Goal: Transaction & Acquisition: Purchase product/service

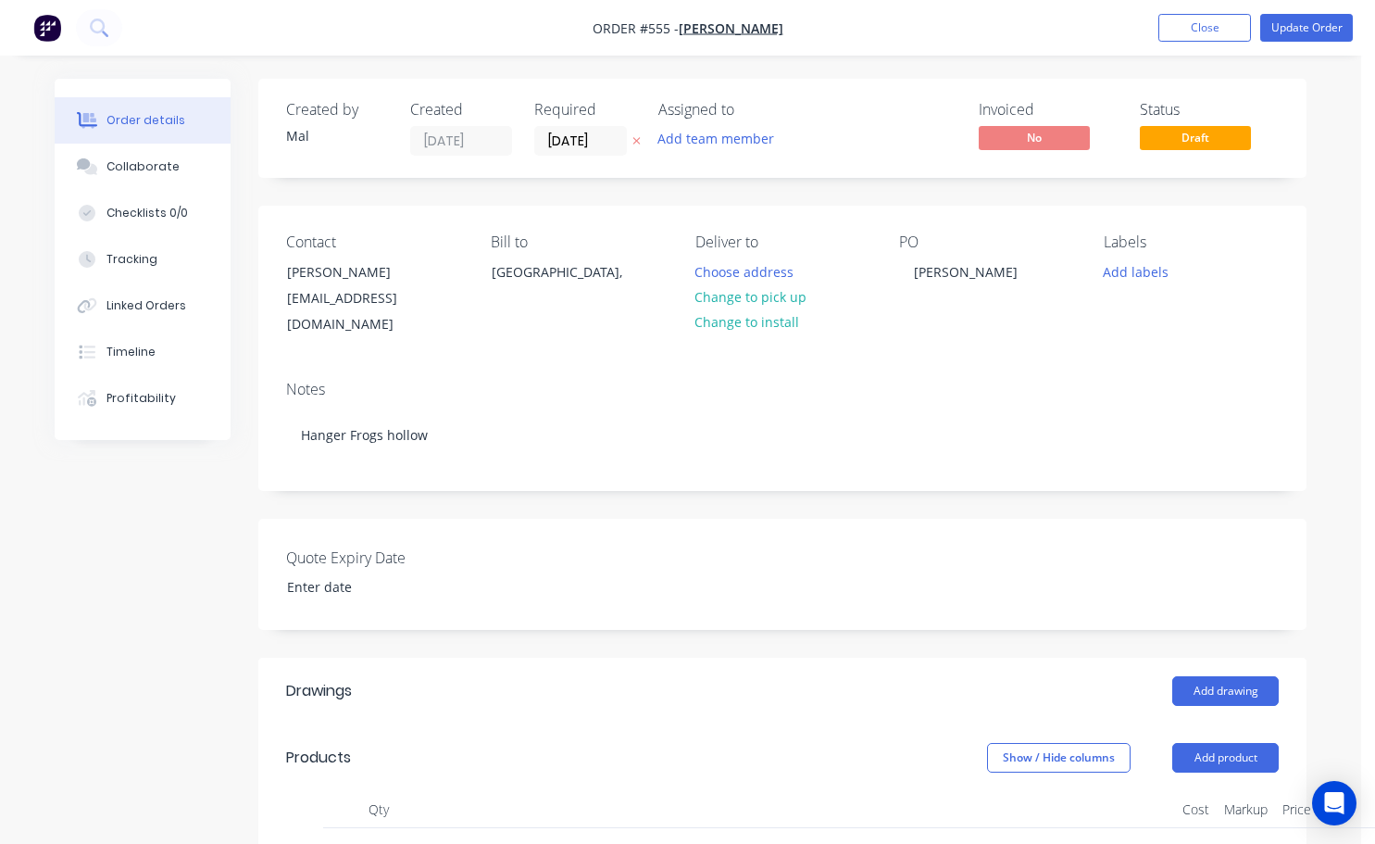
scroll to position [463, 131]
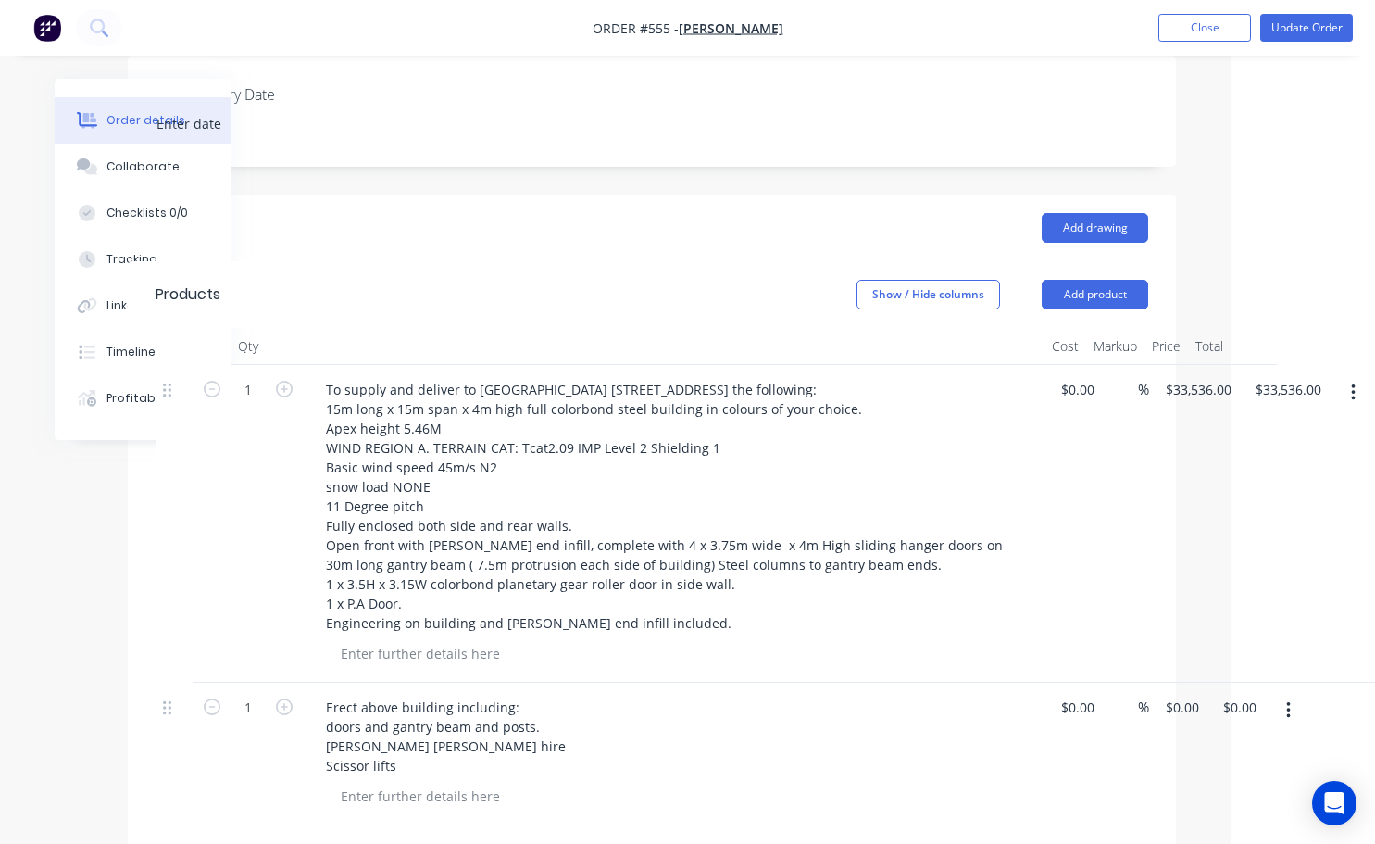
click at [1233, 712] on div "$0.00 $0.00" at bounding box center [1235, 754] width 57 height 143
click at [1244, 694] on input "0.00" at bounding box center [1239, 707] width 35 height 27
type input "1"
type input "22600"
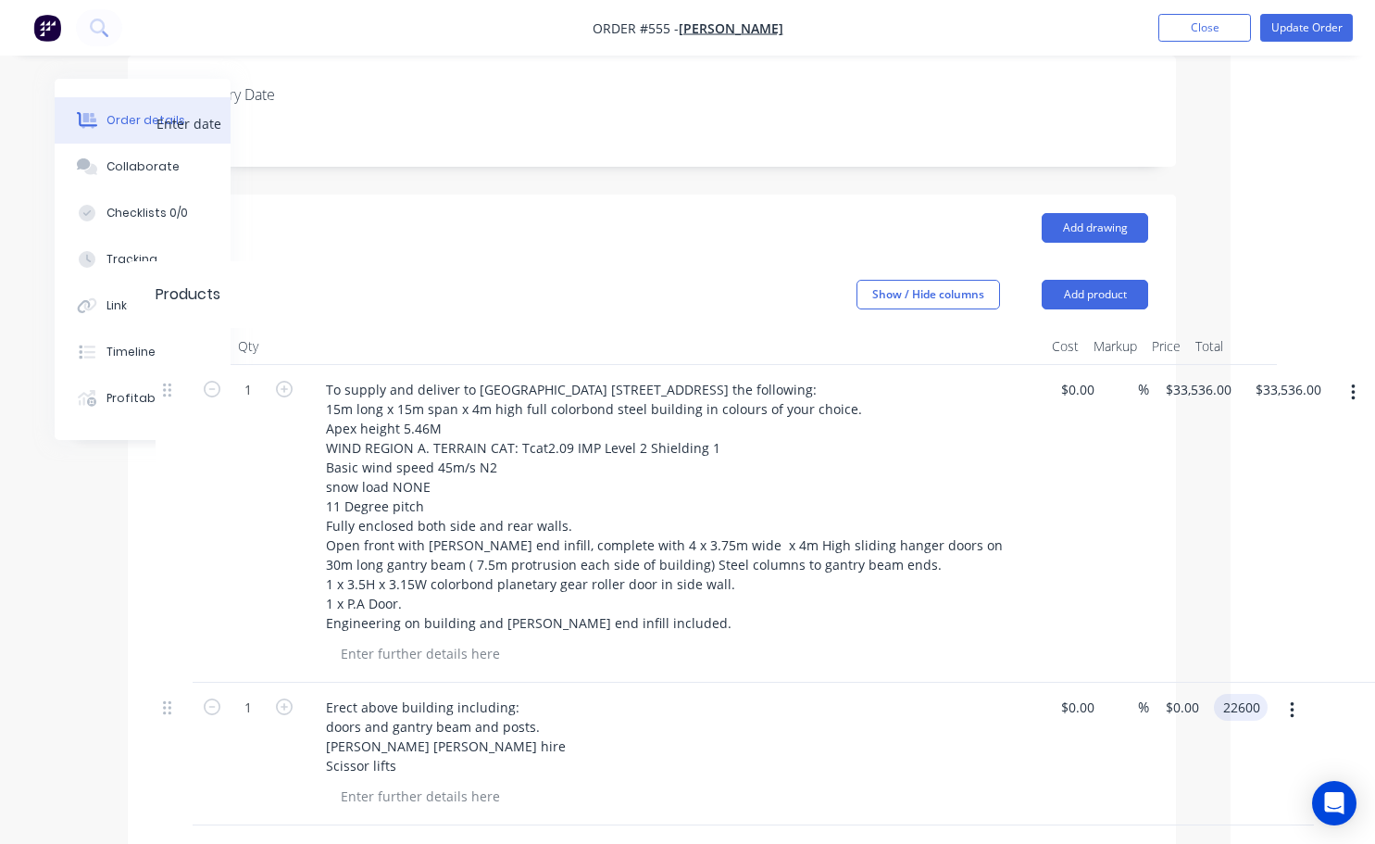
type input "$22,600.00"
click at [1085, 748] on div "$0.00 $0.00" at bounding box center [1073, 754] width 57 height 143
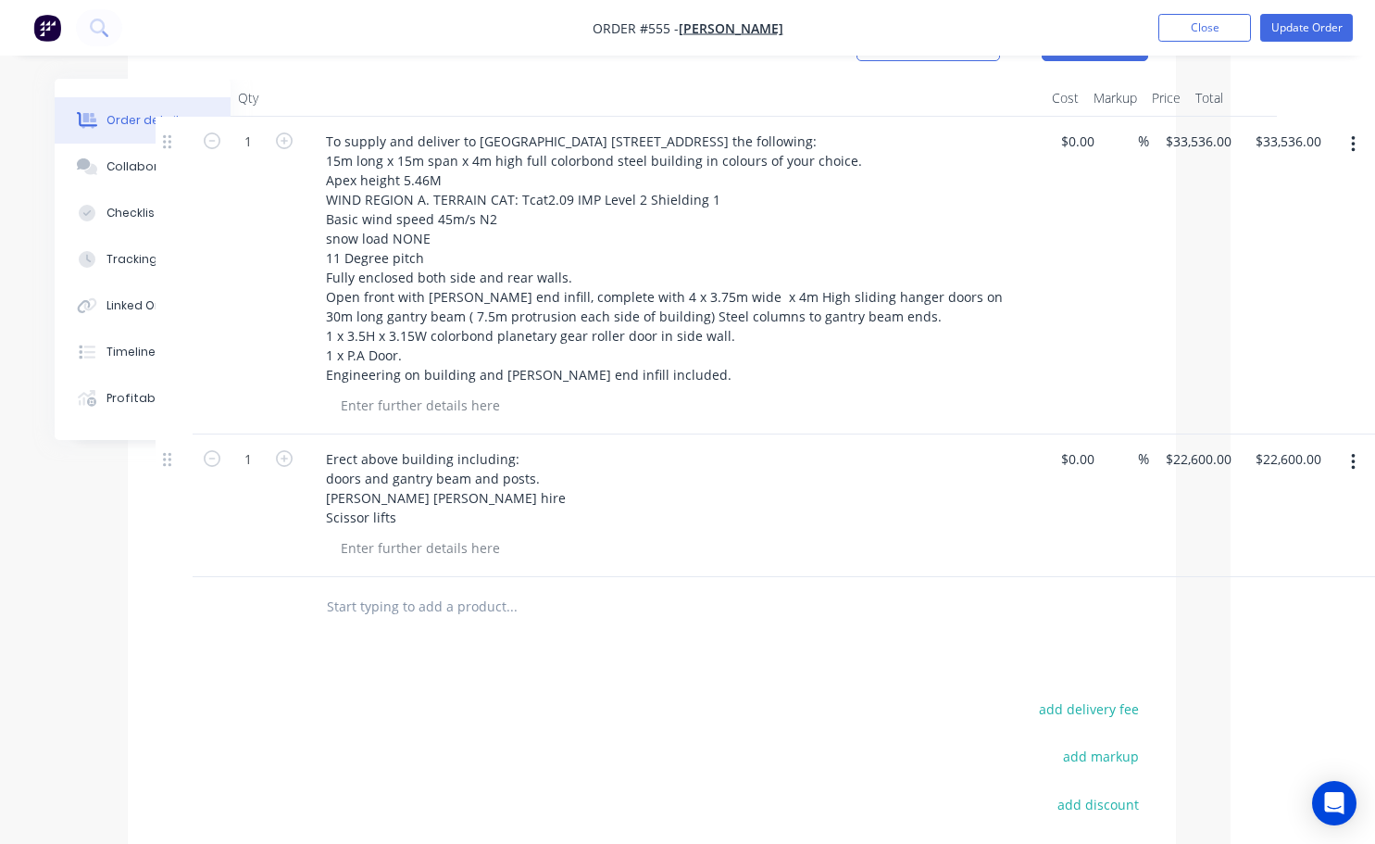
scroll to position [648, 131]
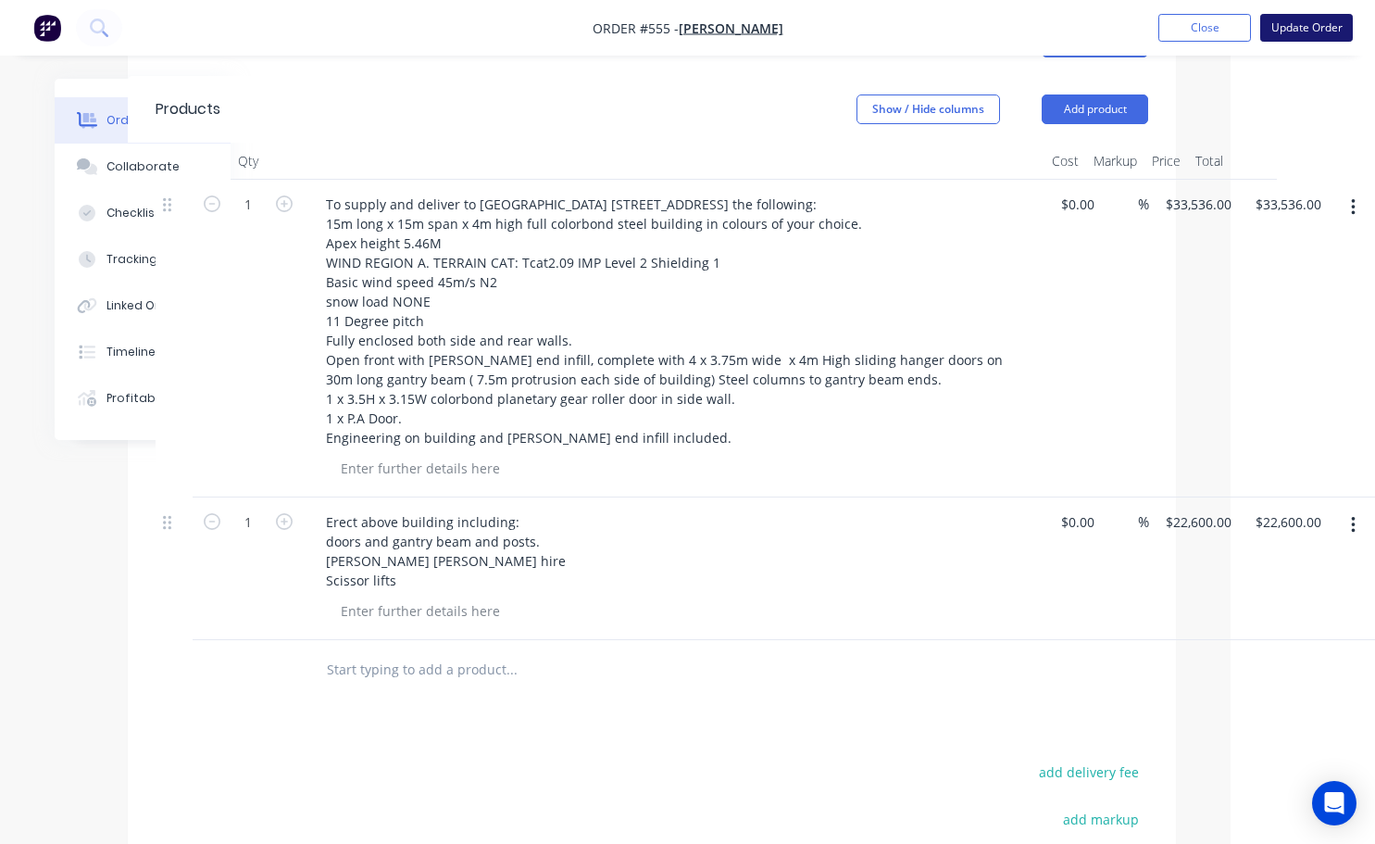
click at [1310, 27] on button "Update Order" at bounding box center [1306, 28] width 93 height 28
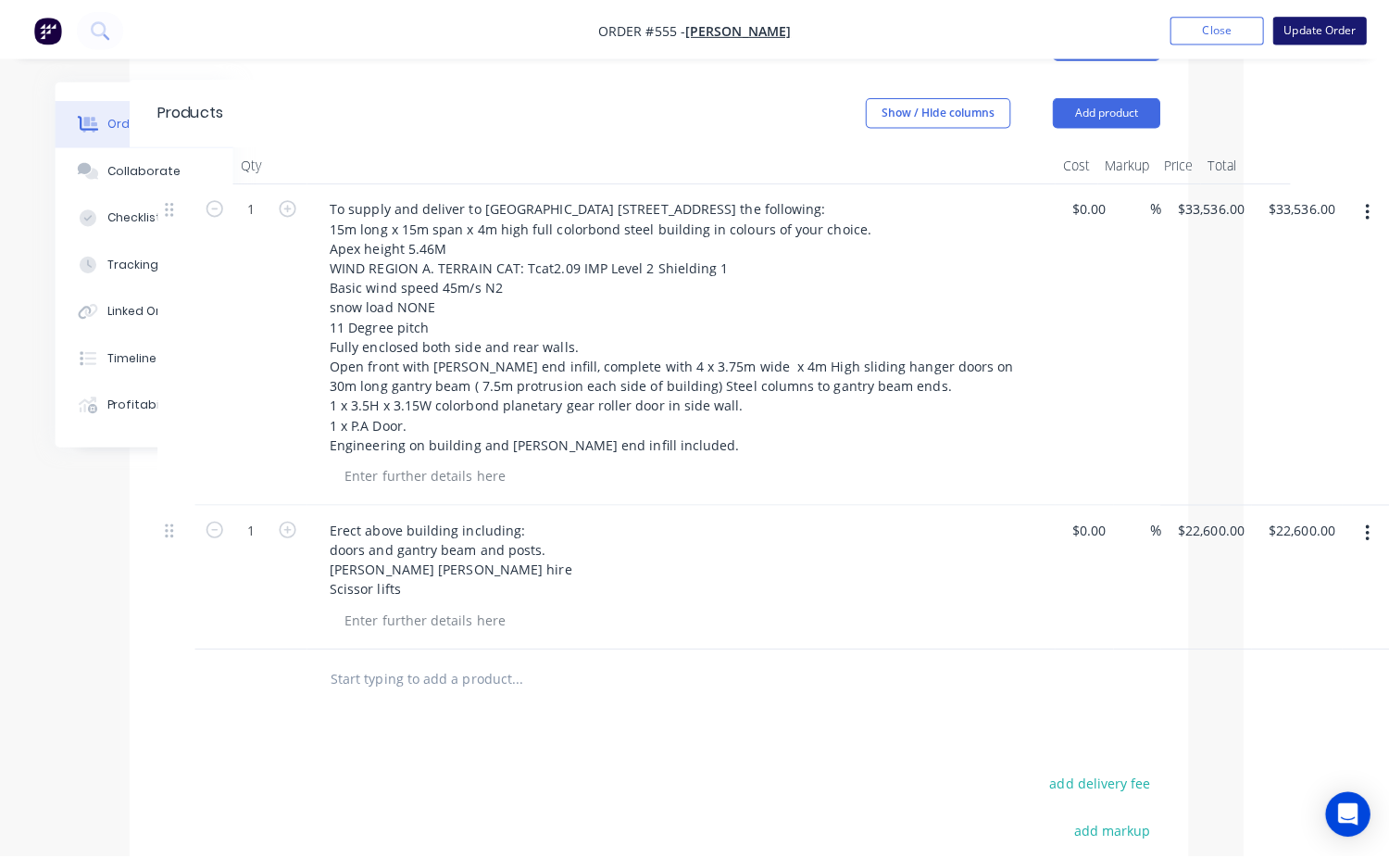
scroll to position [0, 0]
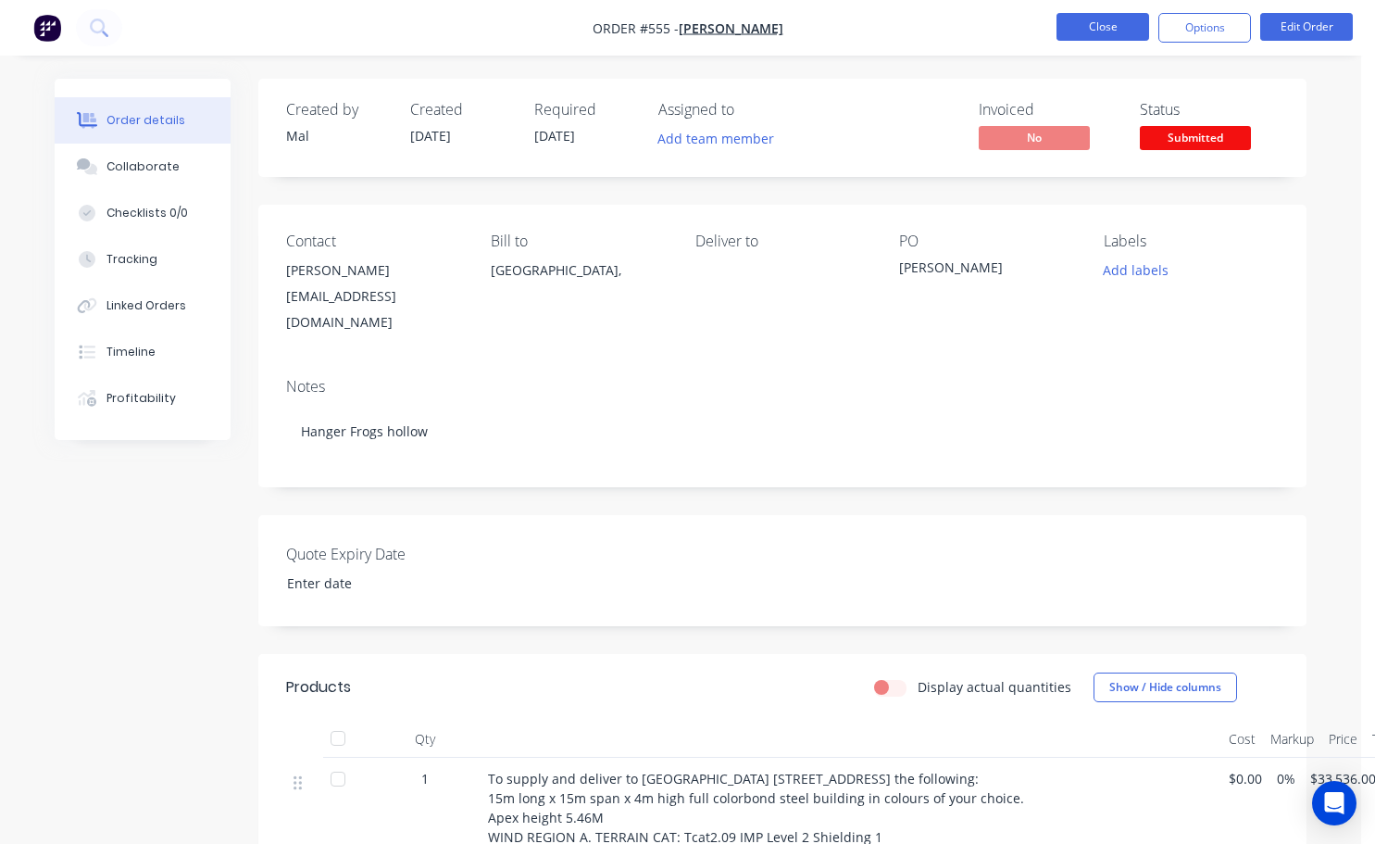
click at [1101, 26] on button "Close" at bounding box center [1103, 27] width 93 height 28
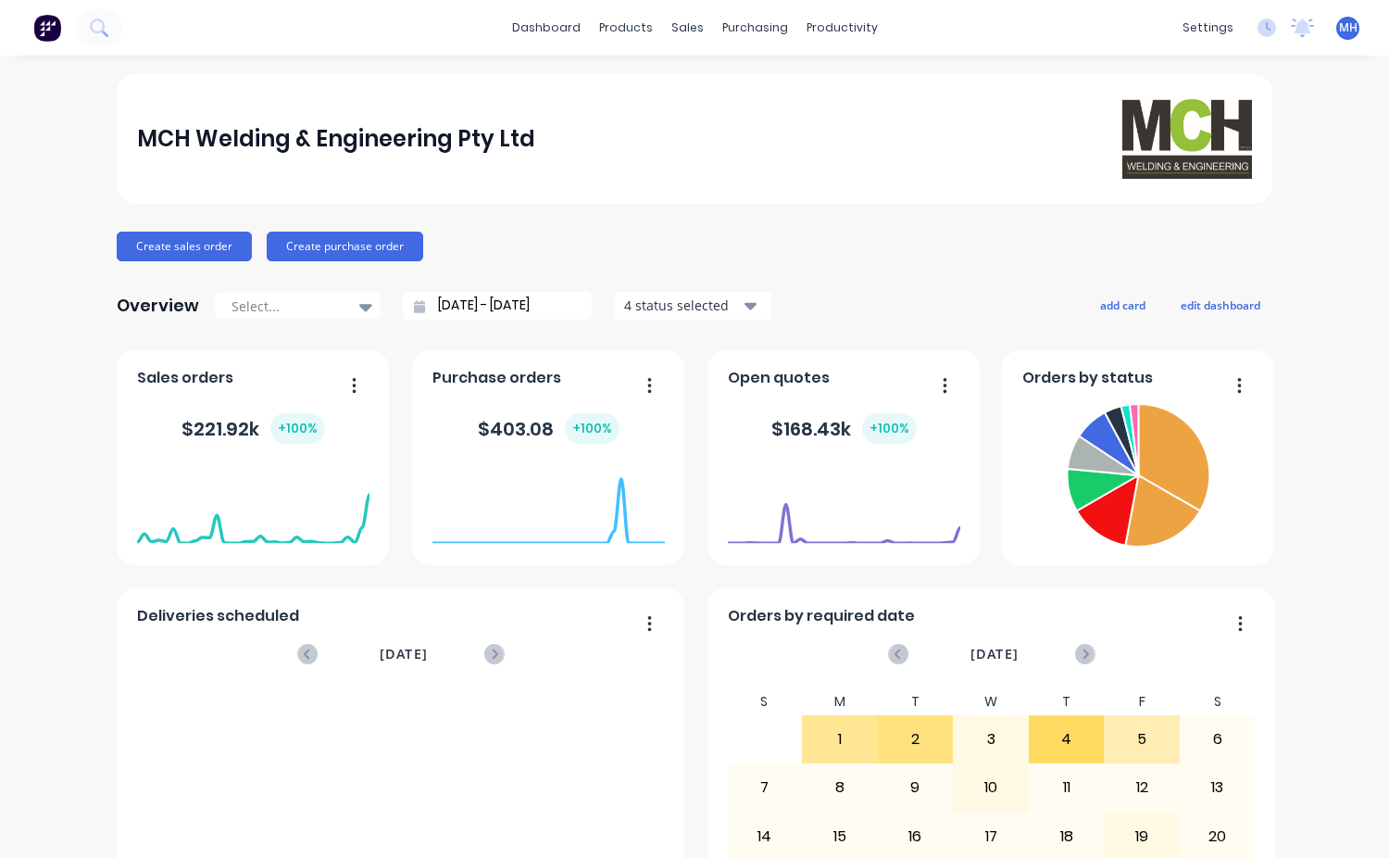
click at [1348, 31] on div "settings No new notifications Mark all as read You have no notifications MH MCH…" at bounding box center [1281, 28] width 216 height 28
click at [1339, 31] on span "MH" at bounding box center [1348, 27] width 19 height 17
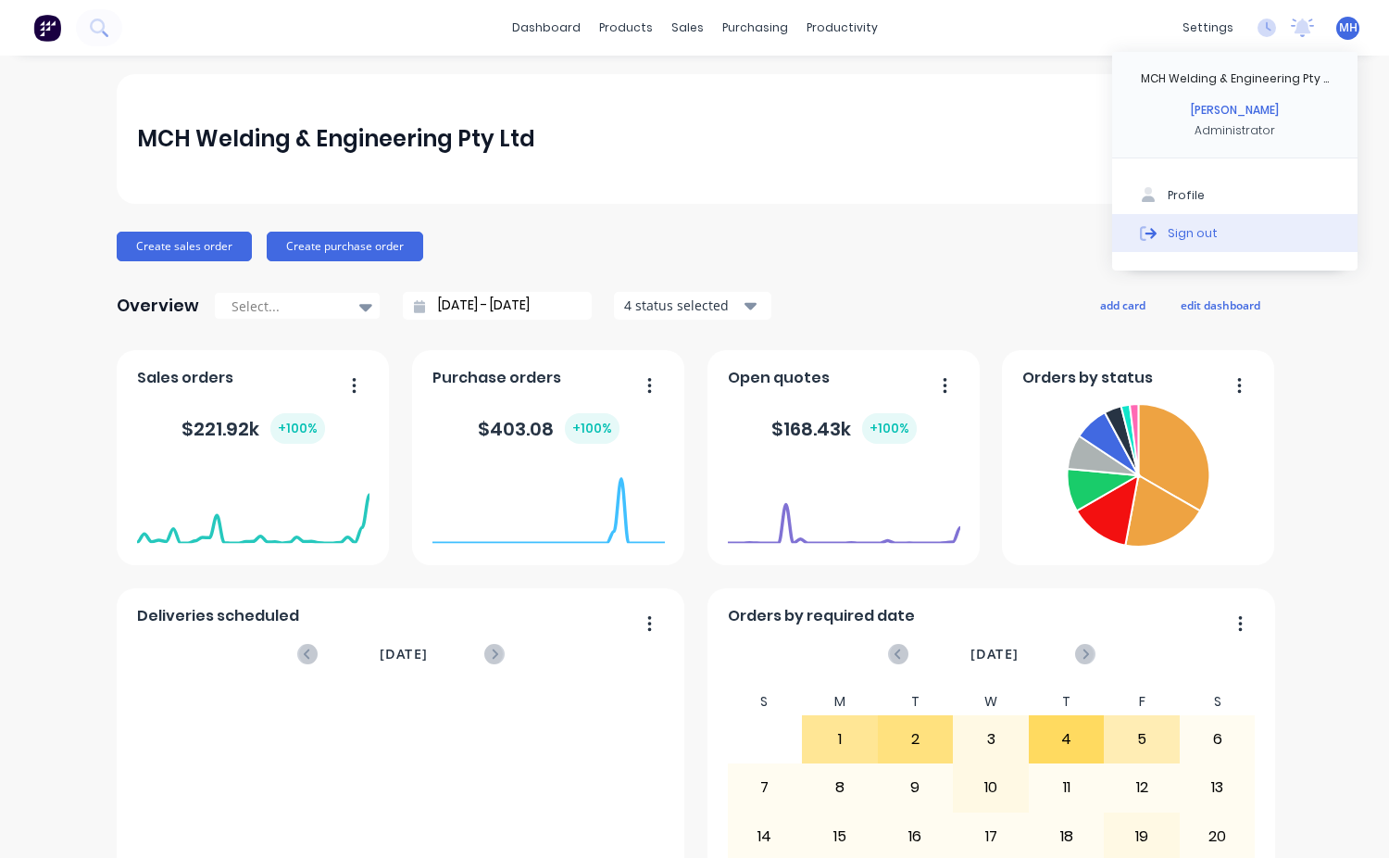
click at [1177, 231] on div "Sign out" at bounding box center [1193, 232] width 50 height 17
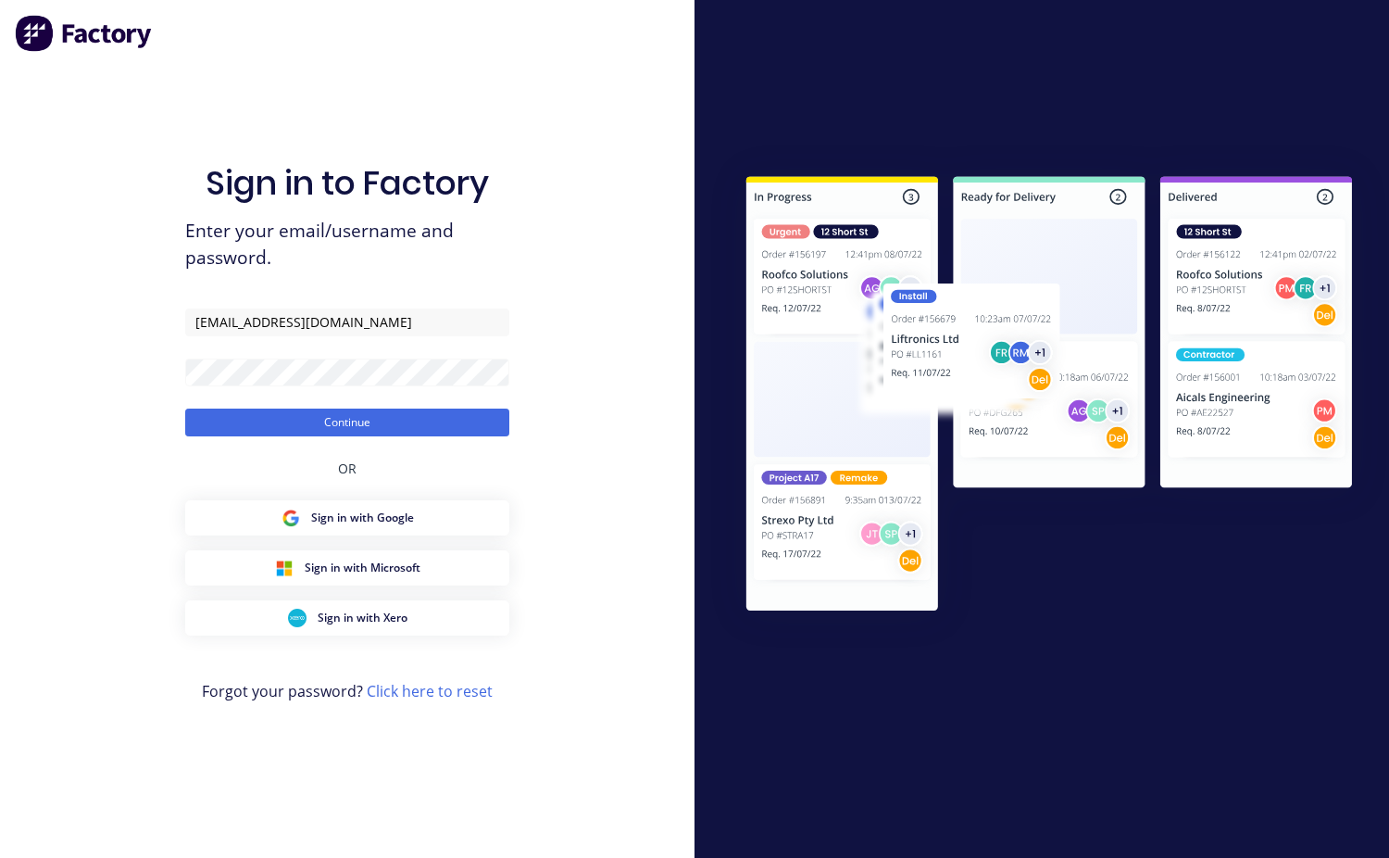
click at [415, 431] on button "Continue" at bounding box center [347, 422] width 324 height 28
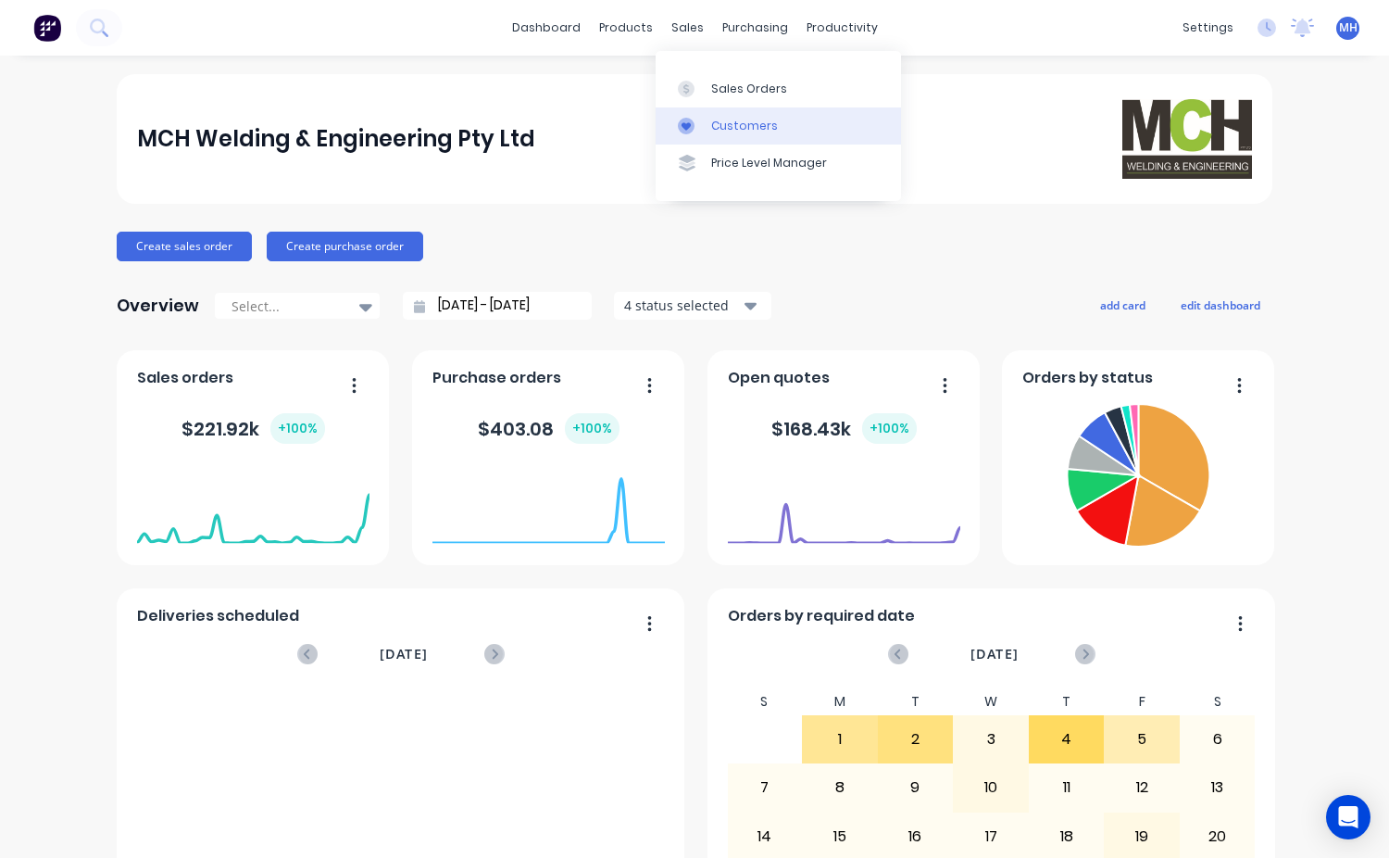
click at [726, 130] on div "Customers" at bounding box center [744, 126] width 67 height 17
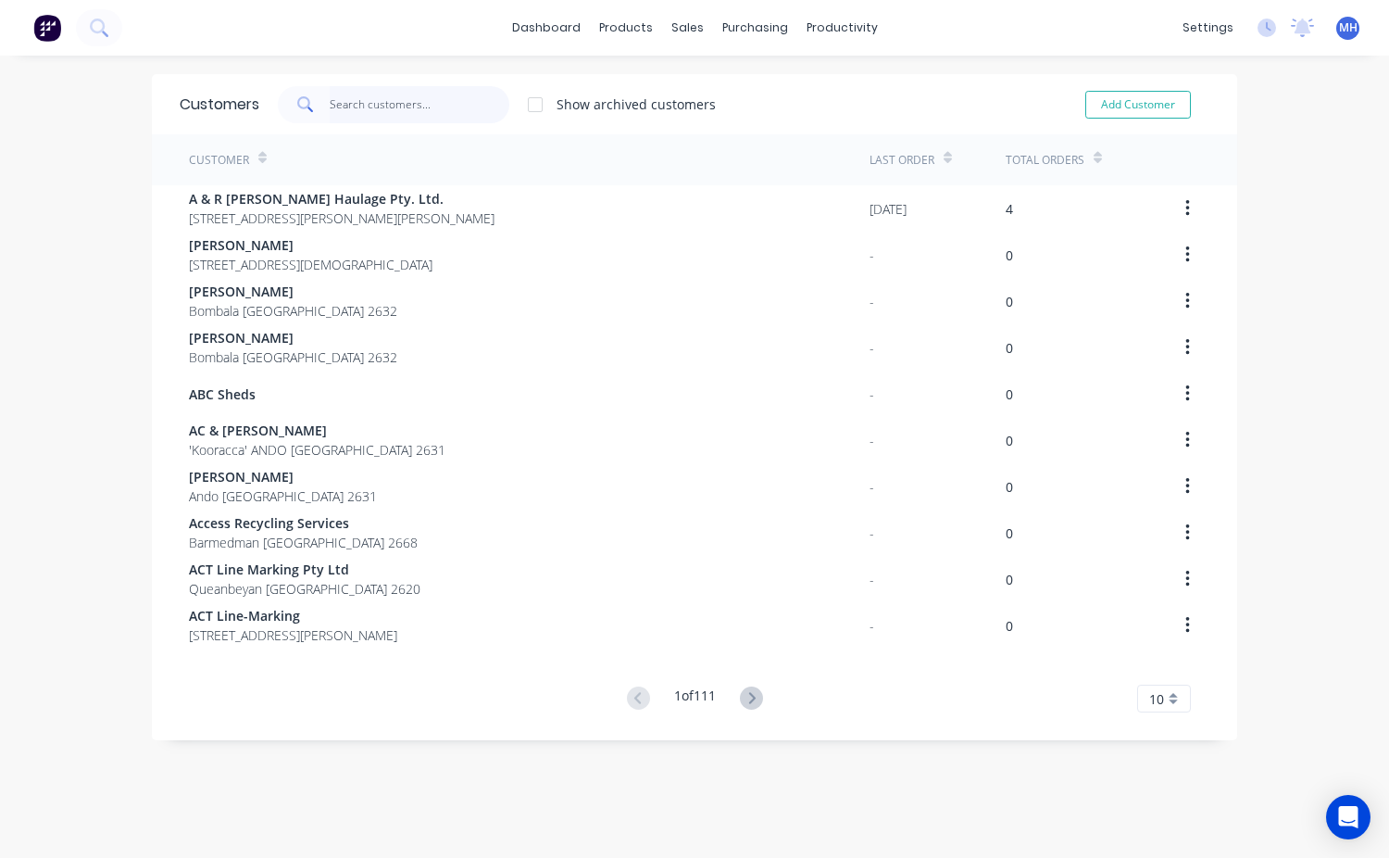
click at [332, 105] on input "text" at bounding box center [420, 104] width 181 height 37
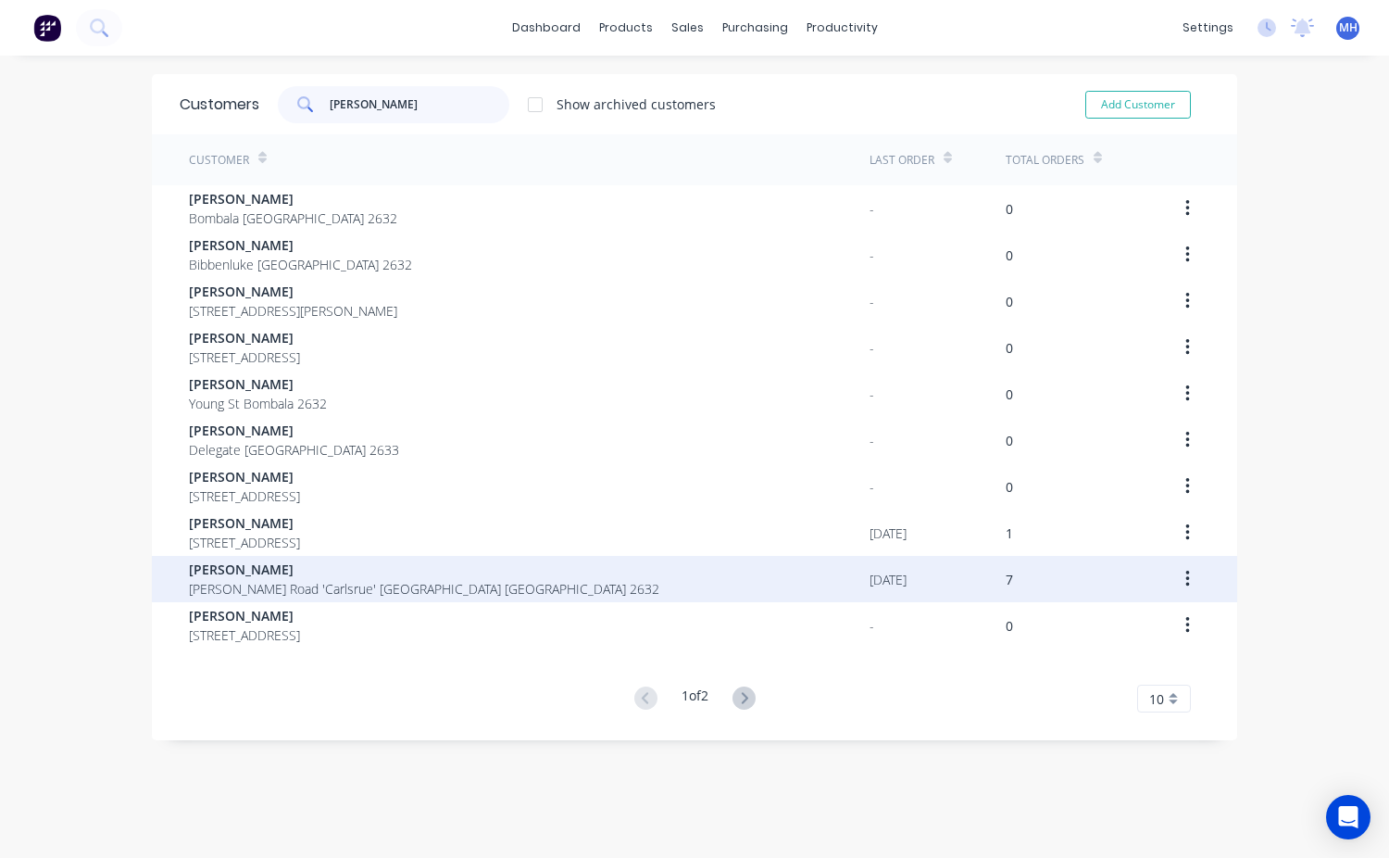
type input "andrew"
click at [295, 571] on span "Andrew Joseph" at bounding box center [424, 568] width 470 height 19
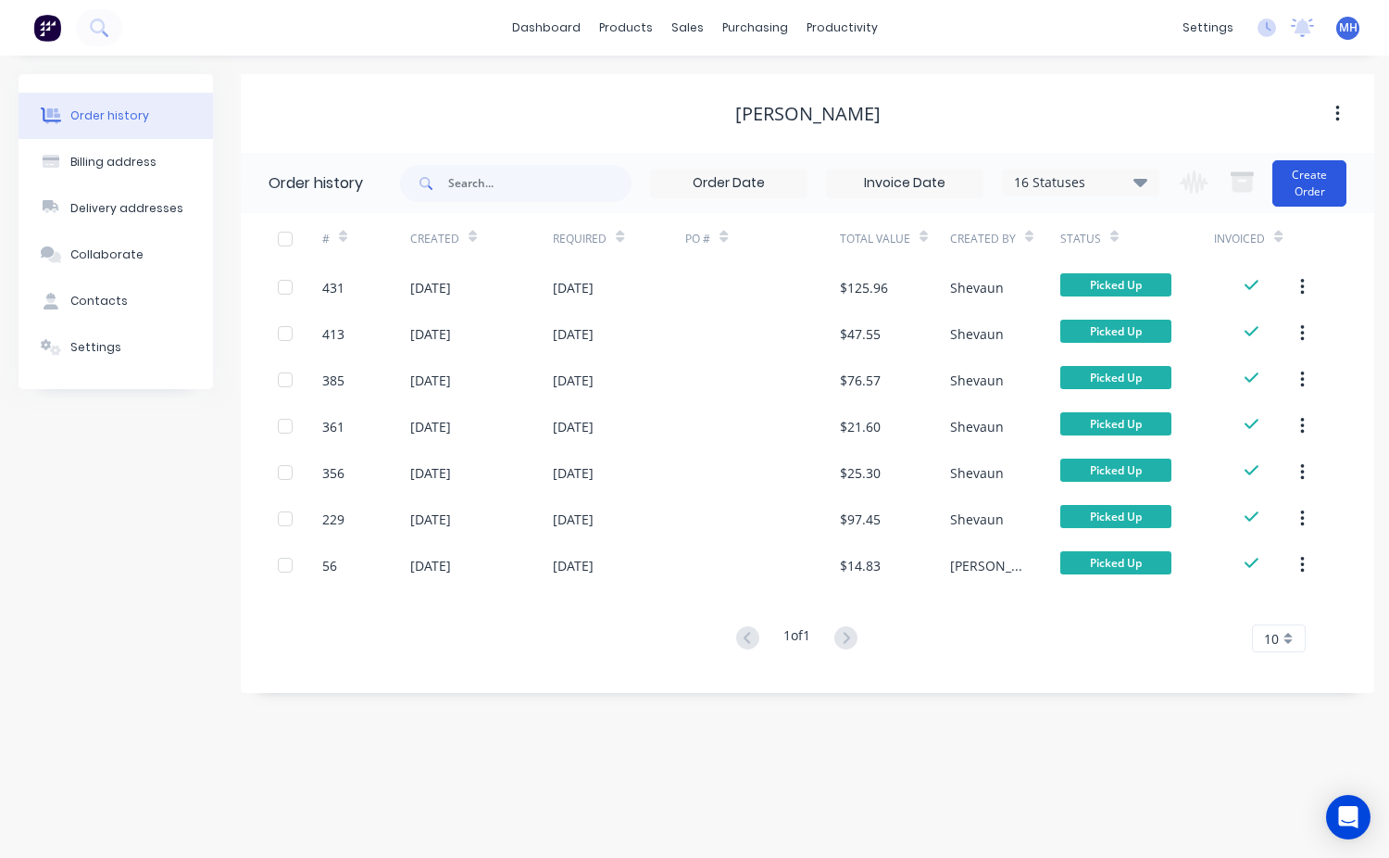
click at [1306, 194] on button "Create Order" at bounding box center [1309, 183] width 74 height 46
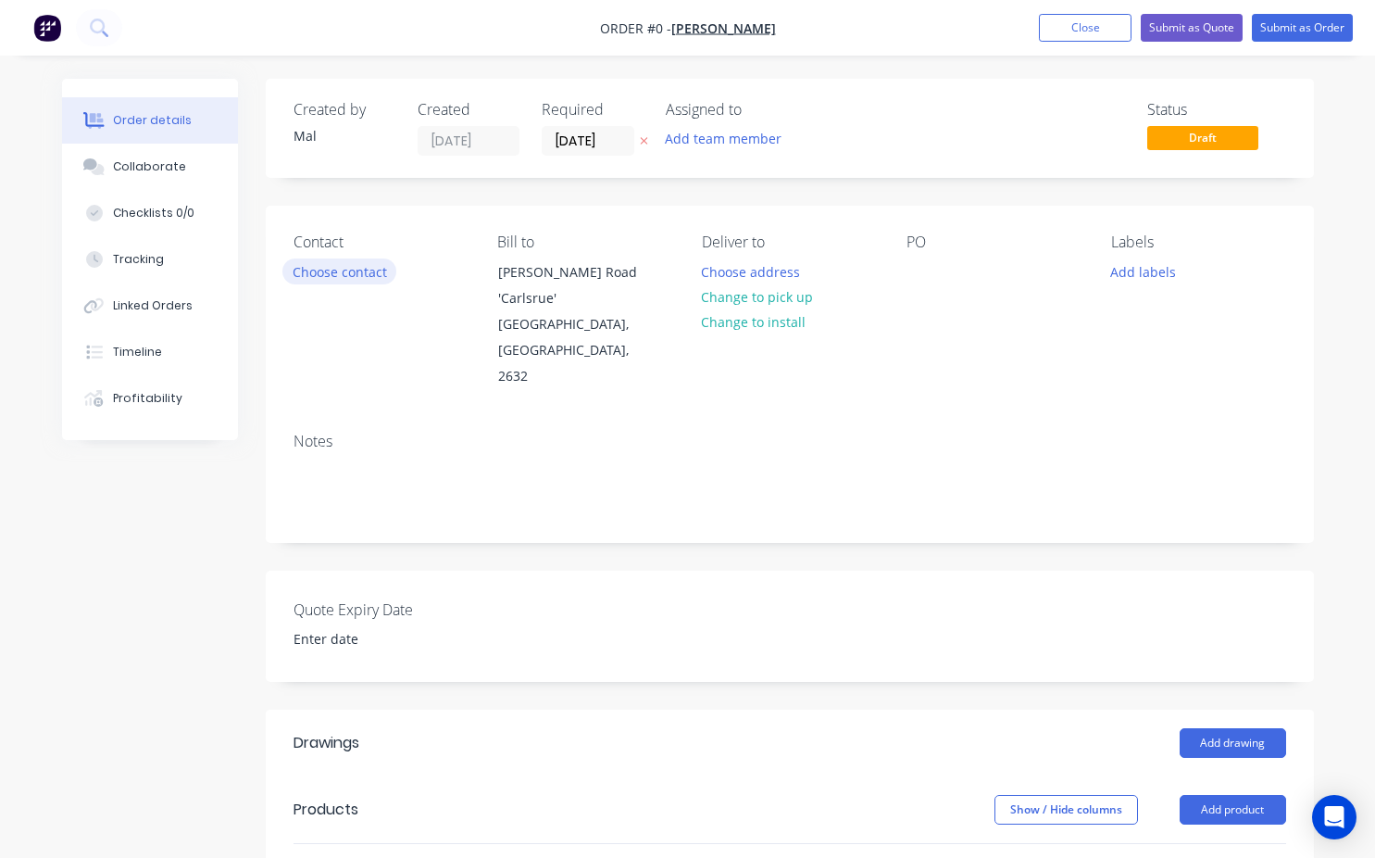
click at [326, 277] on button "Choose contact" at bounding box center [339, 270] width 114 height 25
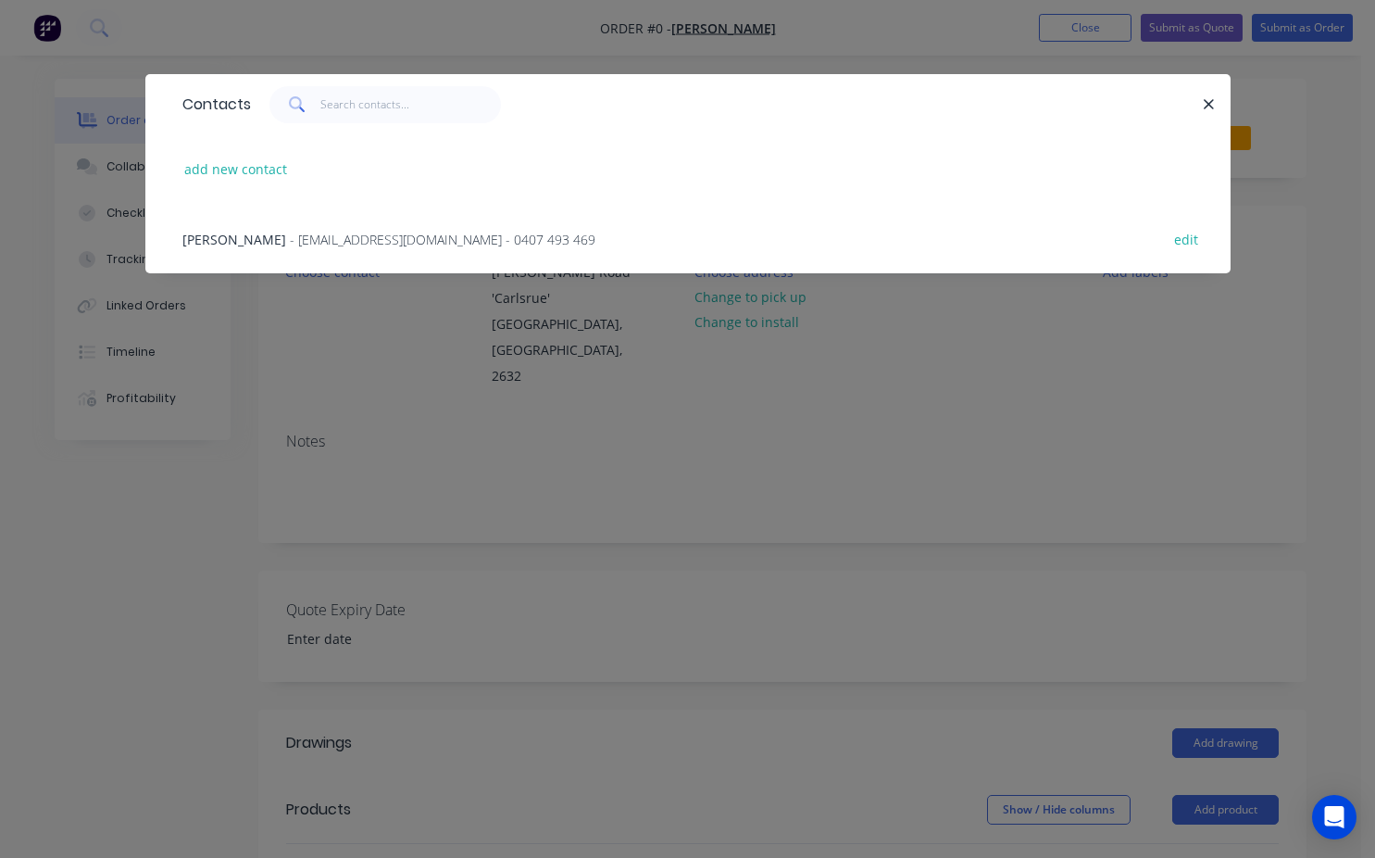
click at [259, 241] on span "Andrew Joseph" at bounding box center [234, 240] width 104 height 18
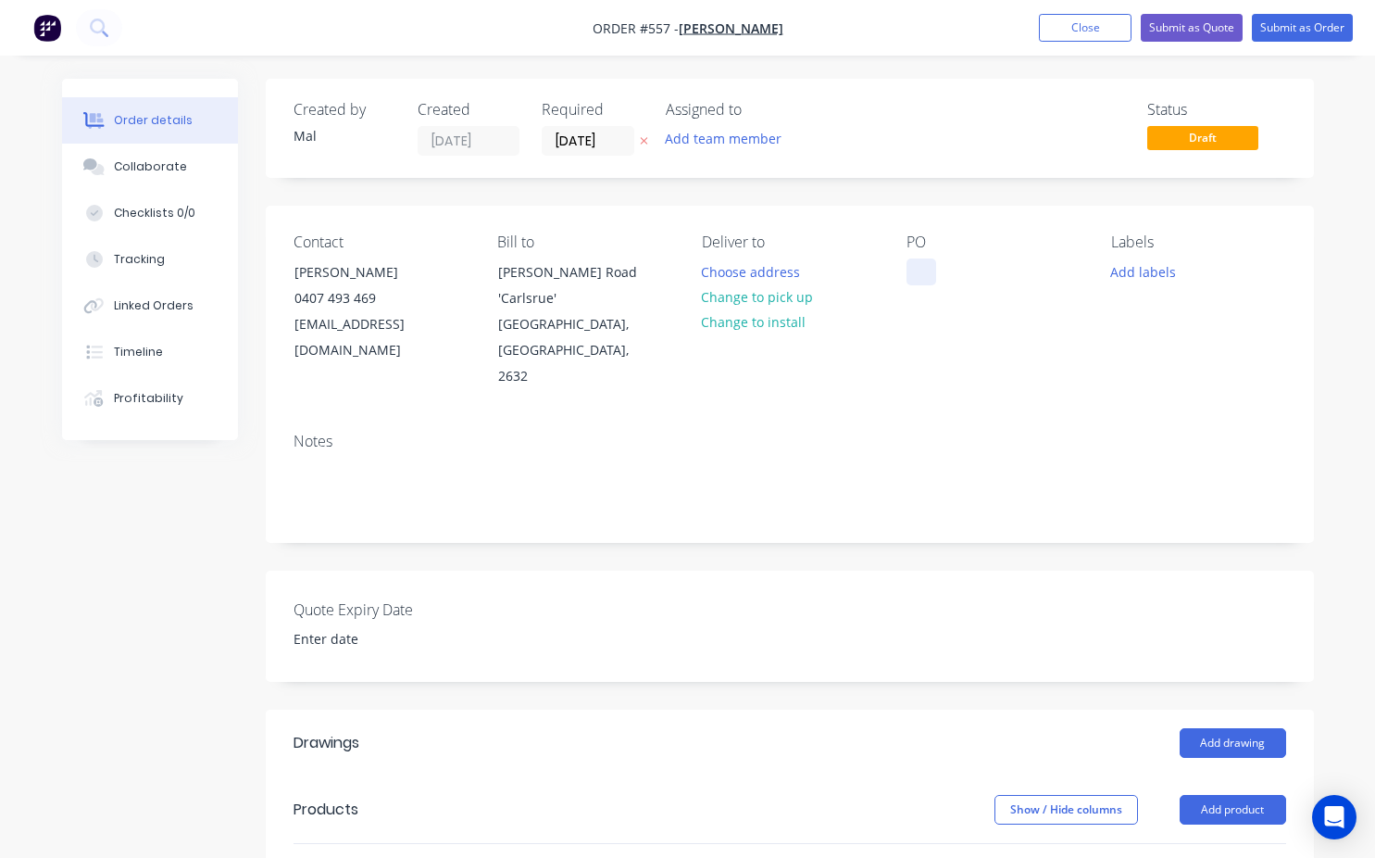
click at [922, 271] on div at bounding box center [922, 271] width 30 height 27
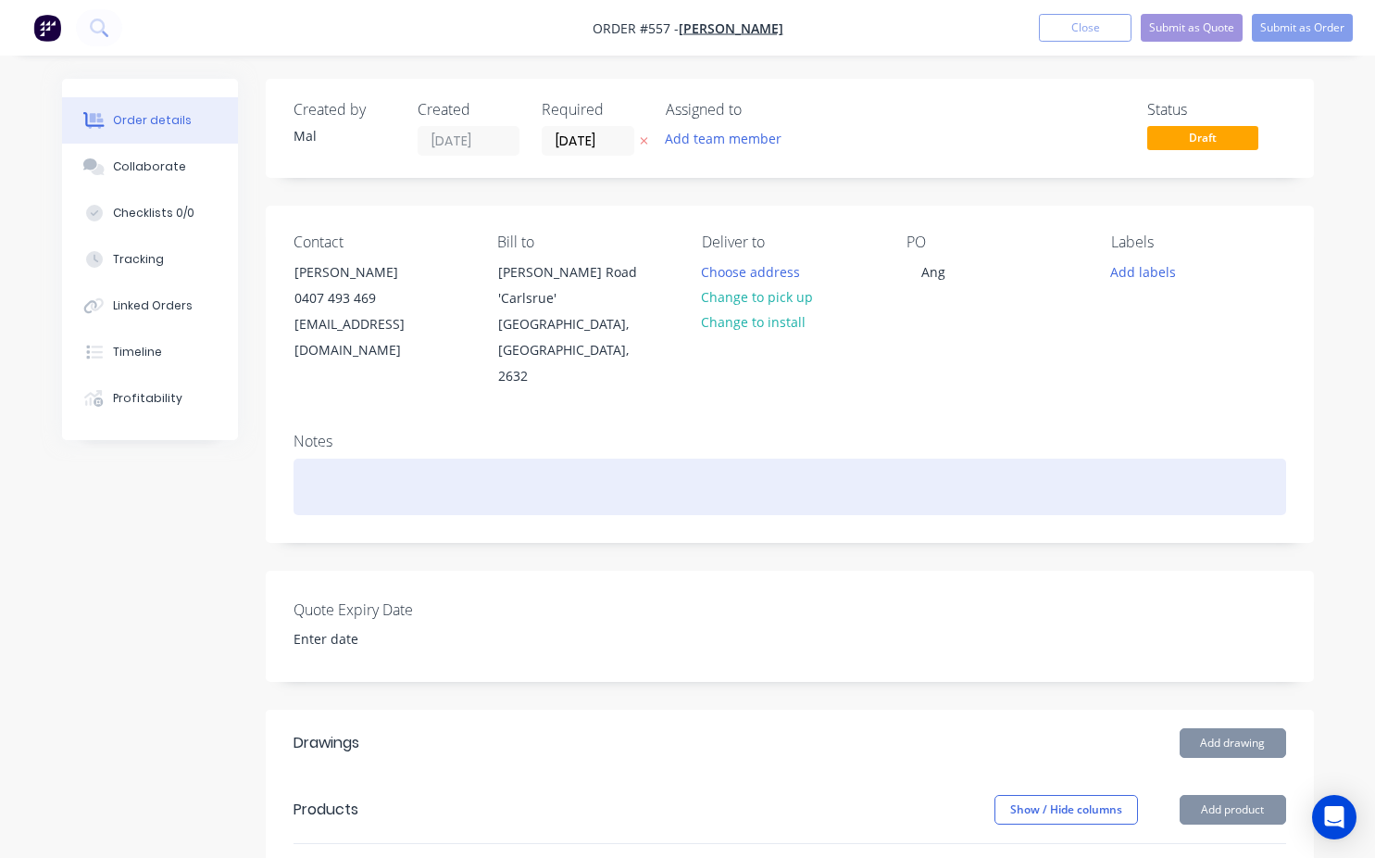
click at [891, 458] on div at bounding box center [790, 486] width 993 height 56
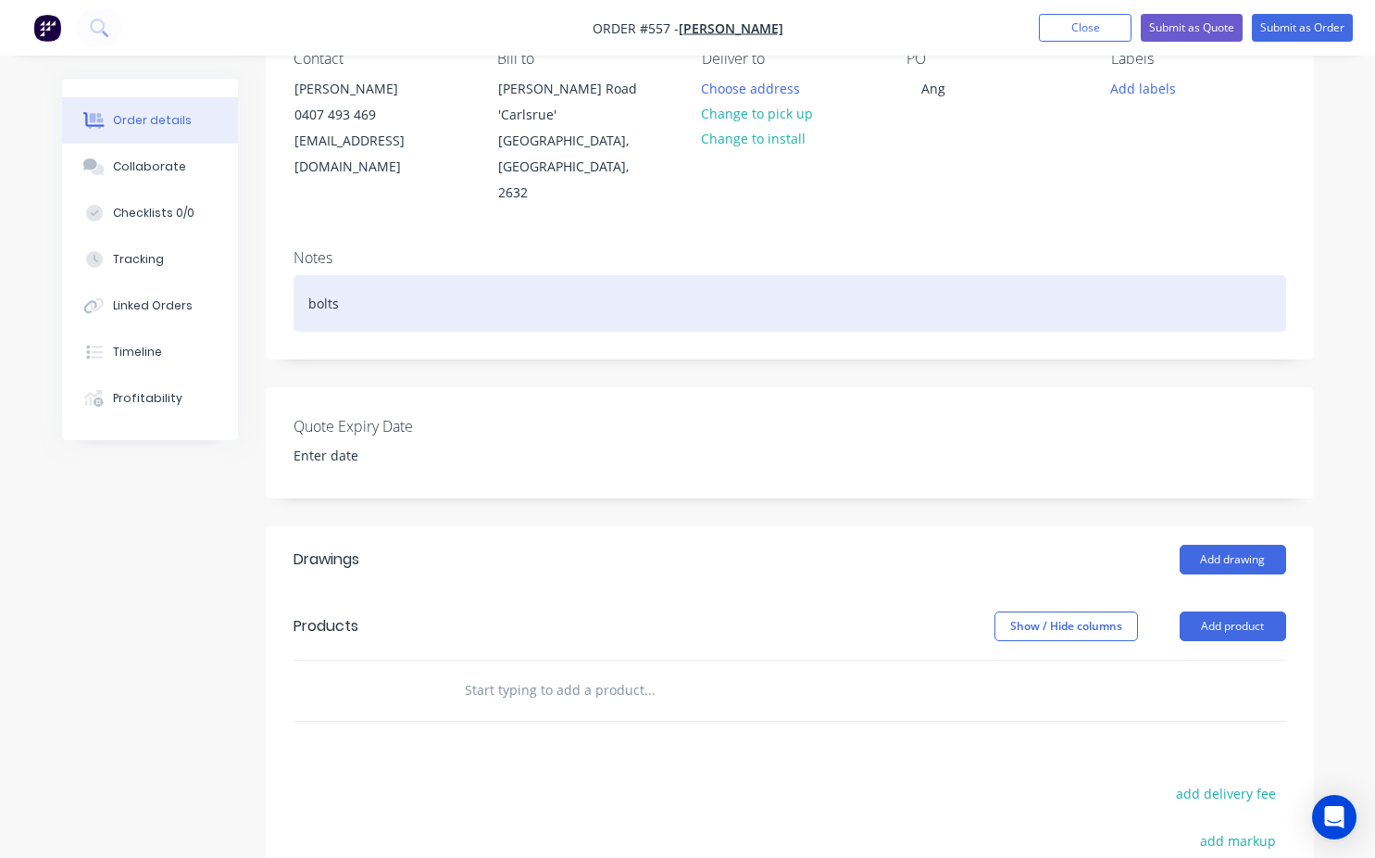
scroll to position [185, 0]
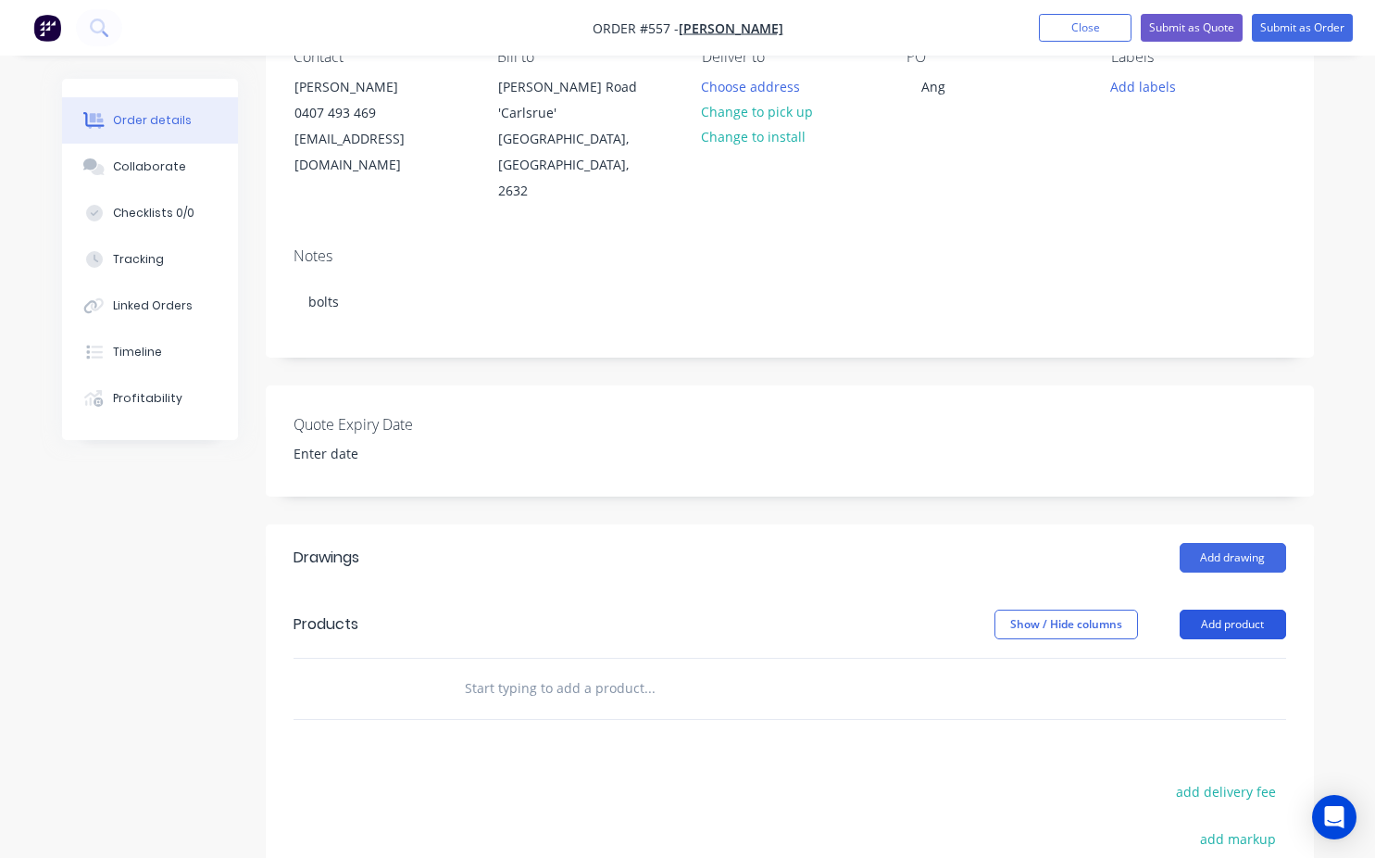
click at [1235, 609] on button "Add product" at bounding box center [1233, 624] width 107 height 30
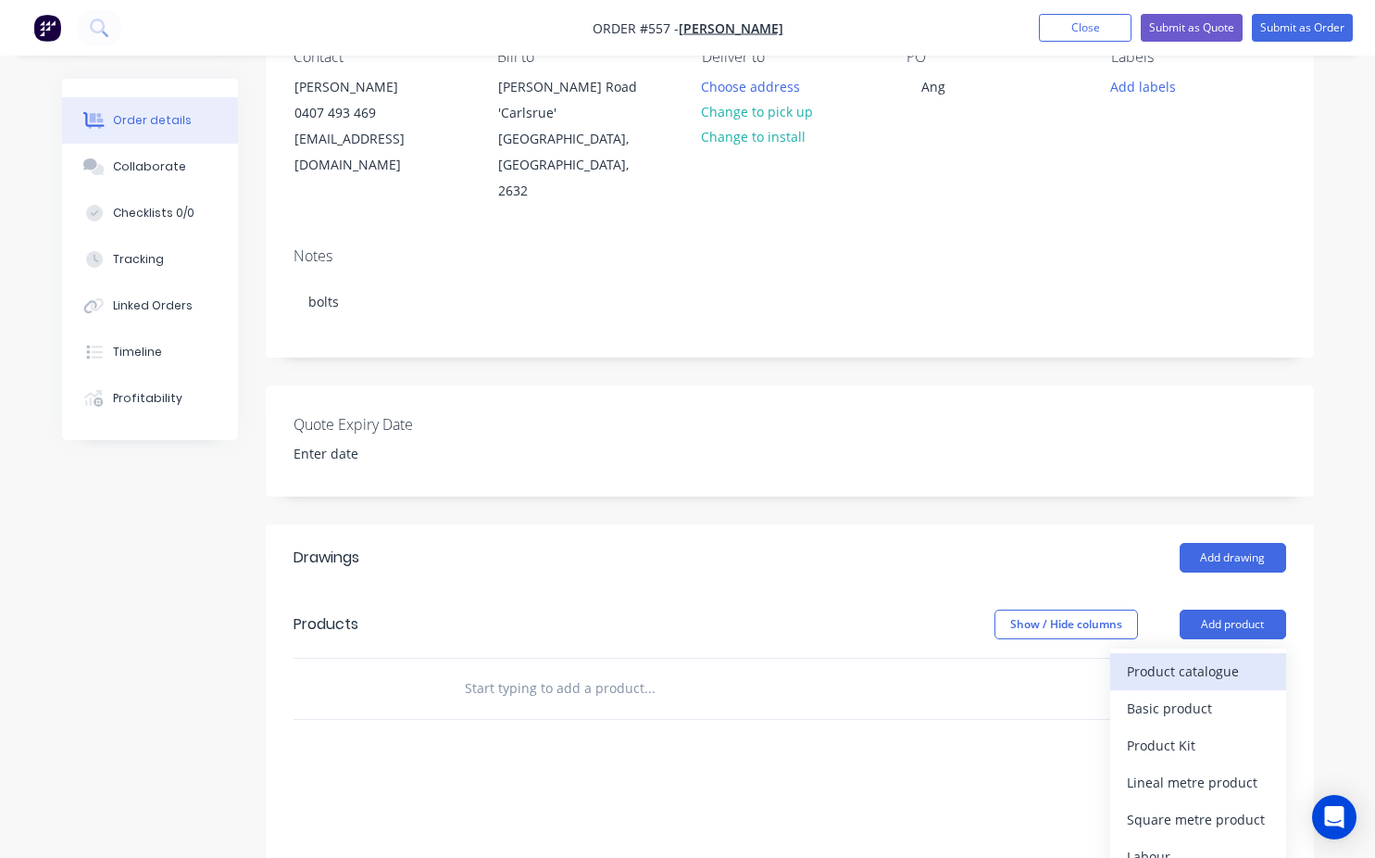
click at [1188, 658] on div "Product catalogue" at bounding box center [1198, 671] width 143 height 27
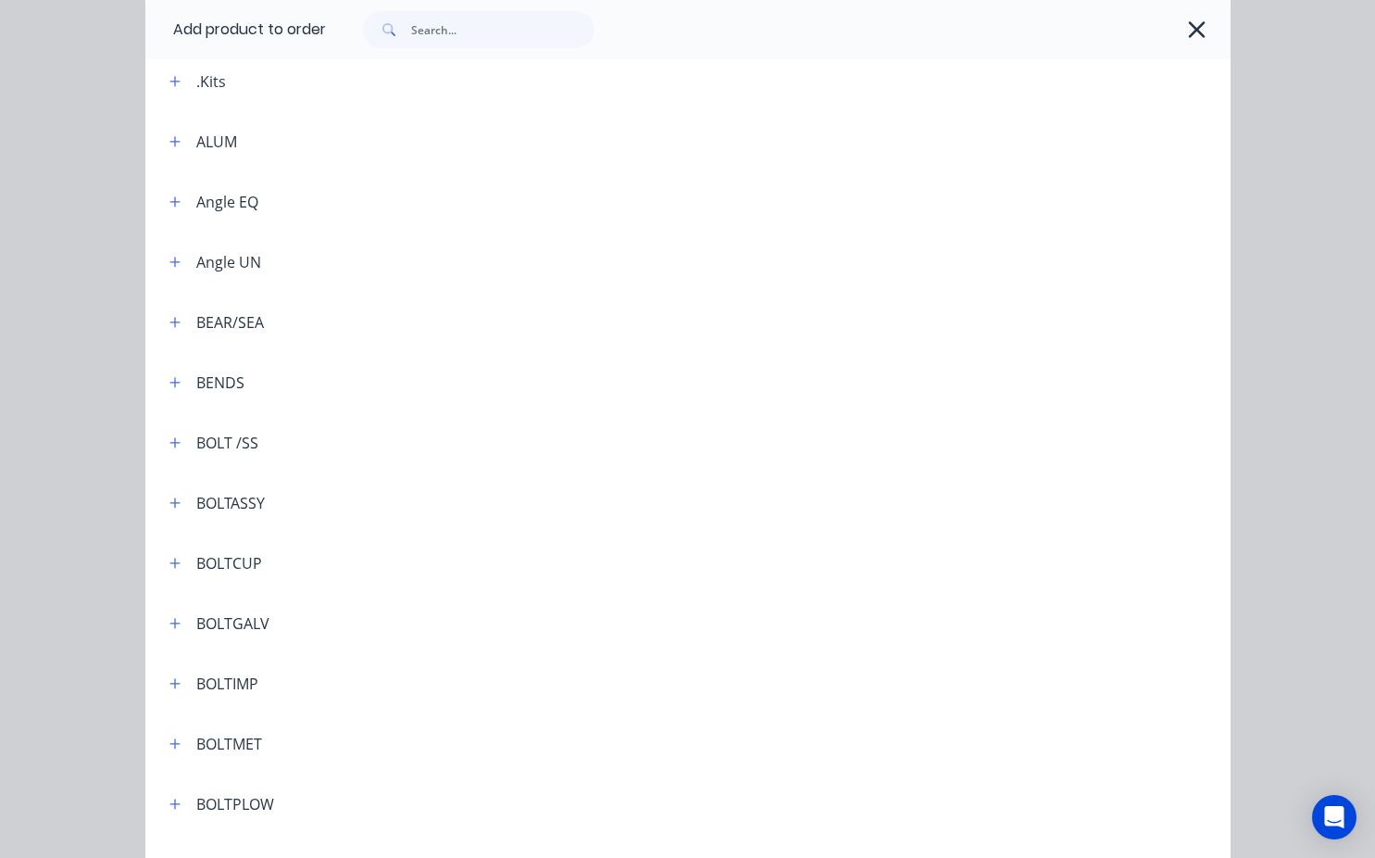
scroll to position [278, 0]
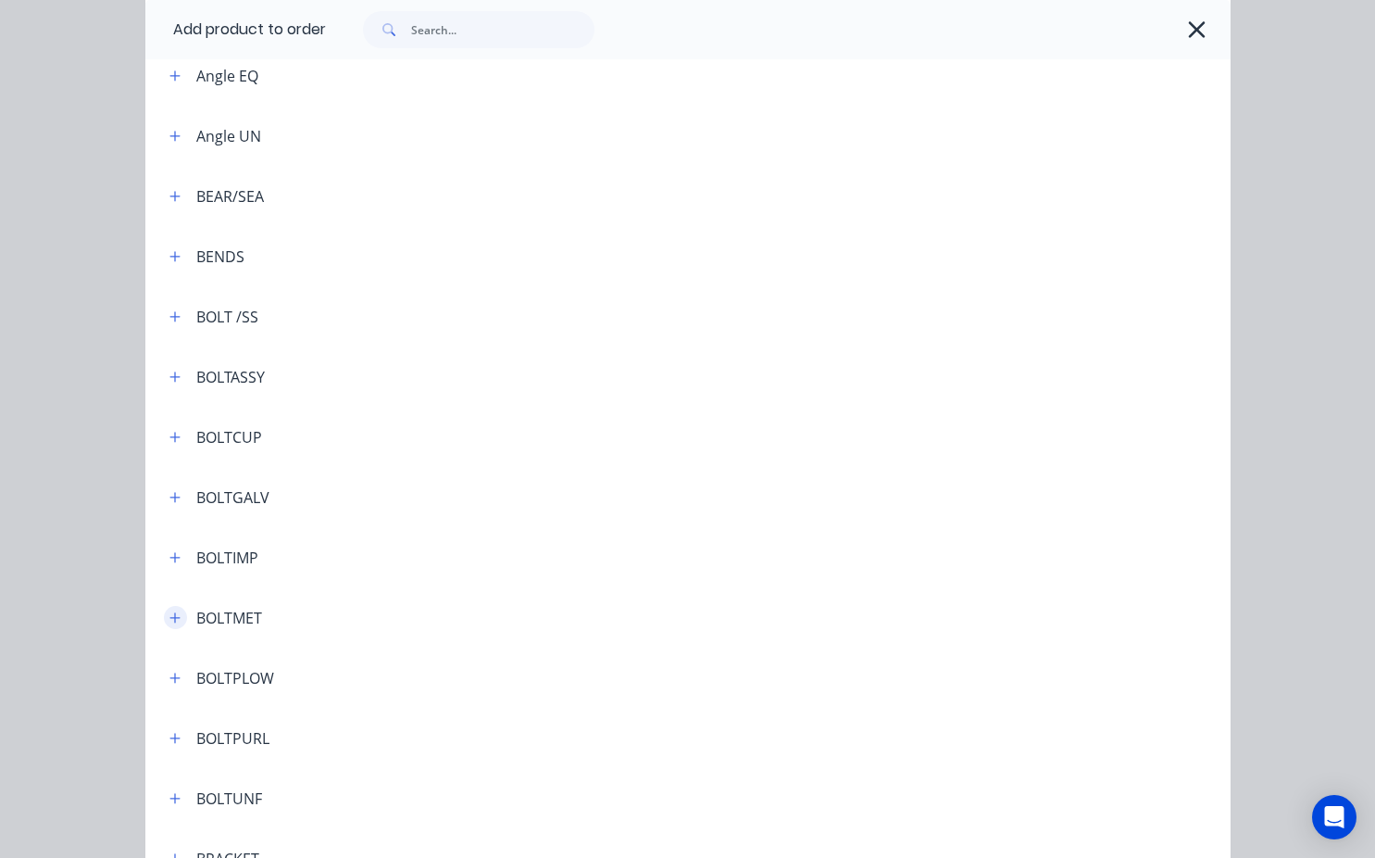
click at [174, 619] on button "button" at bounding box center [175, 617] width 23 height 23
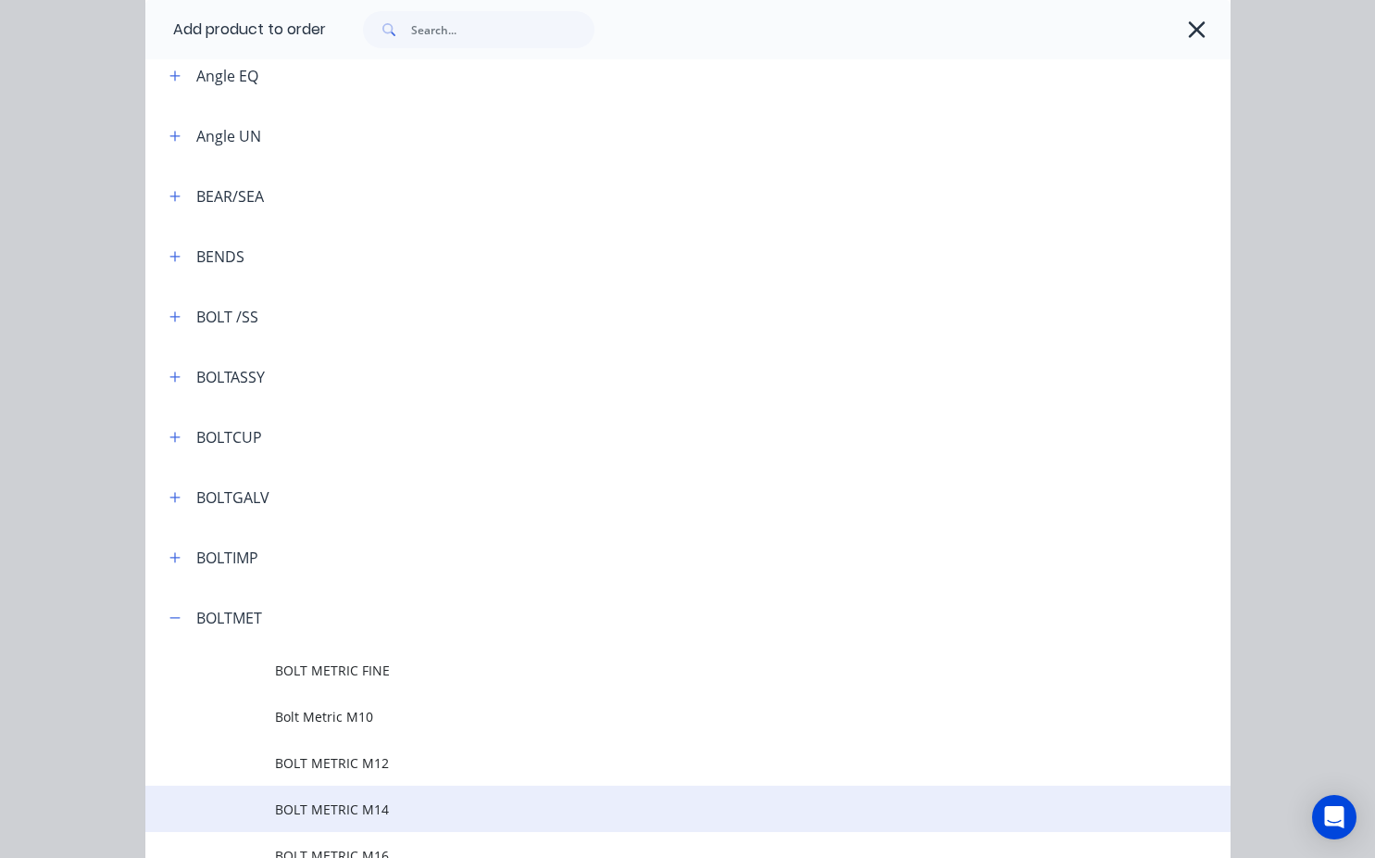
scroll to position [463, 0]
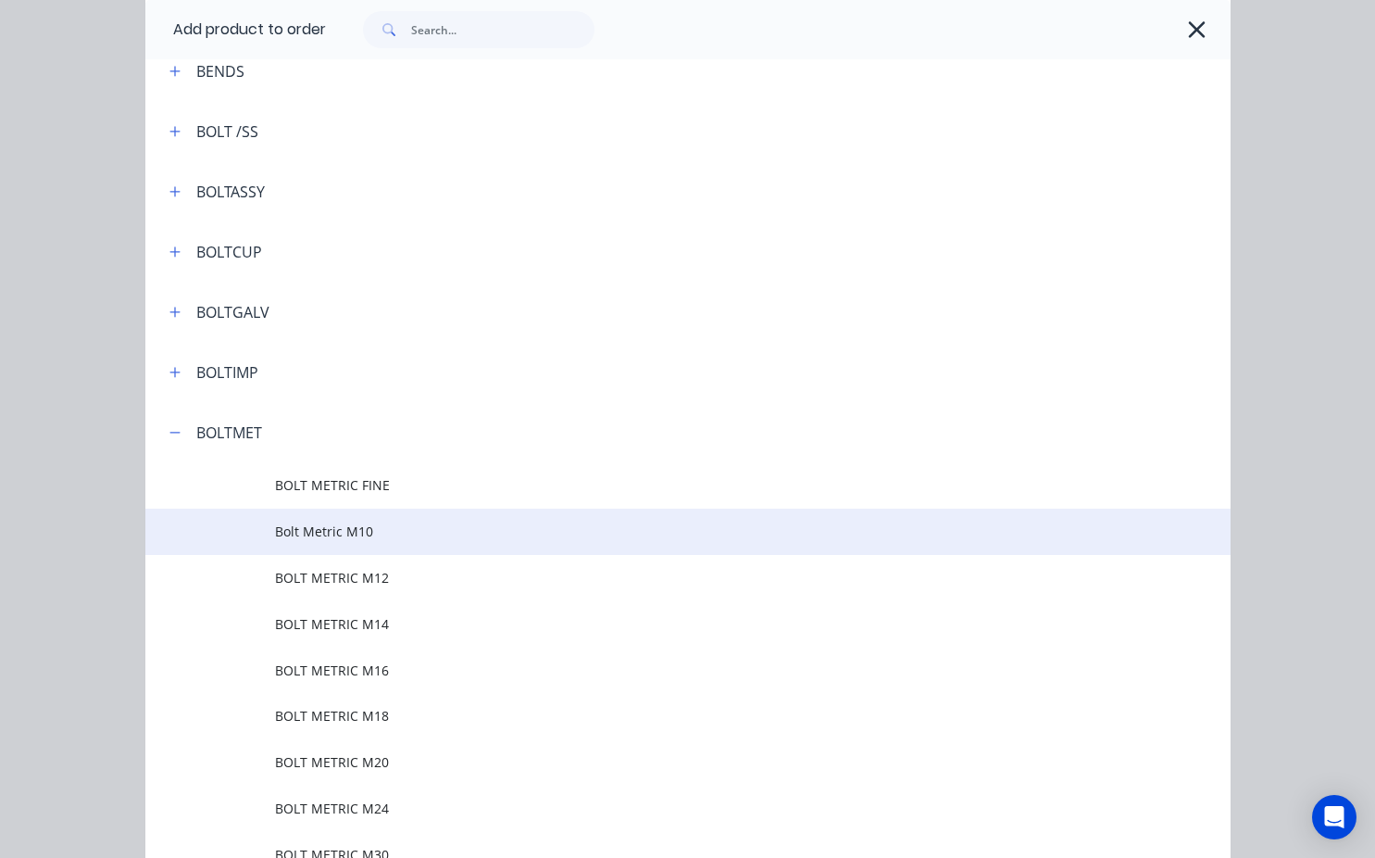
click at [357, 535] on span "Bolt Metric M10" at bounding box center [657, 530] width 764 height 19
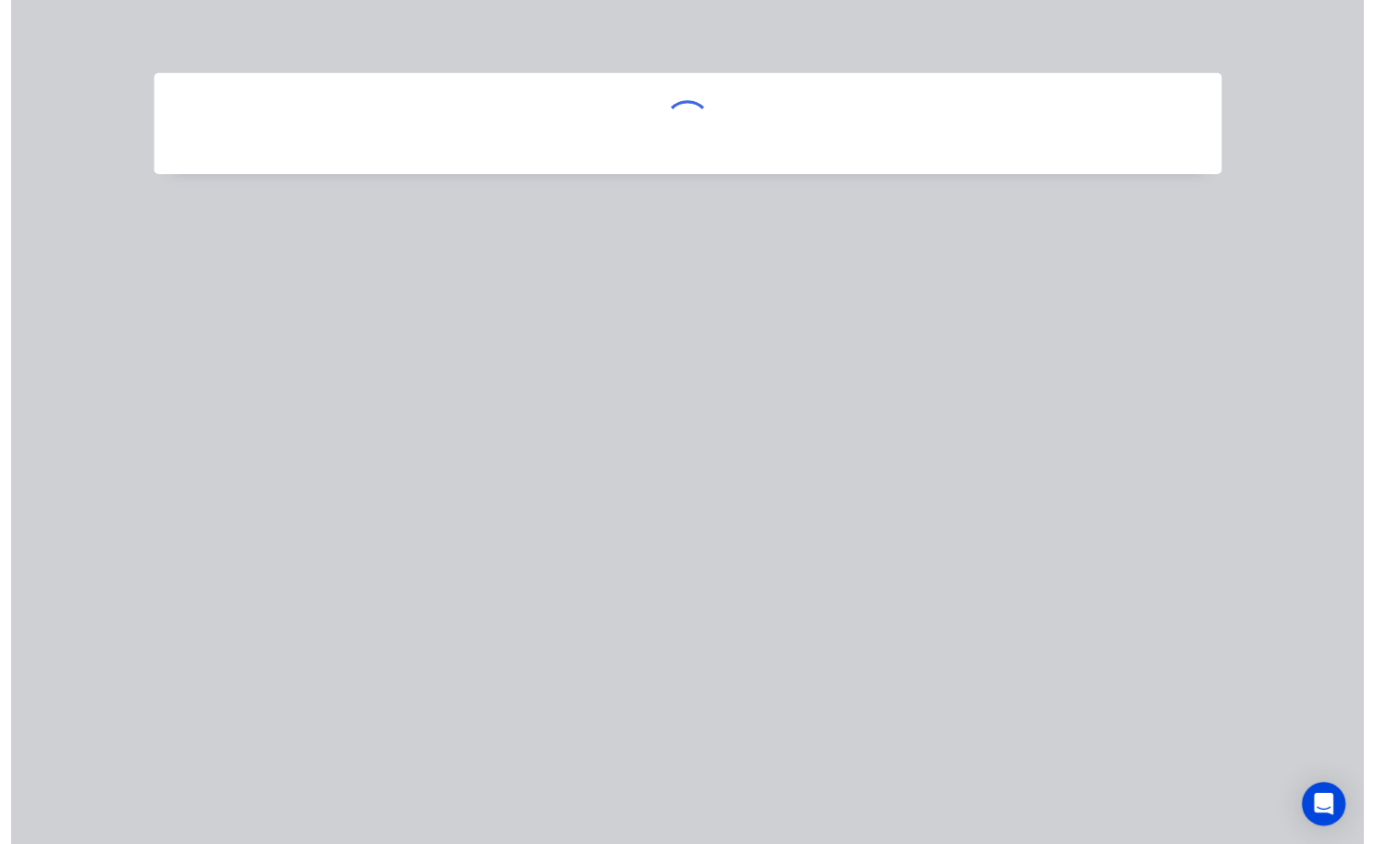
scroll to position [0, 0]
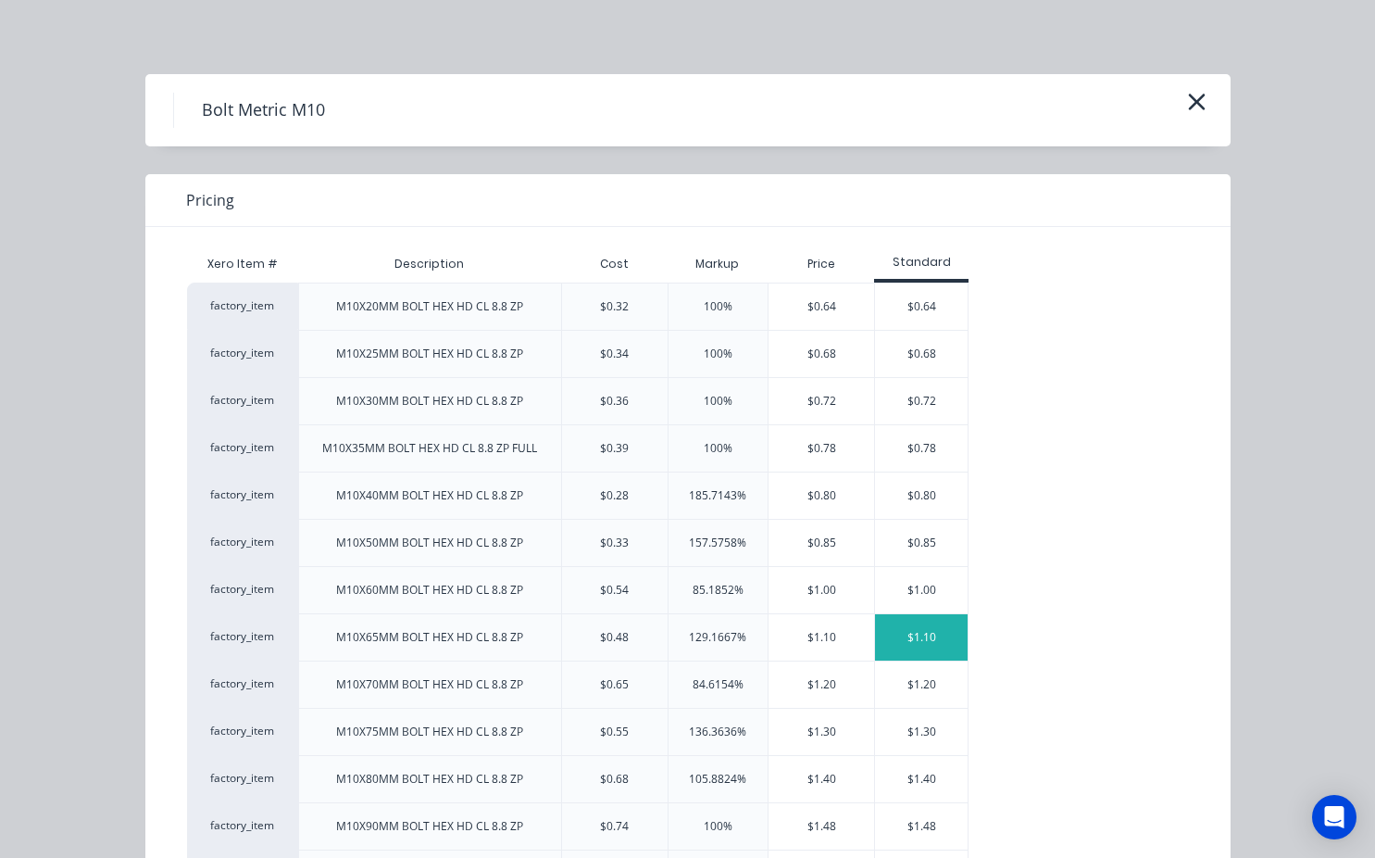
click at [921, 639] on div "$1.10" at bounding box center [921, 637] width 93 height 46
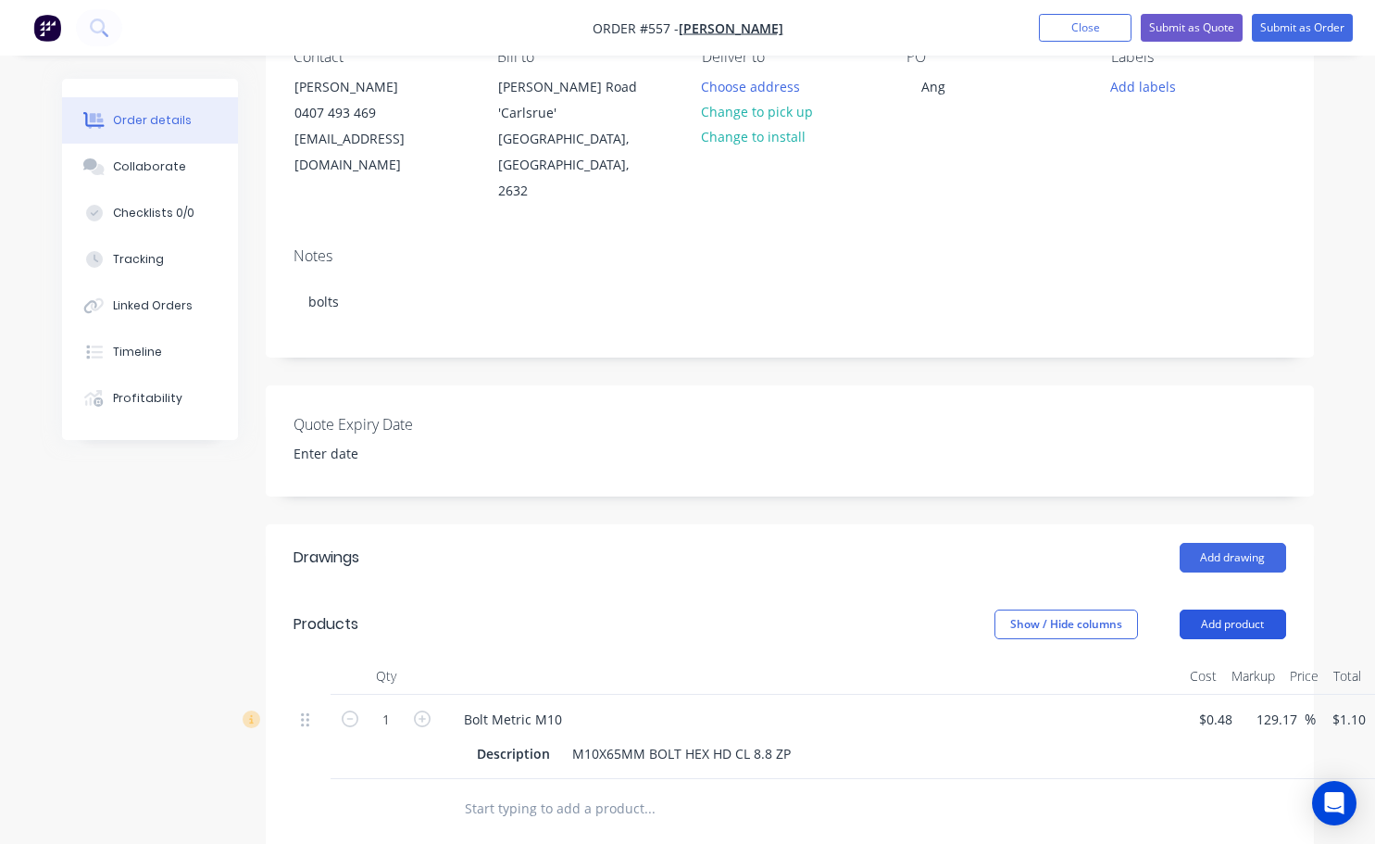
click at [1223, 609] on button "Add product" at bounding box center [1233, 624] width 107 height 30
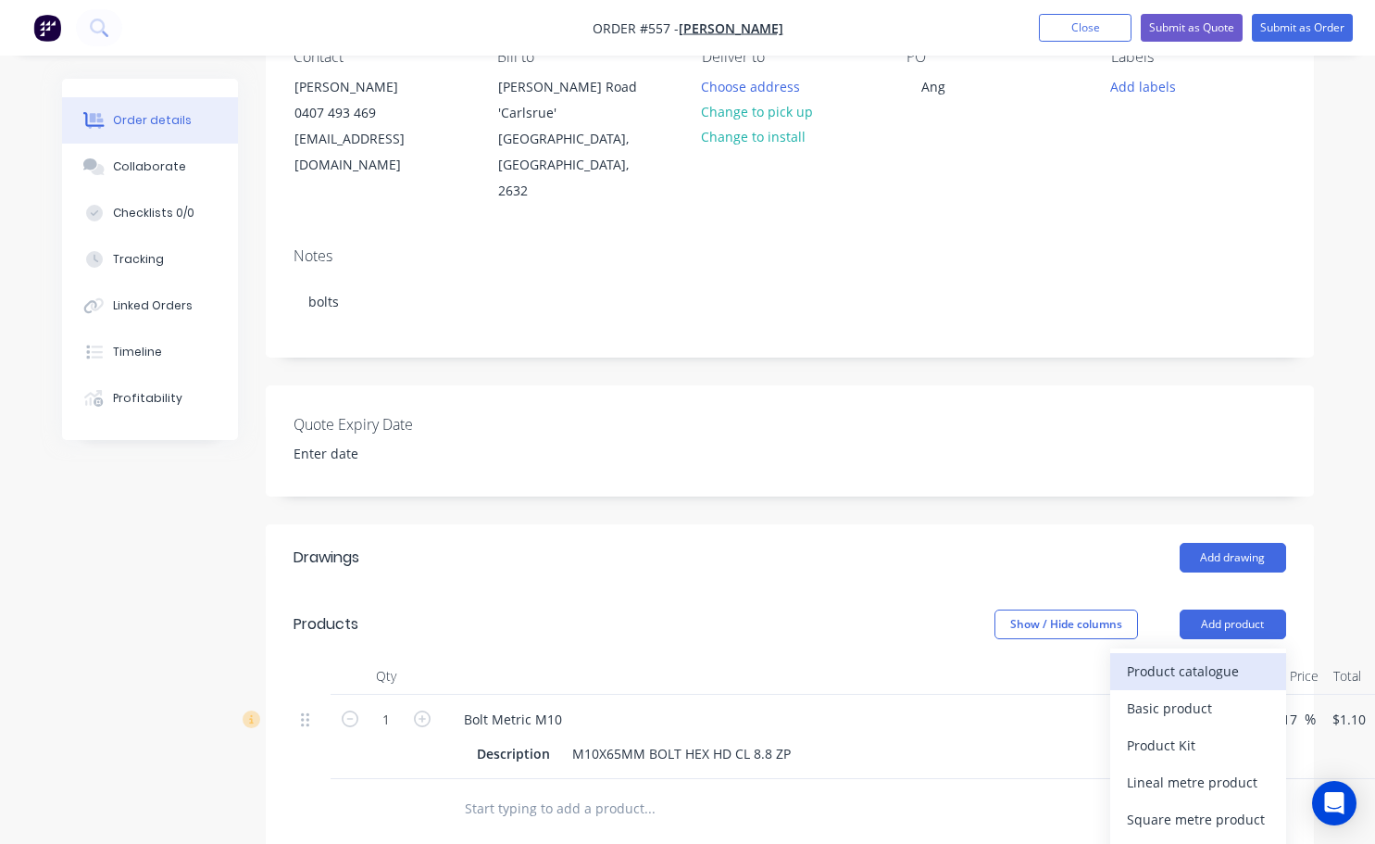
click at [1169, 658] on div "Product catalogue" at bounding box center [1198, 671] width 143 height 27
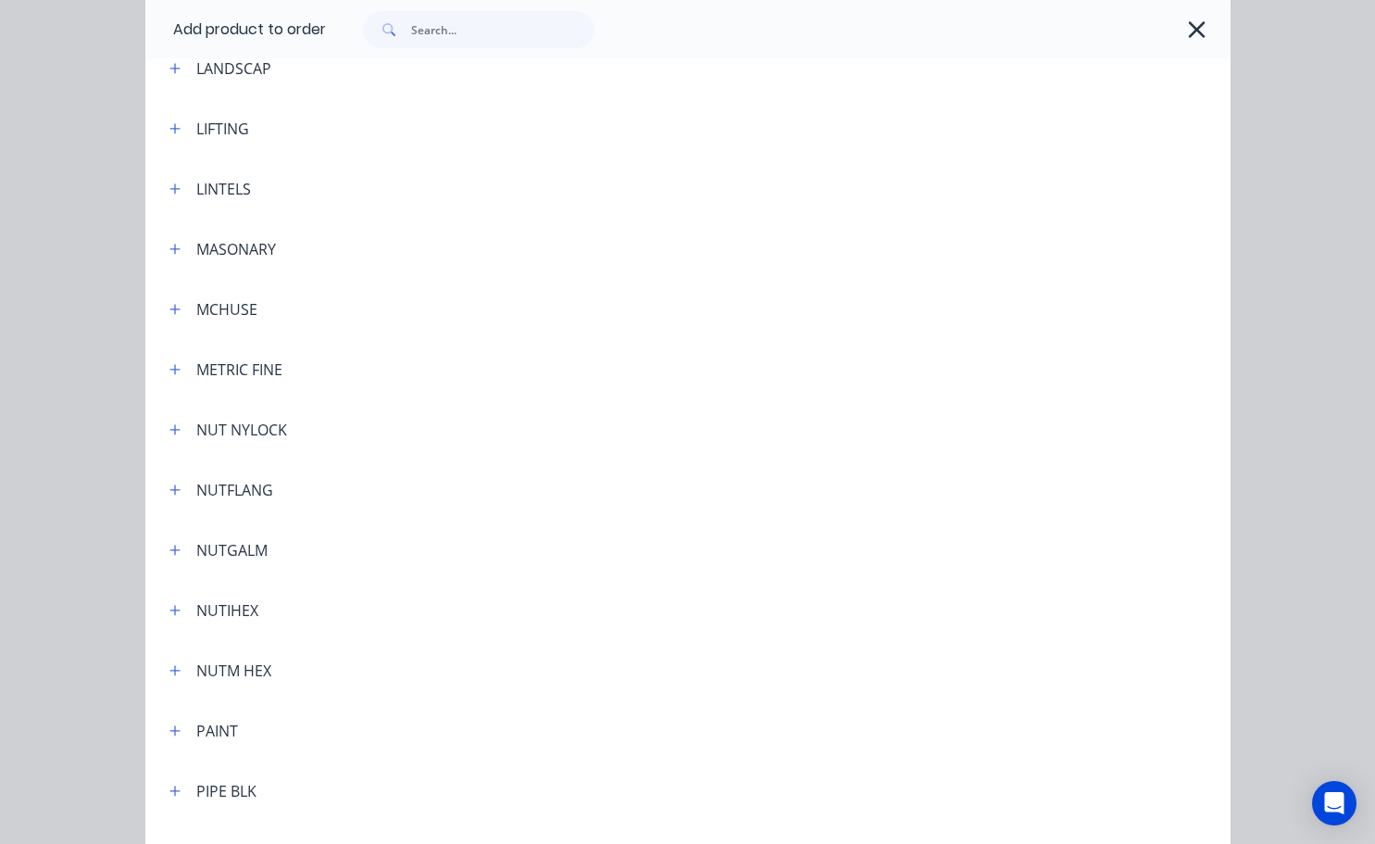
scroll to position [3890, 0]
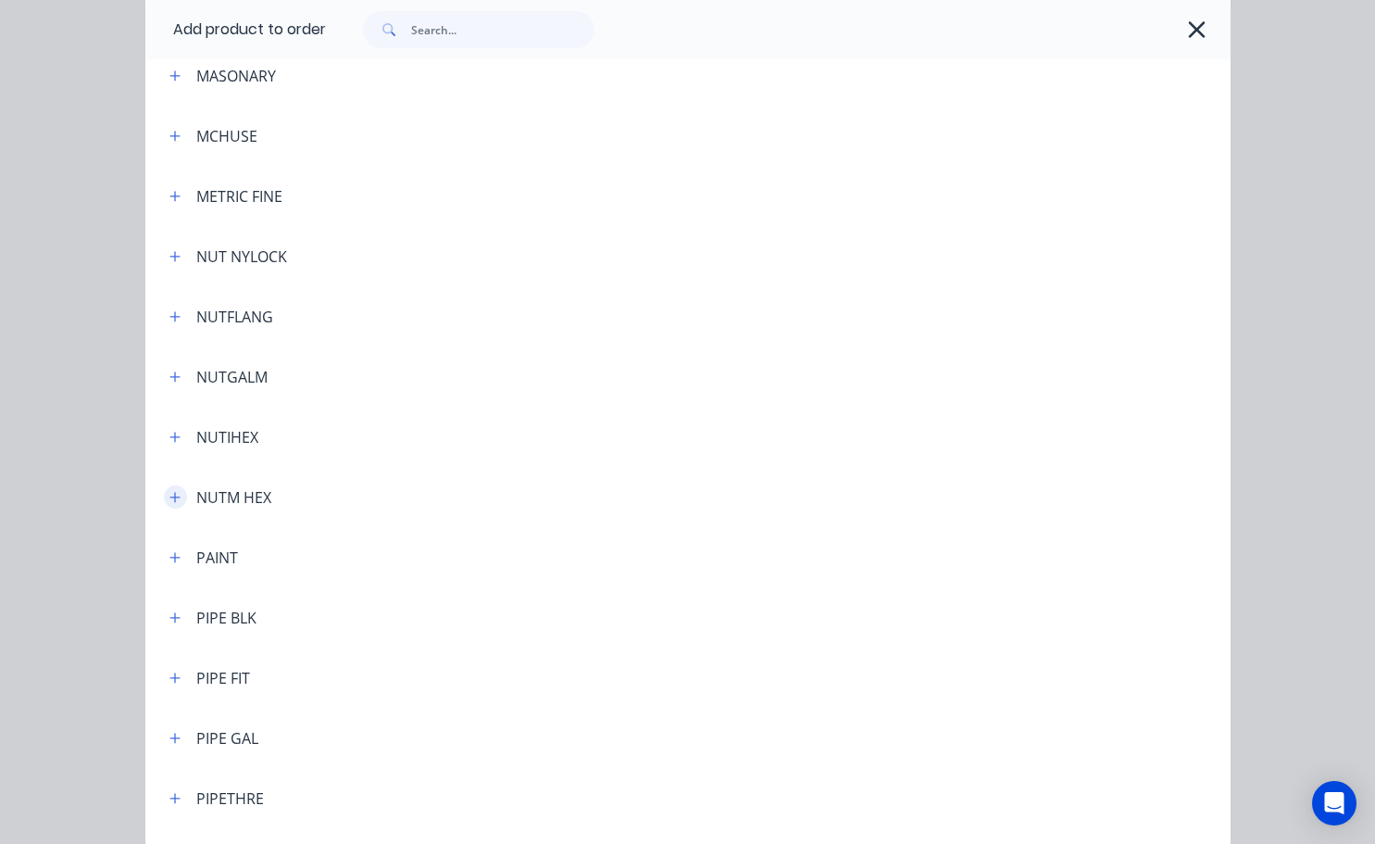
click at [171, 496] on icon "button" at bounding box center [174, 497] width 11 height 13
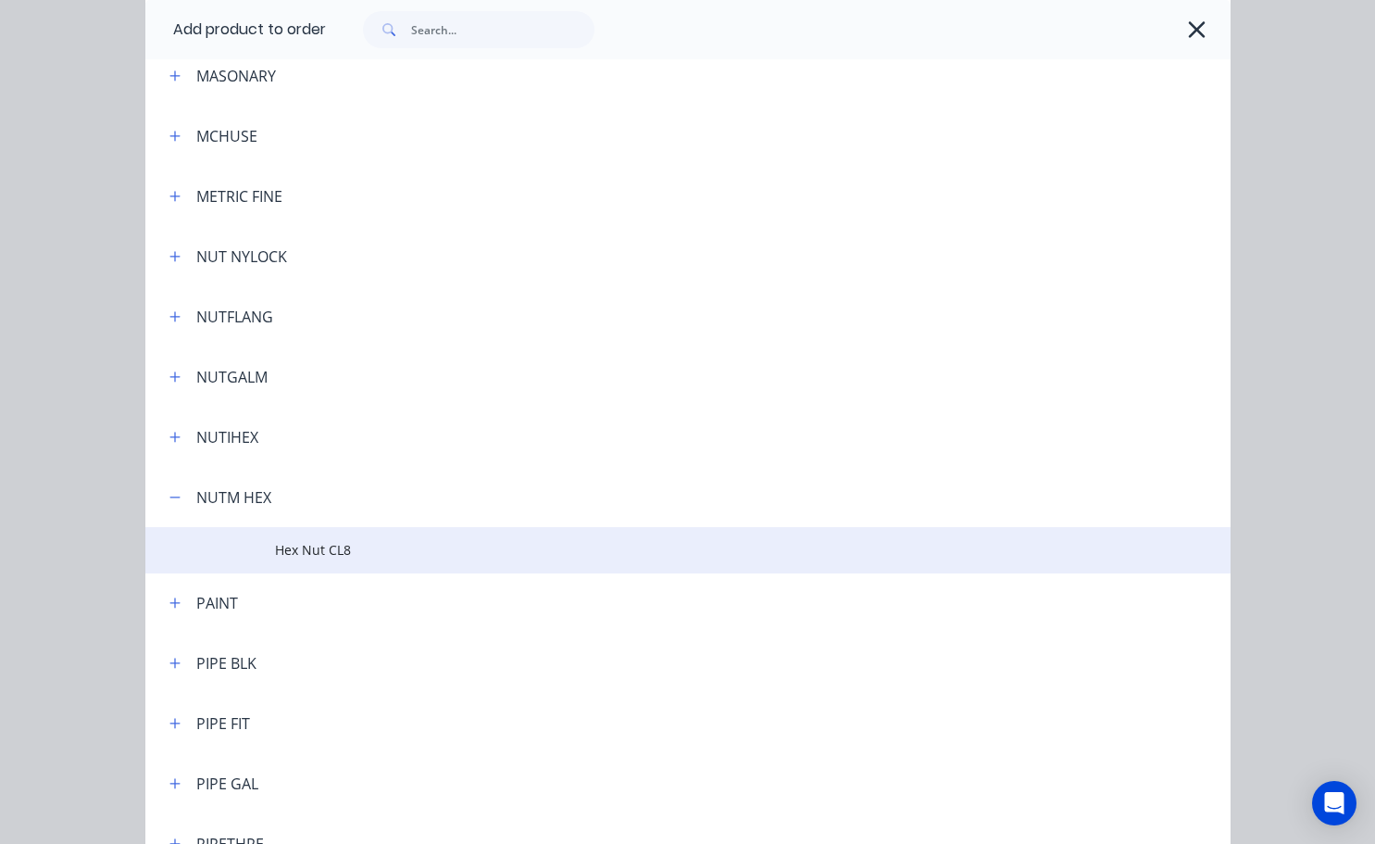
click at [318, 554] on span "Hex Nut CL8" at bounding box center [657, 549] width 764 height 19
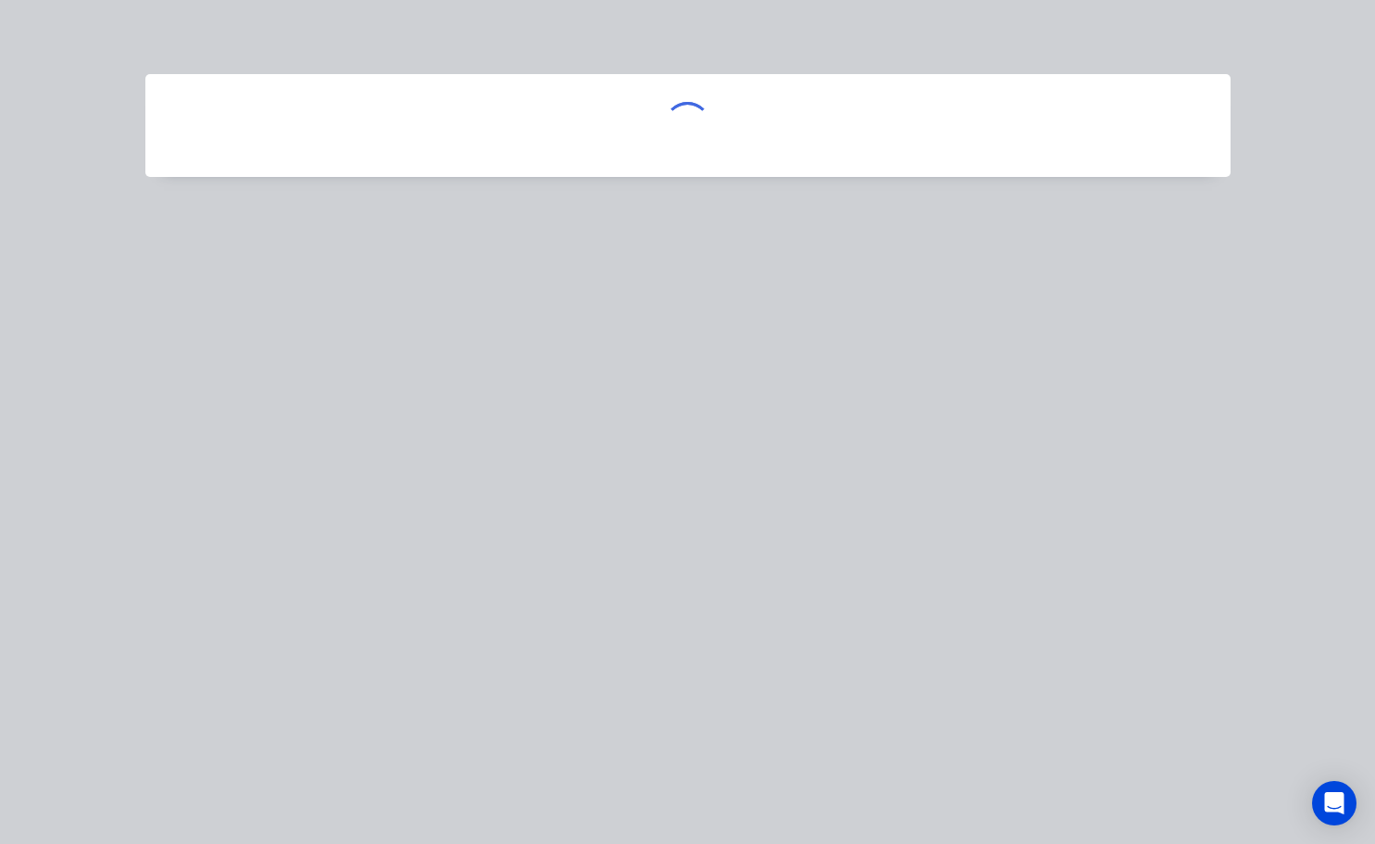
scroll to position [0, 0]
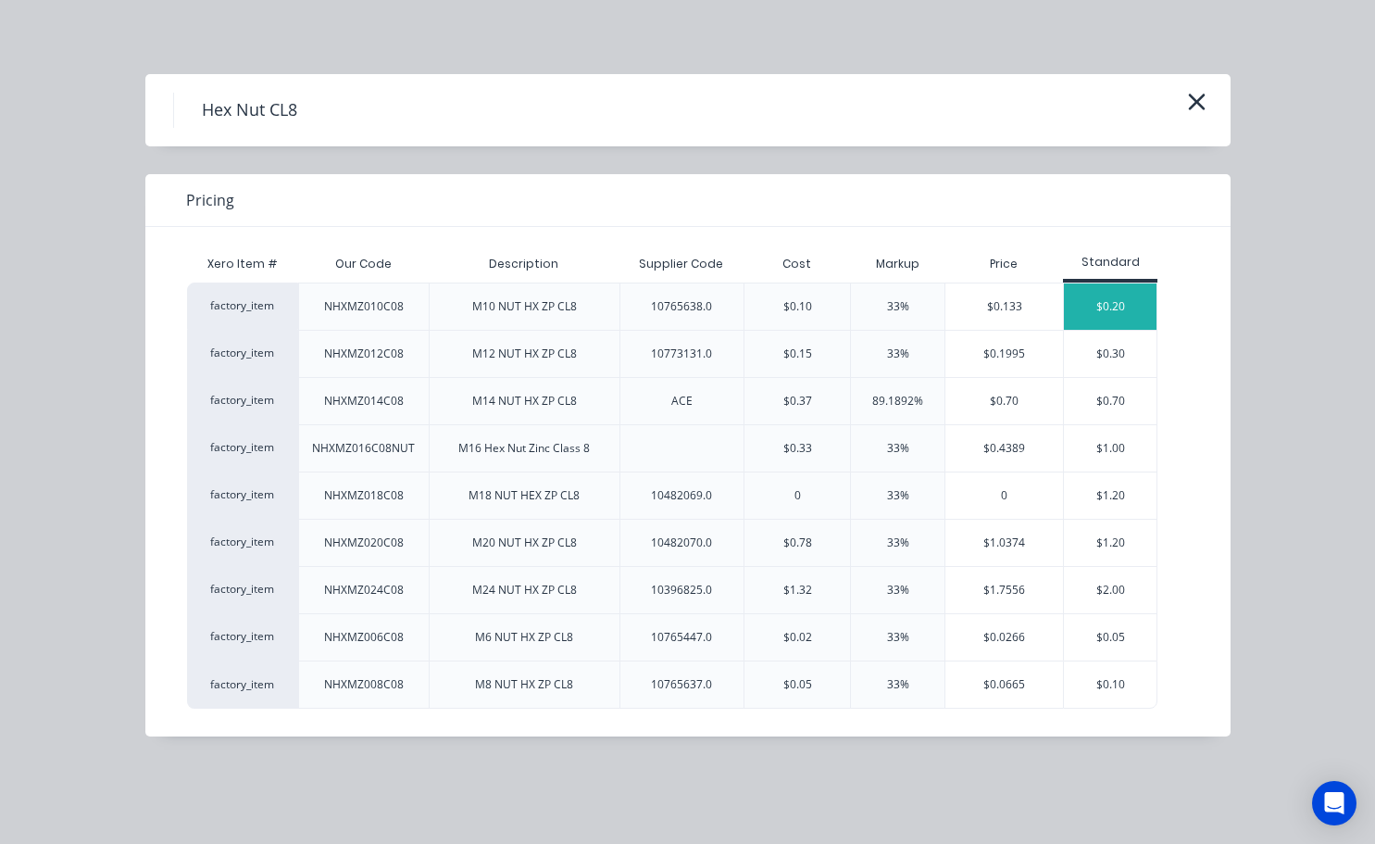
click at [1109, 313] on div "$0.20" at bounding box center [1110, 306] width 93 height 46
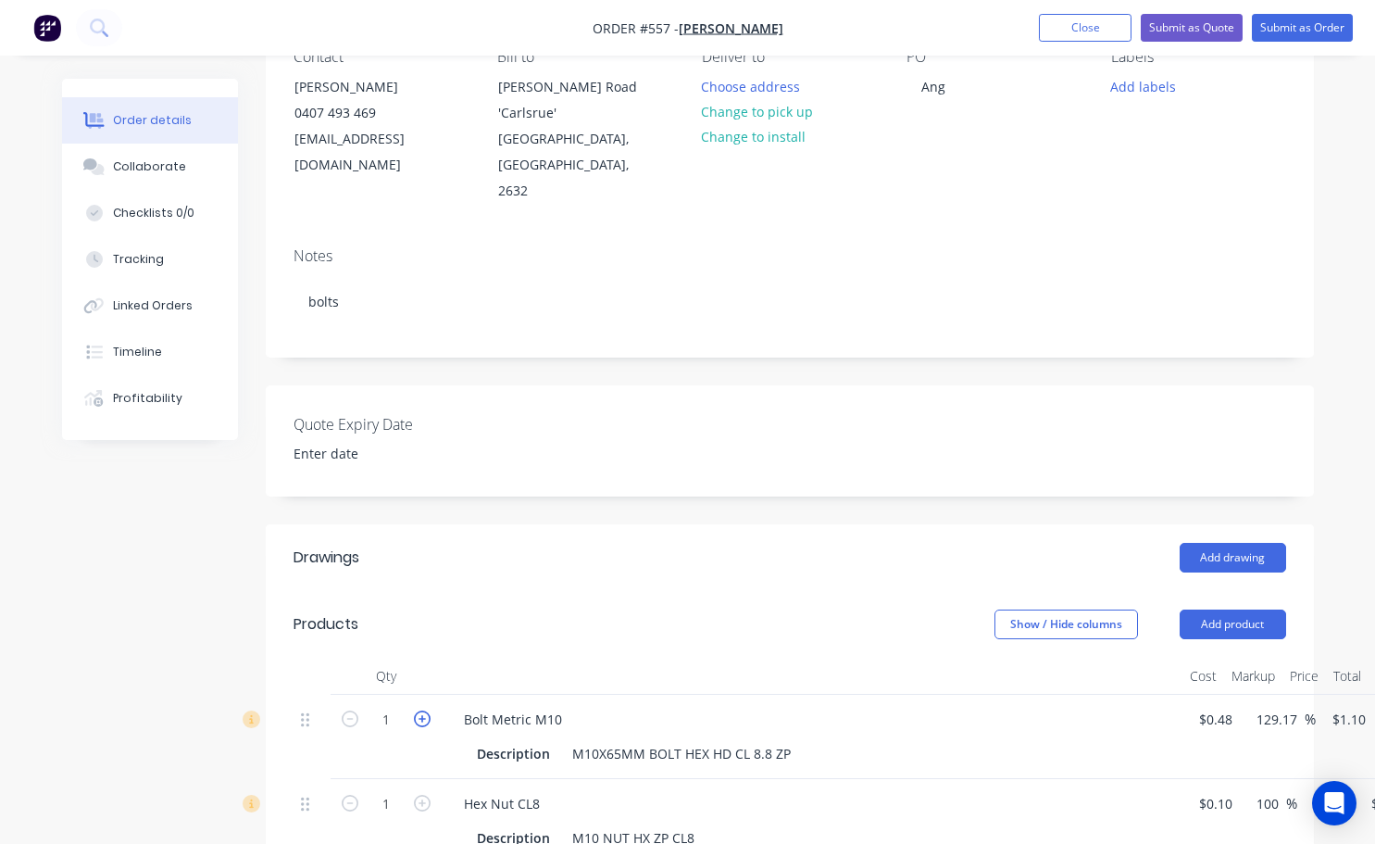
click at [425, 710] on icon "button" at bounding box center [422, 718] width 17 height 17
type input "2"
type input "$2.20"
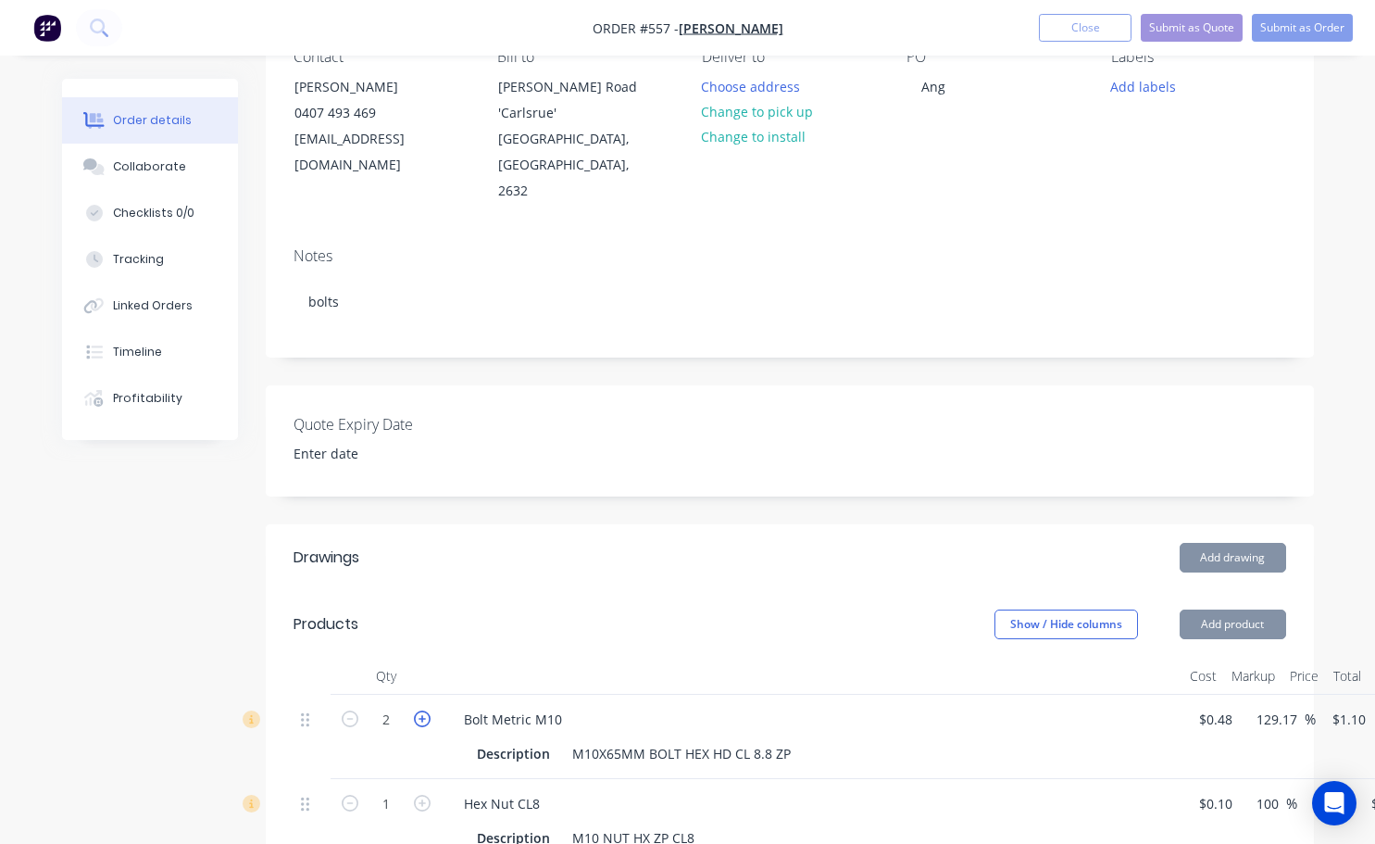
click at [425, 710] on icon "button" at bounding box center [422, 718] width 17 height 17
type input "3"
type input "$3.30"
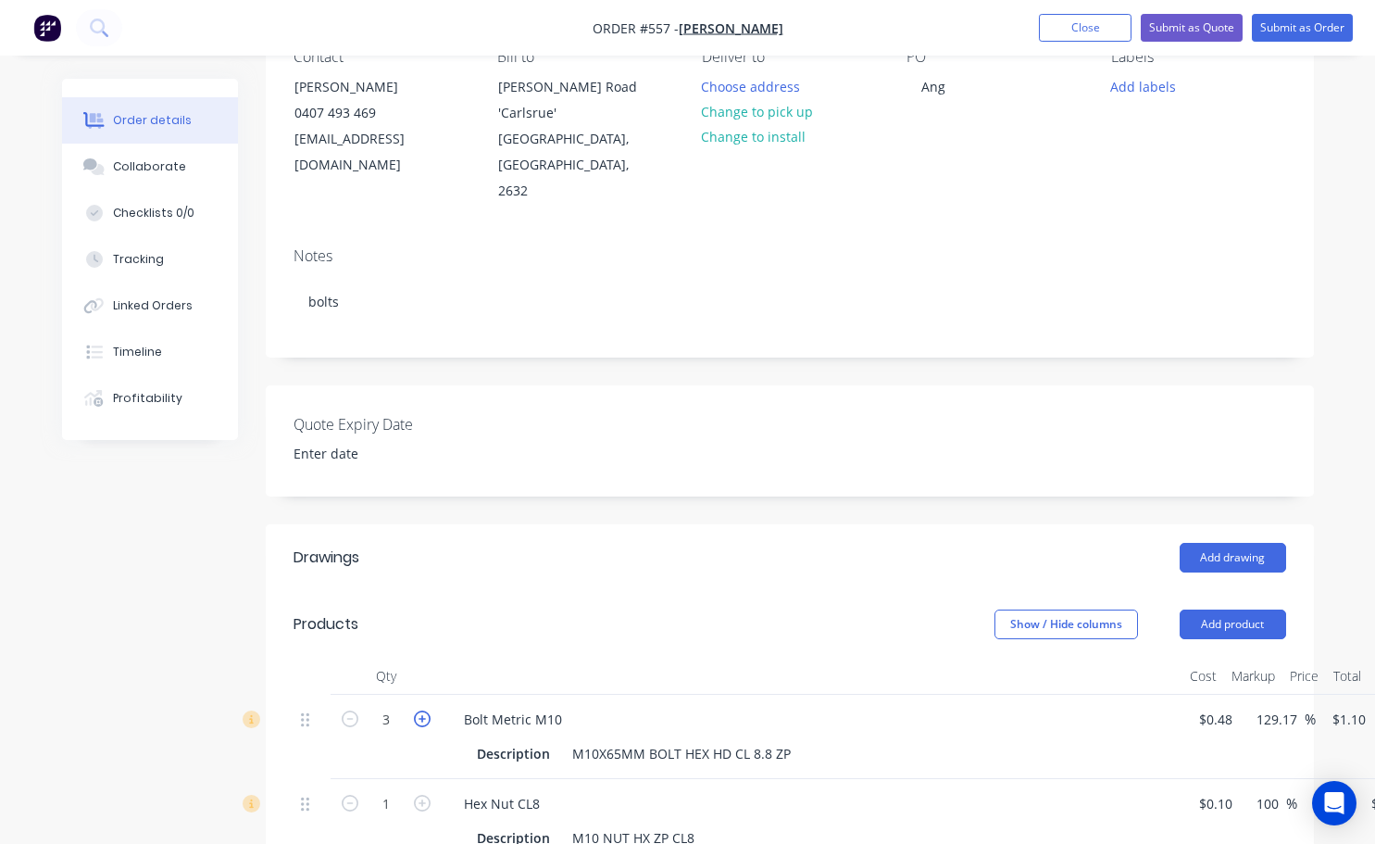
click at [425, 710] on icon "button" at bounding box center [422, 718] width 17 height 17
type input "4"
type input "$4.40"
click at [420, 795] on icon "button" at bounding box center [422, 803] width 17 height 17
type input "2"
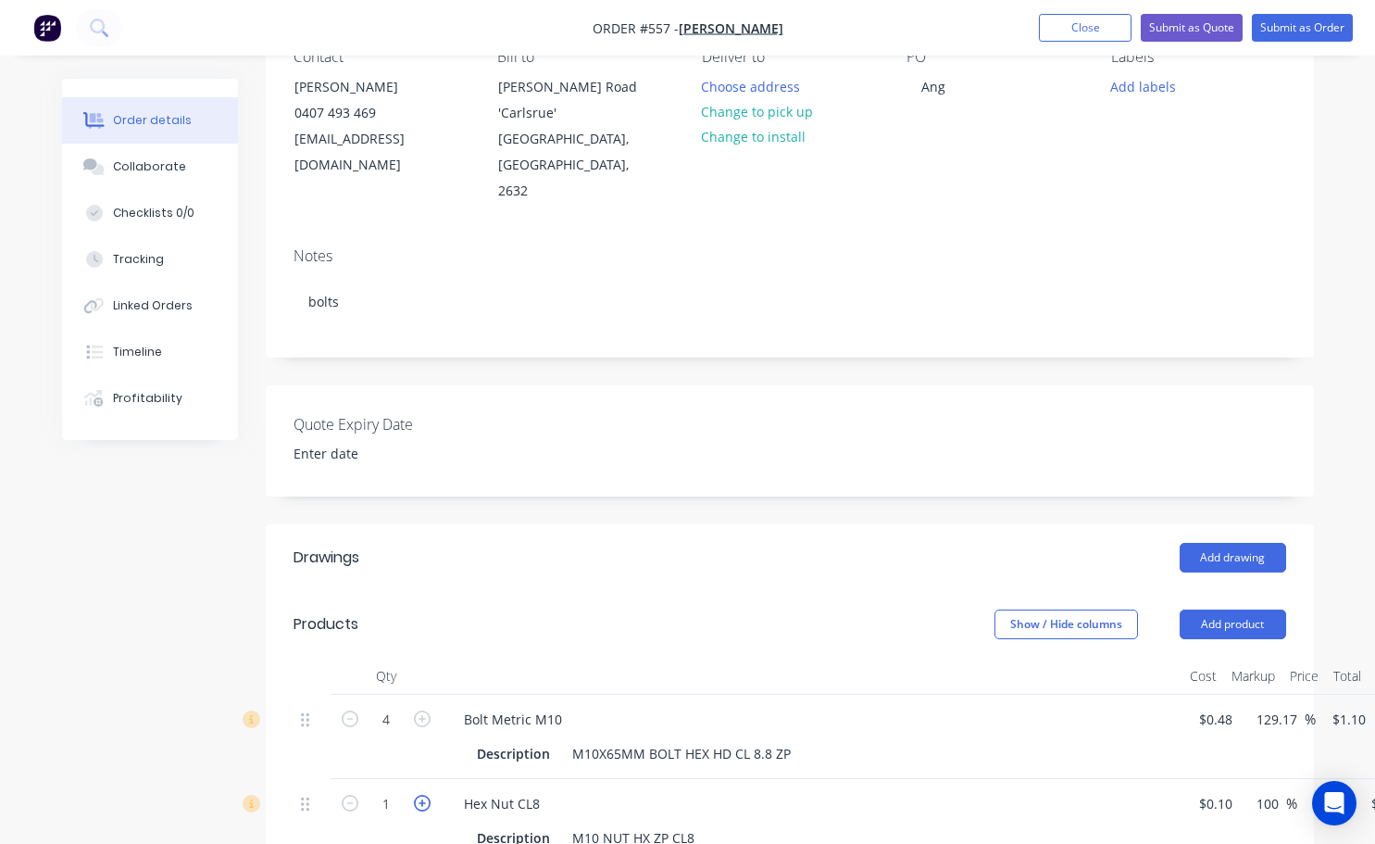
type input "$0.40"
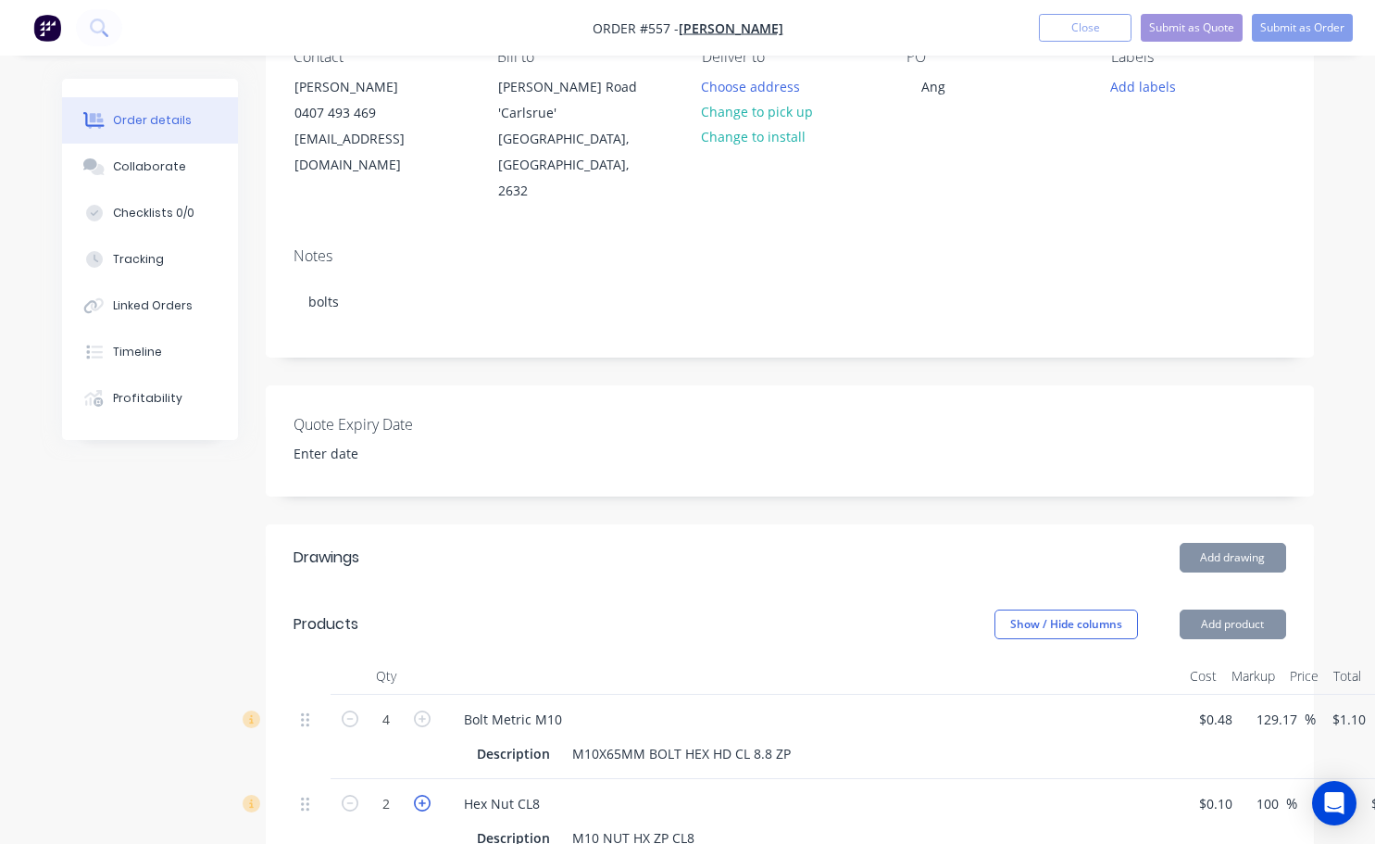
click at [420, 795] on icon "button" at bounding box center [422, 803] width 17 height 17
type input "3"
type input "$0.60"
click at [420, 795] on icon "button" at bounding box center [422, 803] width 17 height 17
type input "4"
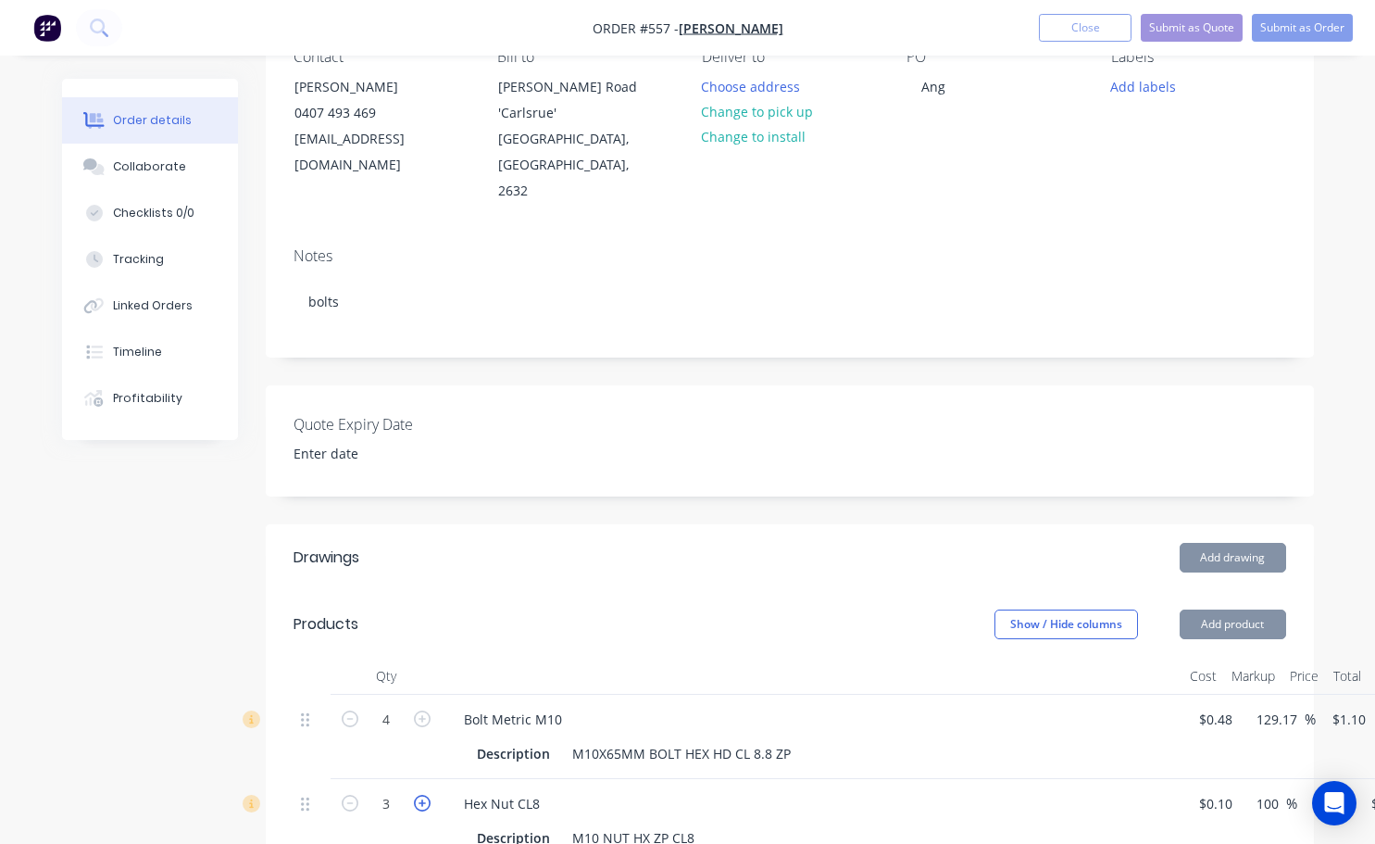
type input "$0.80"
click at [420, 795] on icon "button" at bounding box center [422, 803] width 17 height 17
type input "5"
type input "$1.00"
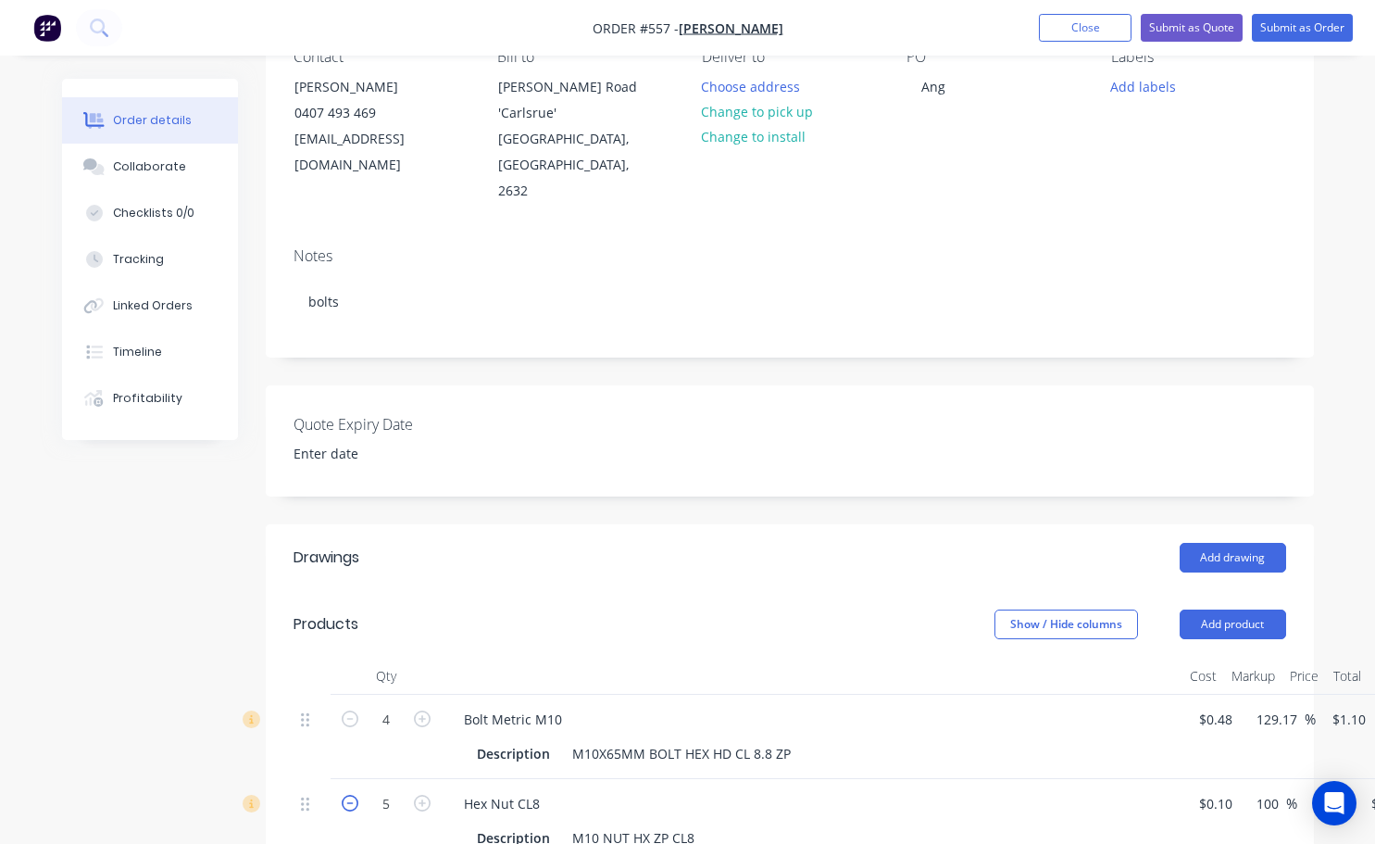
click at [346, 795] on icon "button" at bounding box center [350, 803] width 17 height 17
type input "4"
type input "$0.80"
click at [1211, 609] on button "Add product" at bounding box center [1233, 624] width 107 height 30
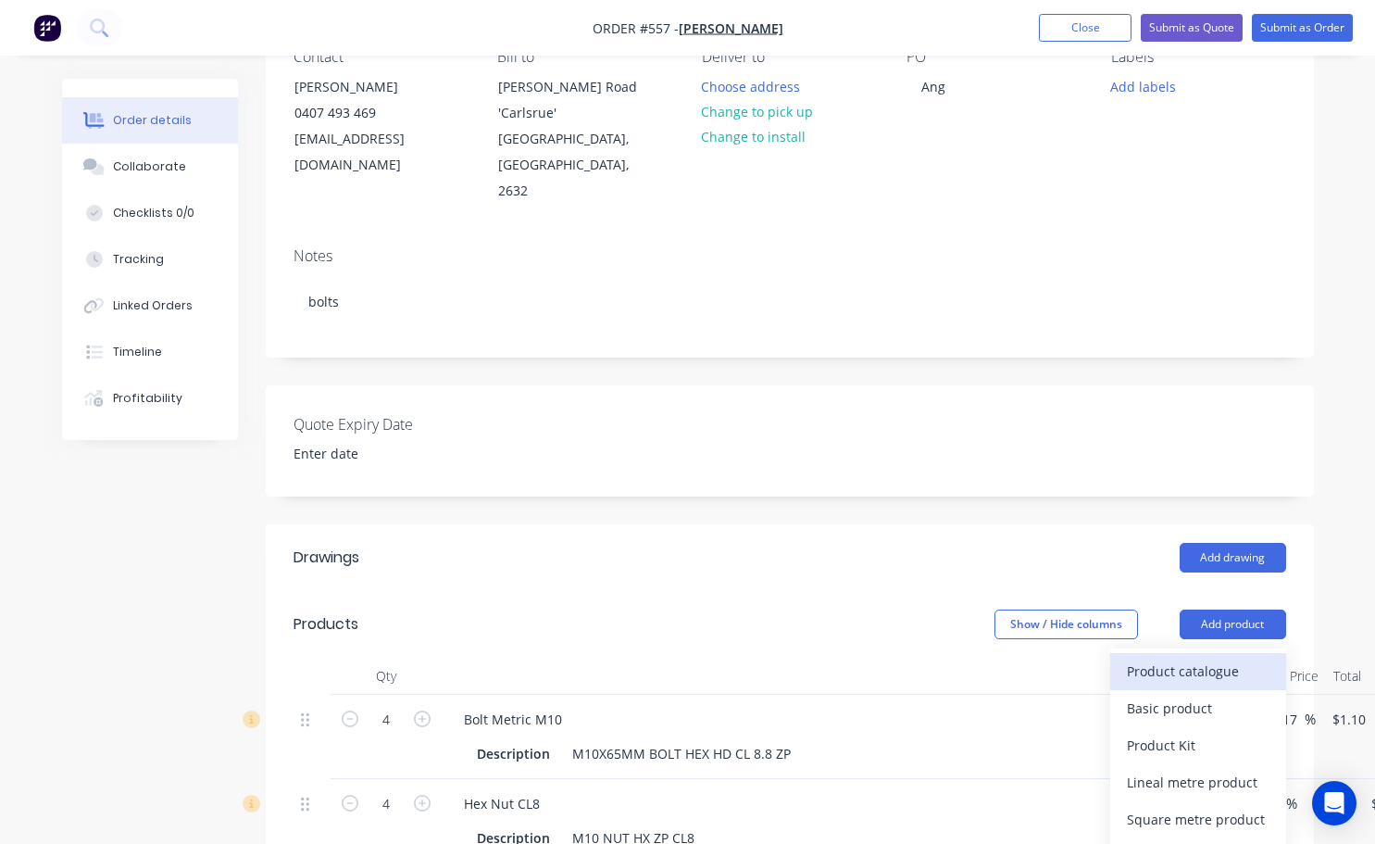
click at [1168, 658] on div "Product catalogue" at bounding box center [1198, 671] width 143 height 27
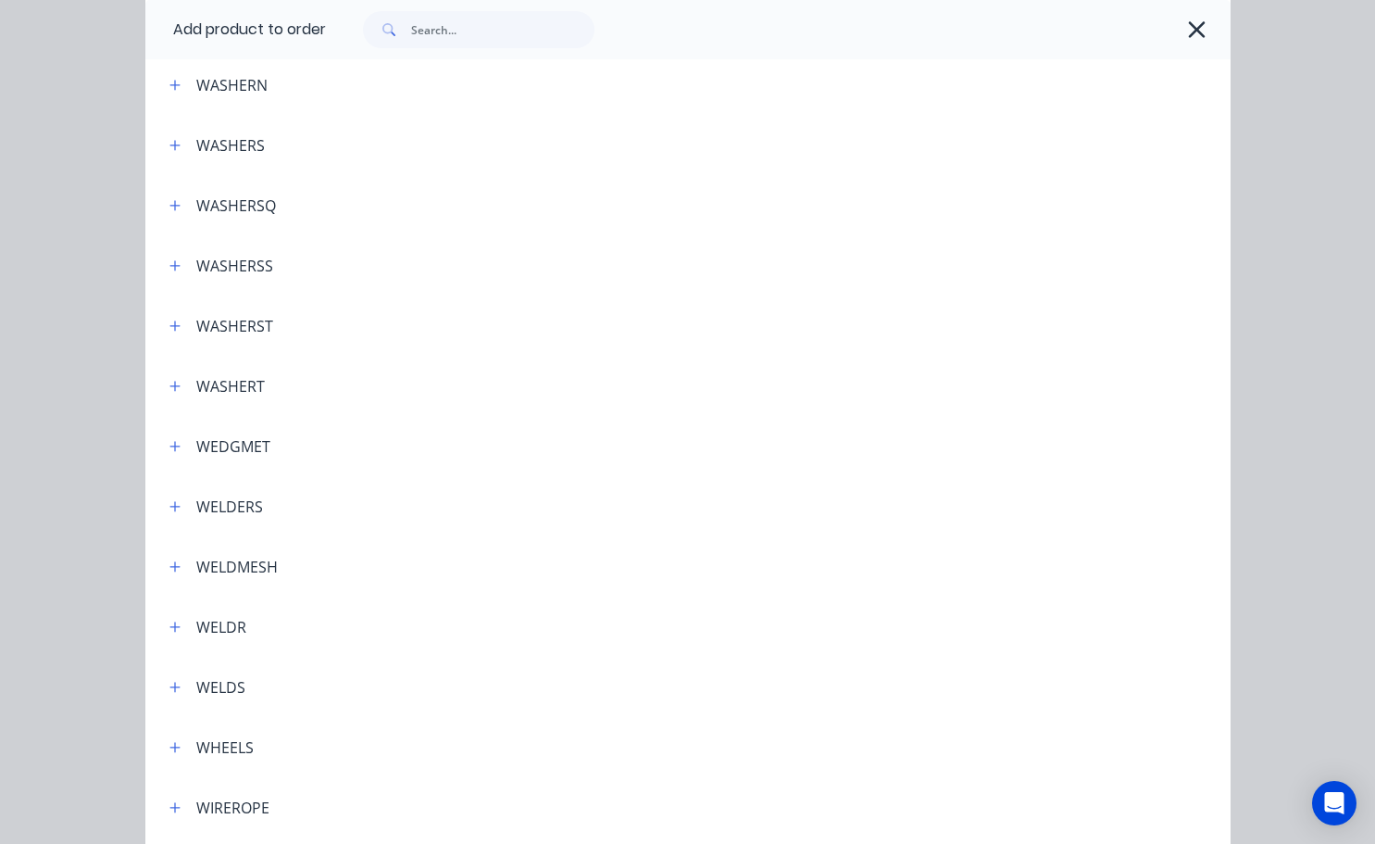
scroll to position [6628, 0]
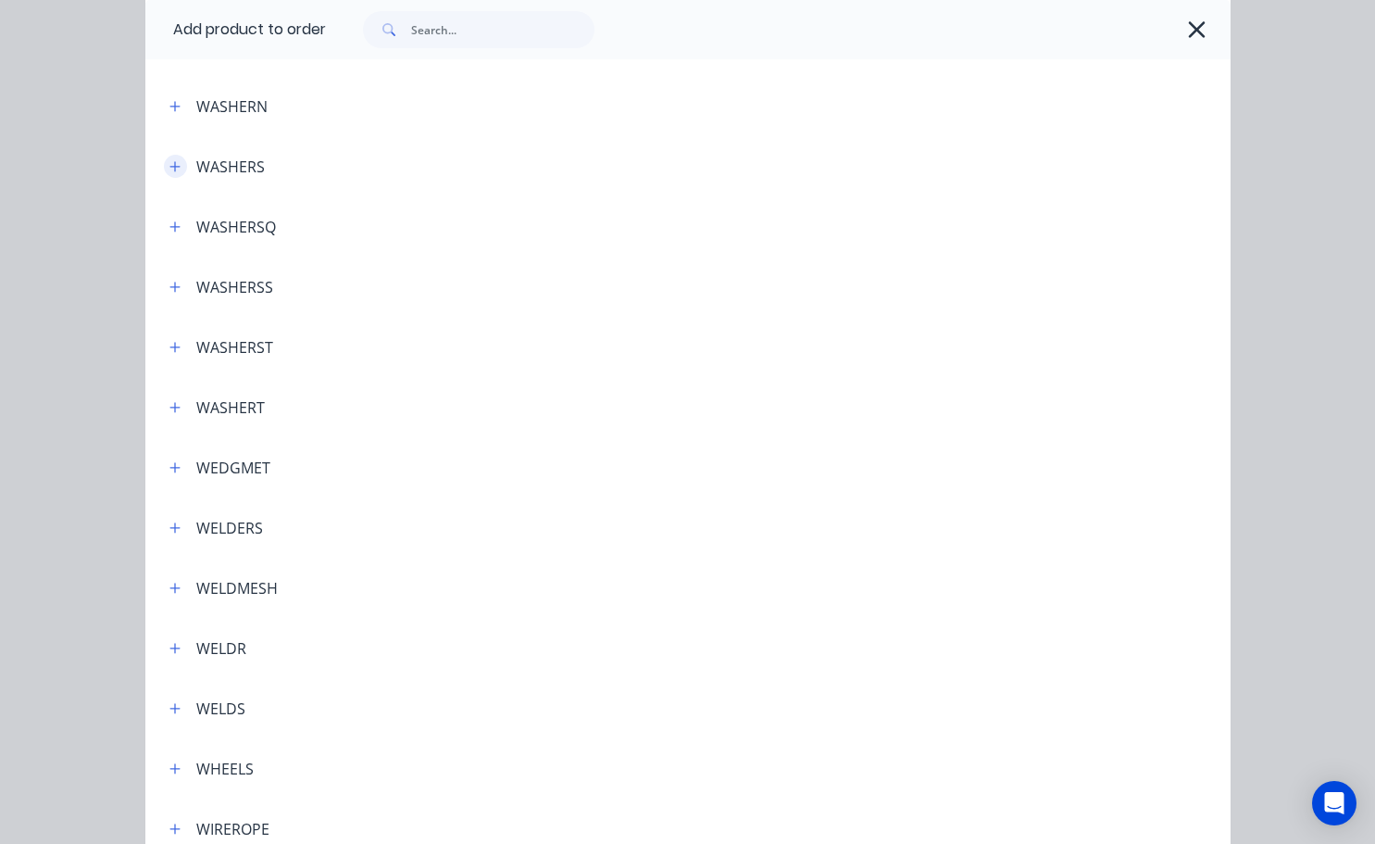
click at [169, 168] on icon "button" at bounding box center [174, 166] width 10 height 10
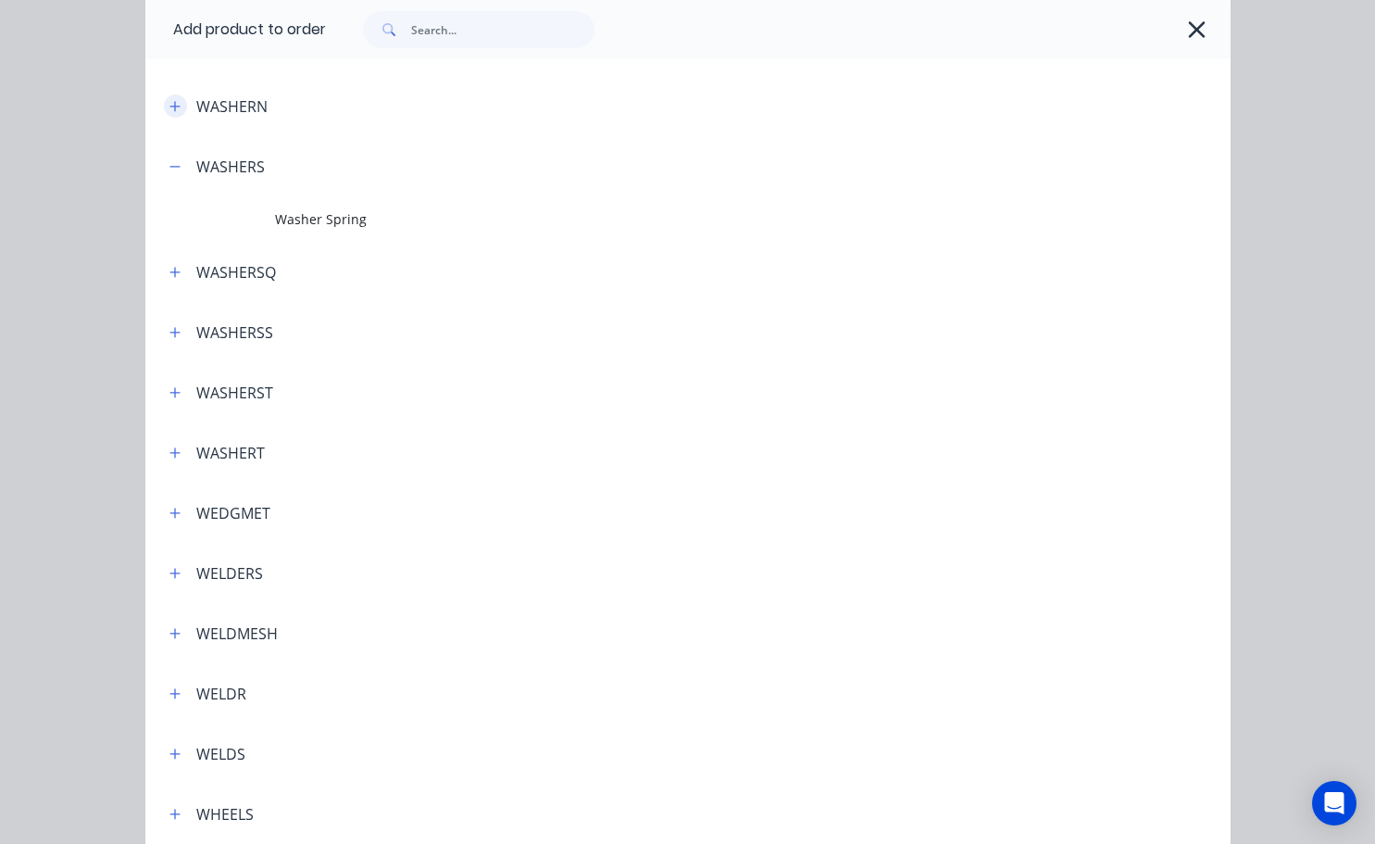
click at [169, 107] on icon "button" at bounding box center [174, 106] width 10 height 10
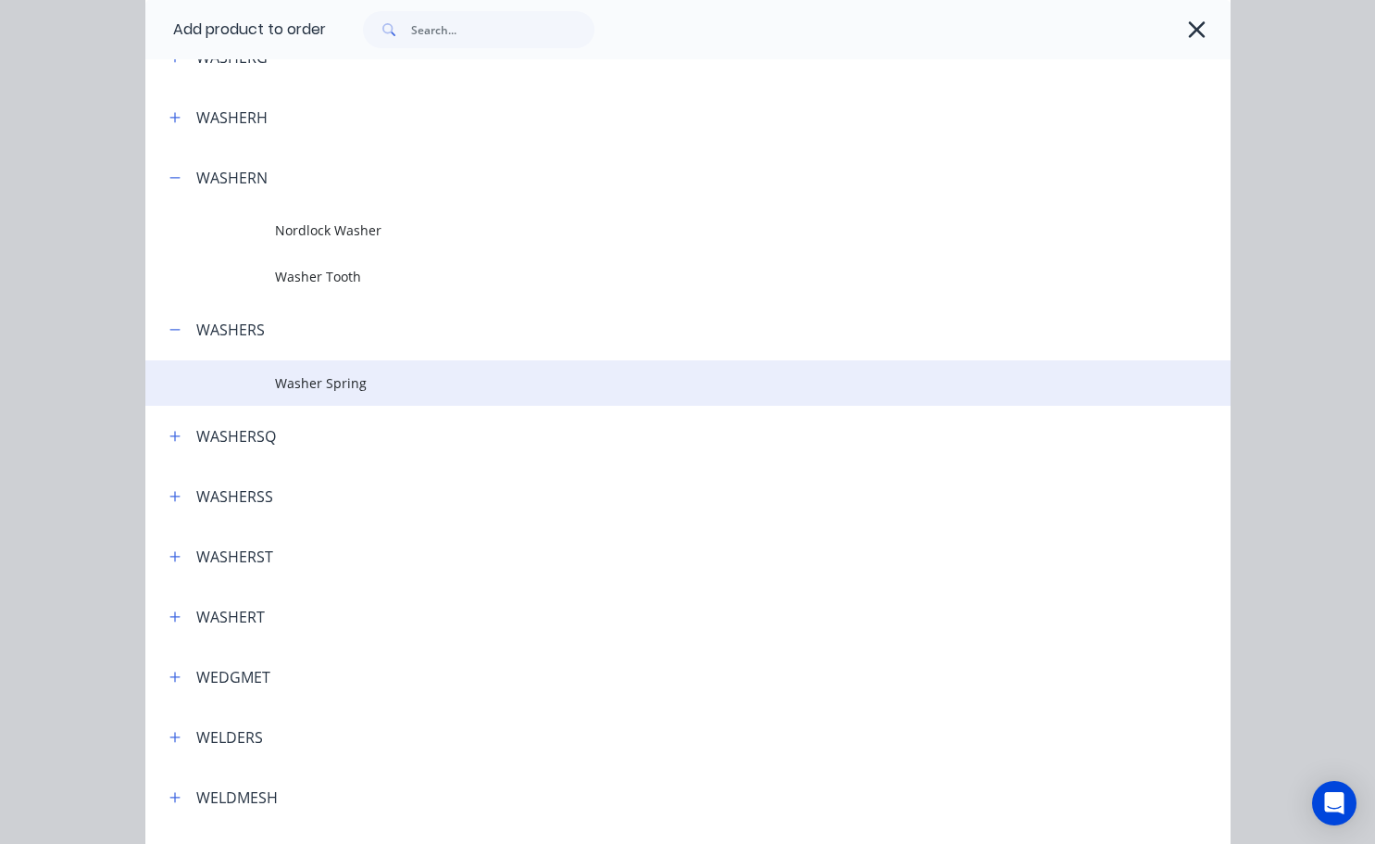
scroll to position [6536, 0]
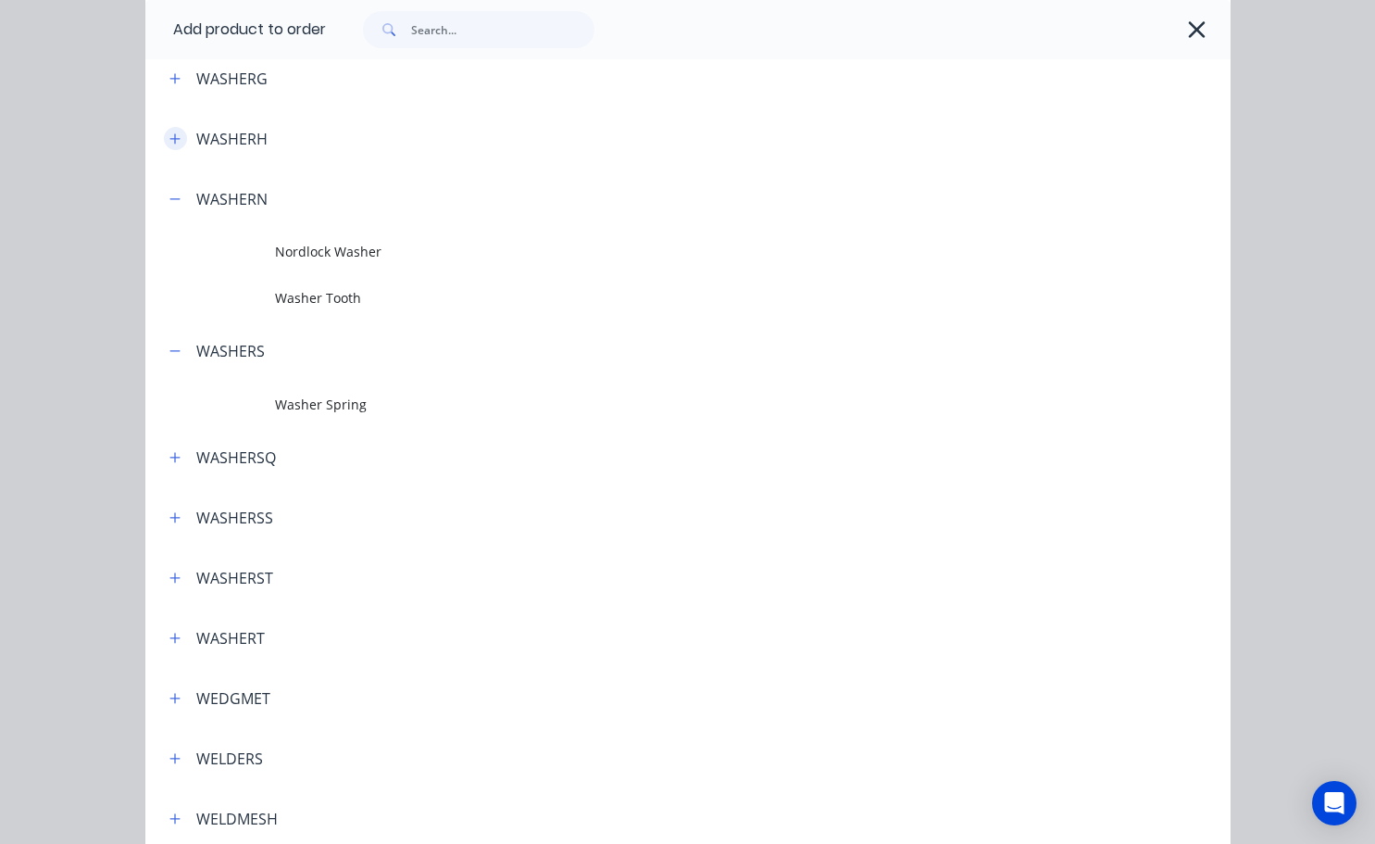
click at [169, 138] on icon "button" at bounding box center [174, 138] width 11 height 13
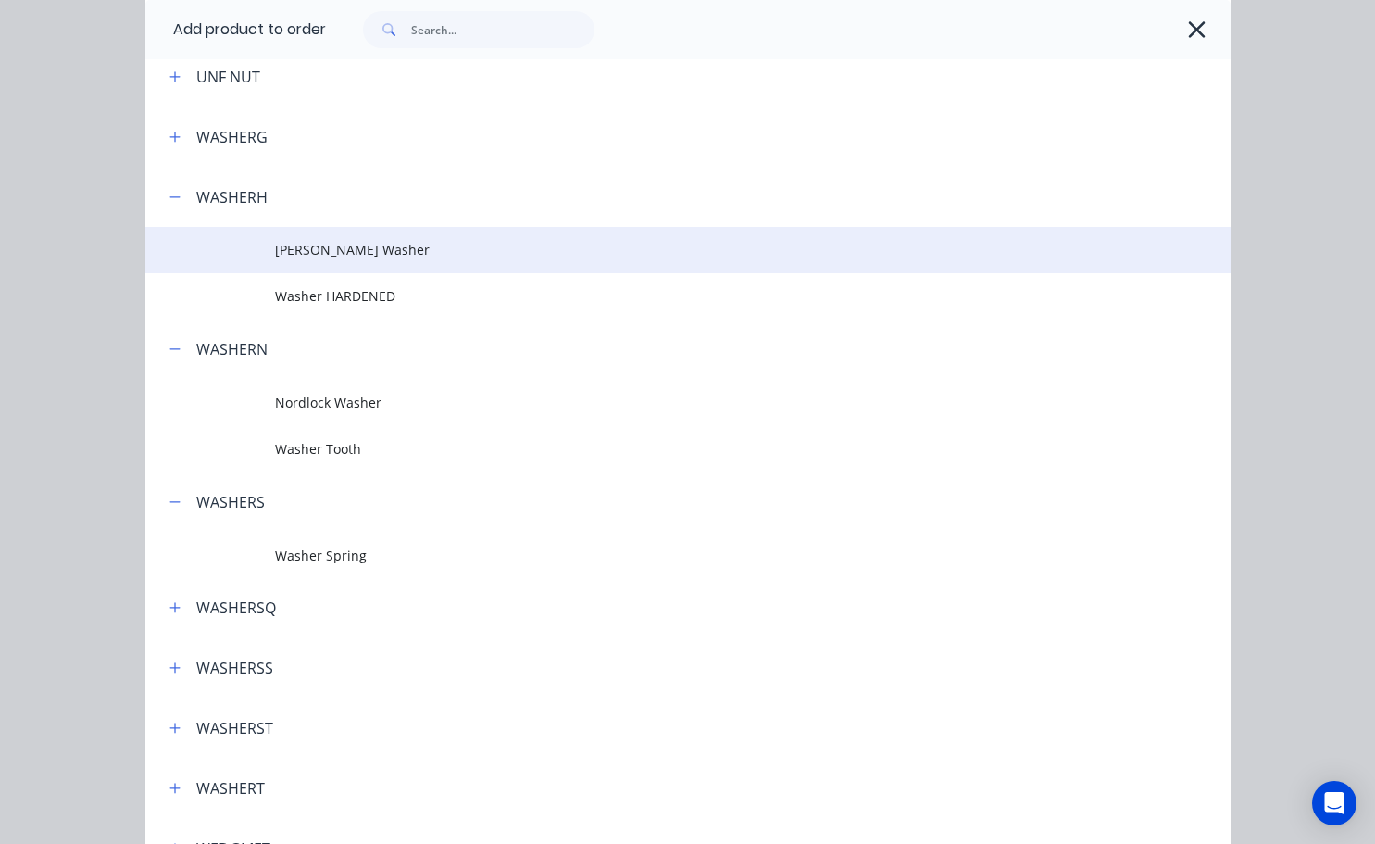
scroll to position [6443, 0]
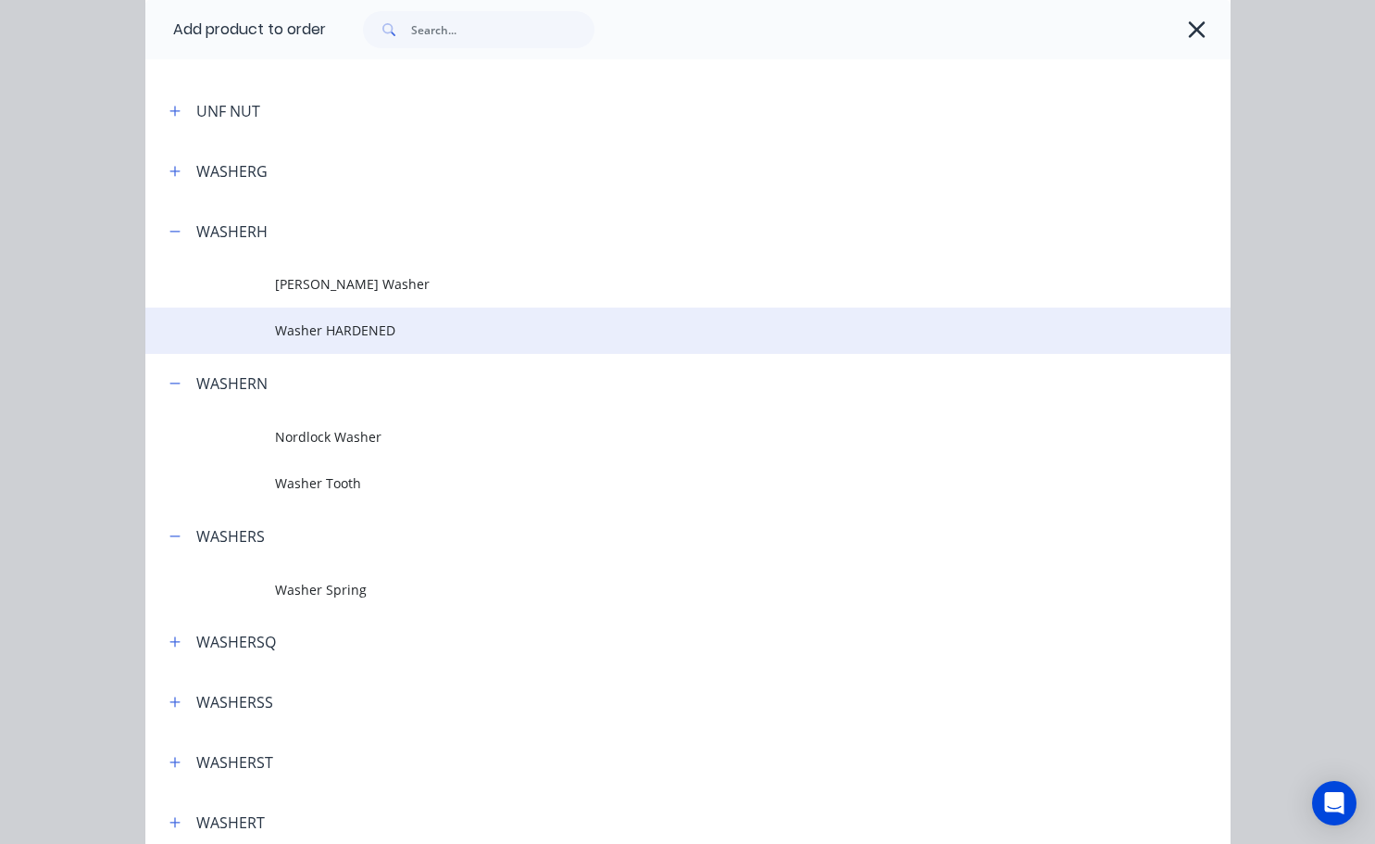
click at [348, 343] on td "Washer HARDENED" at bounding box center [752, 330] width 955 height 46
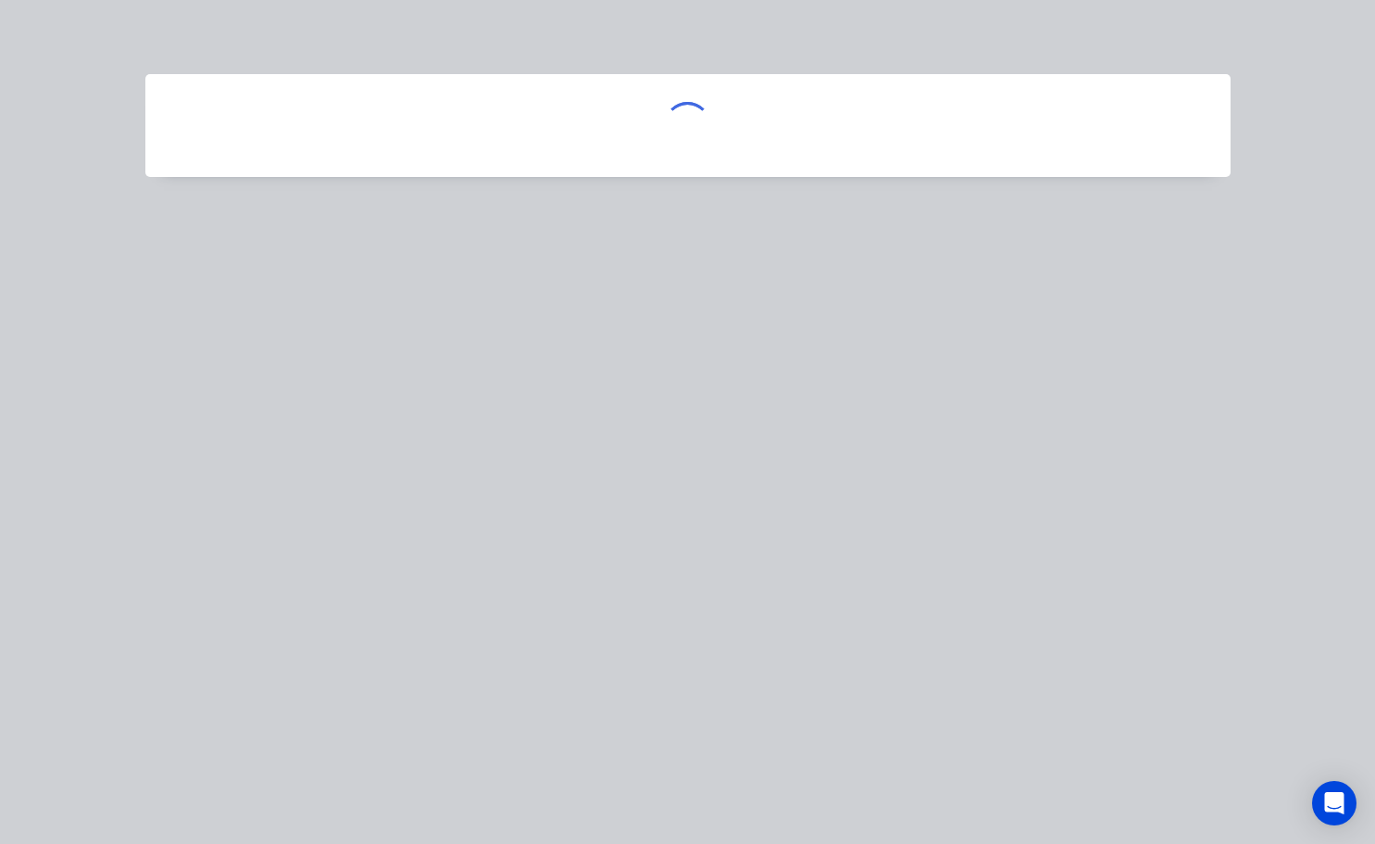
scroll to position [0, 0]
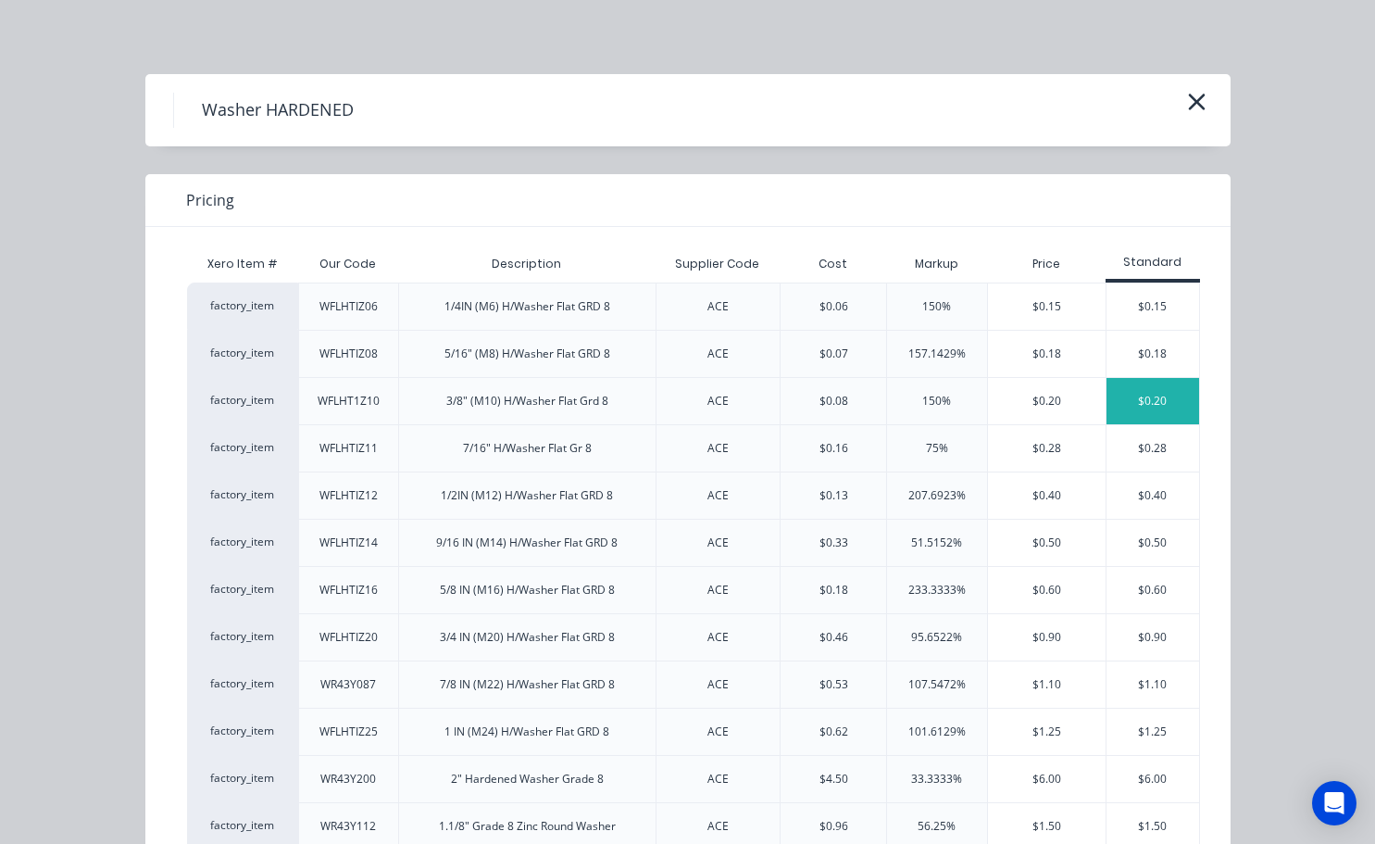
click at [1134, 398] on div "$0.20" at bounding box center [1153, 401] width 93 height 46
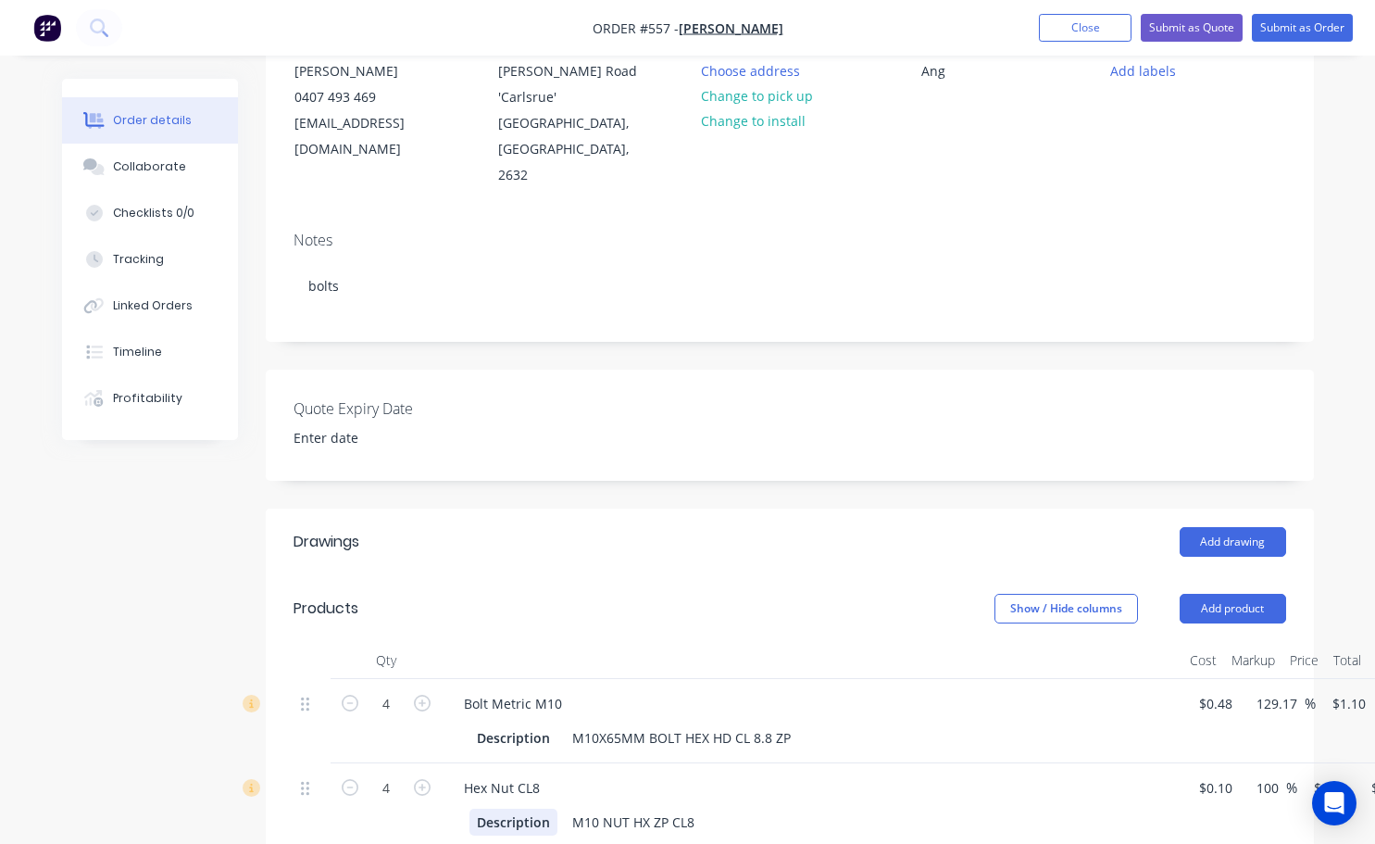
scroll to position [370, 0]
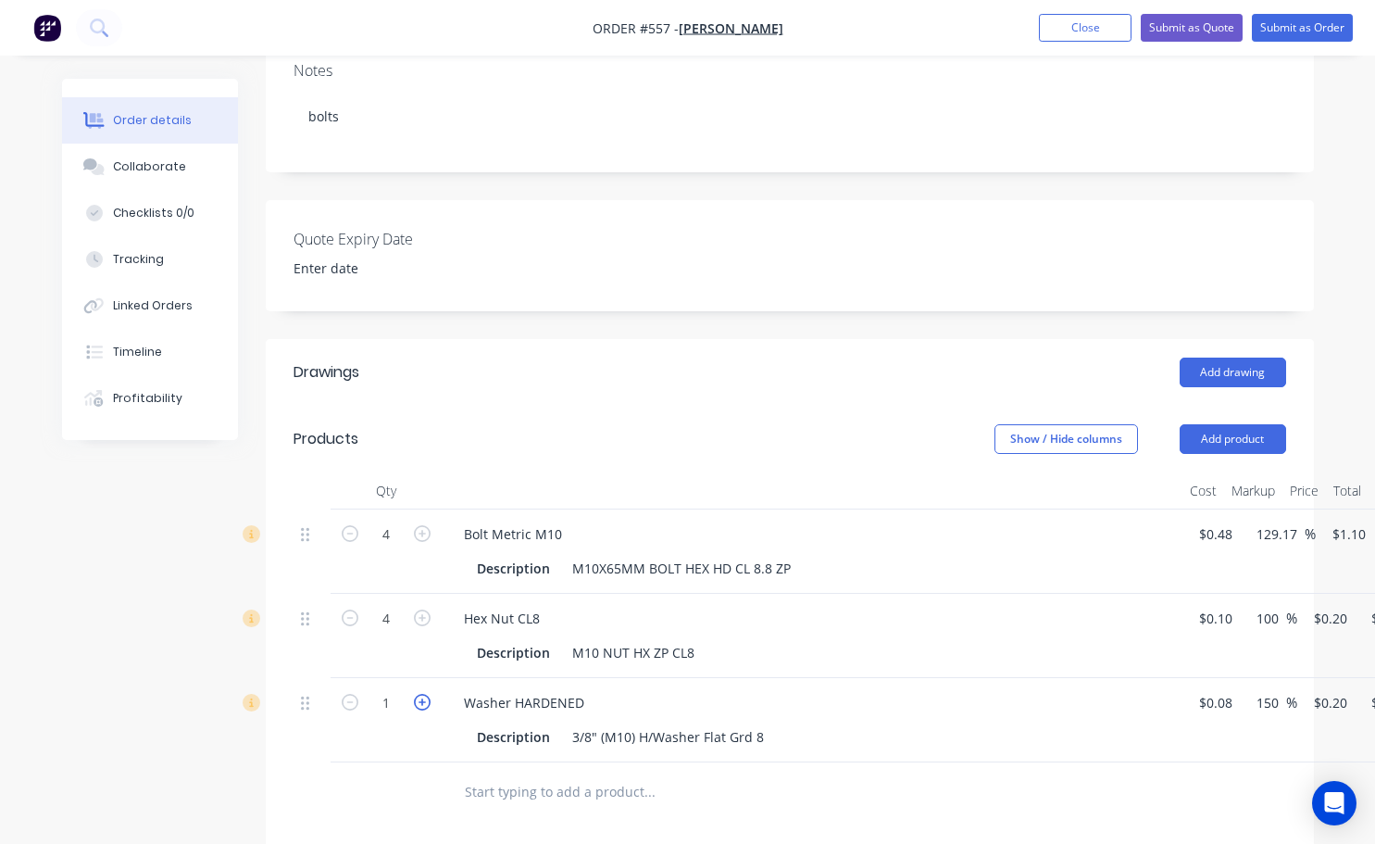
click at [422, 694] on icon "button" at bounding box center [422, 702] width 17 height 17
type input "2"
type input "$0.40"
click at [423, 694] on icon "button" at bounding box center [422, 702] width 17 height 17
type input "3"
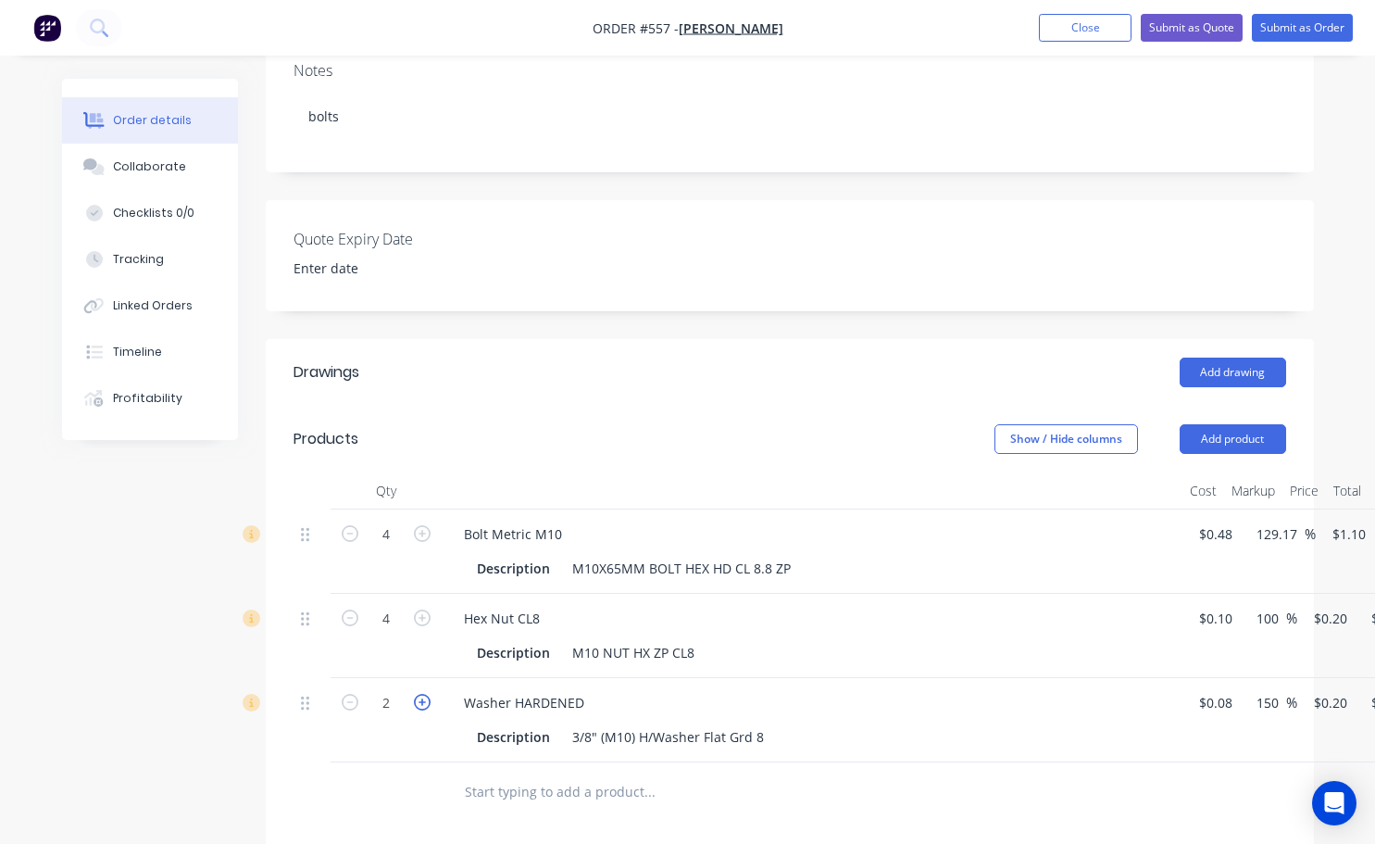
type input "$0.60"
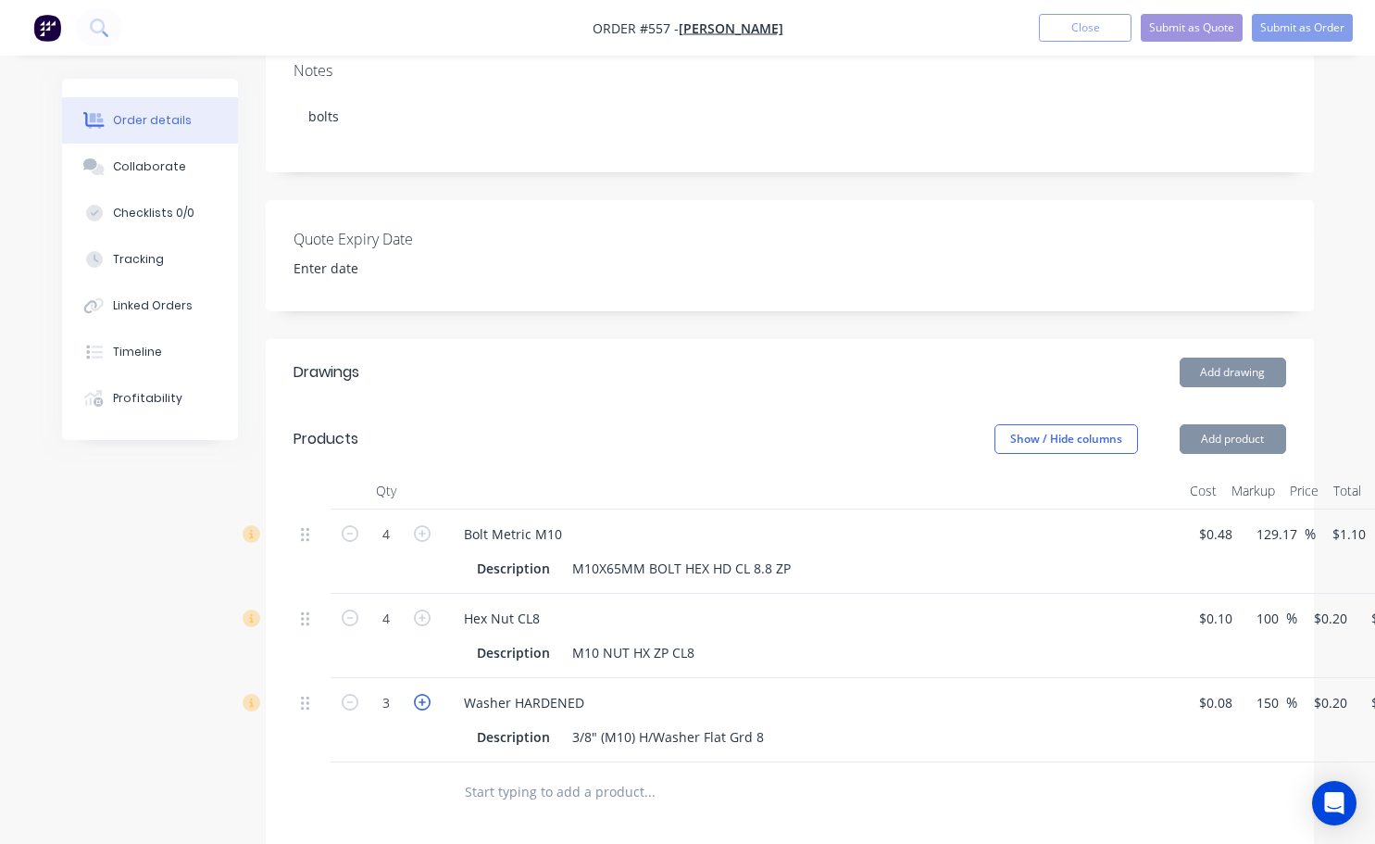
click at [423, 694] on icon "button" at bounding box center [422, 702] width 17 height 17
type input "4"
type input "$0.80"
click at [423, 694] on icon "button" at bounding box center [422, 702] width 17 height 17
type input "5"
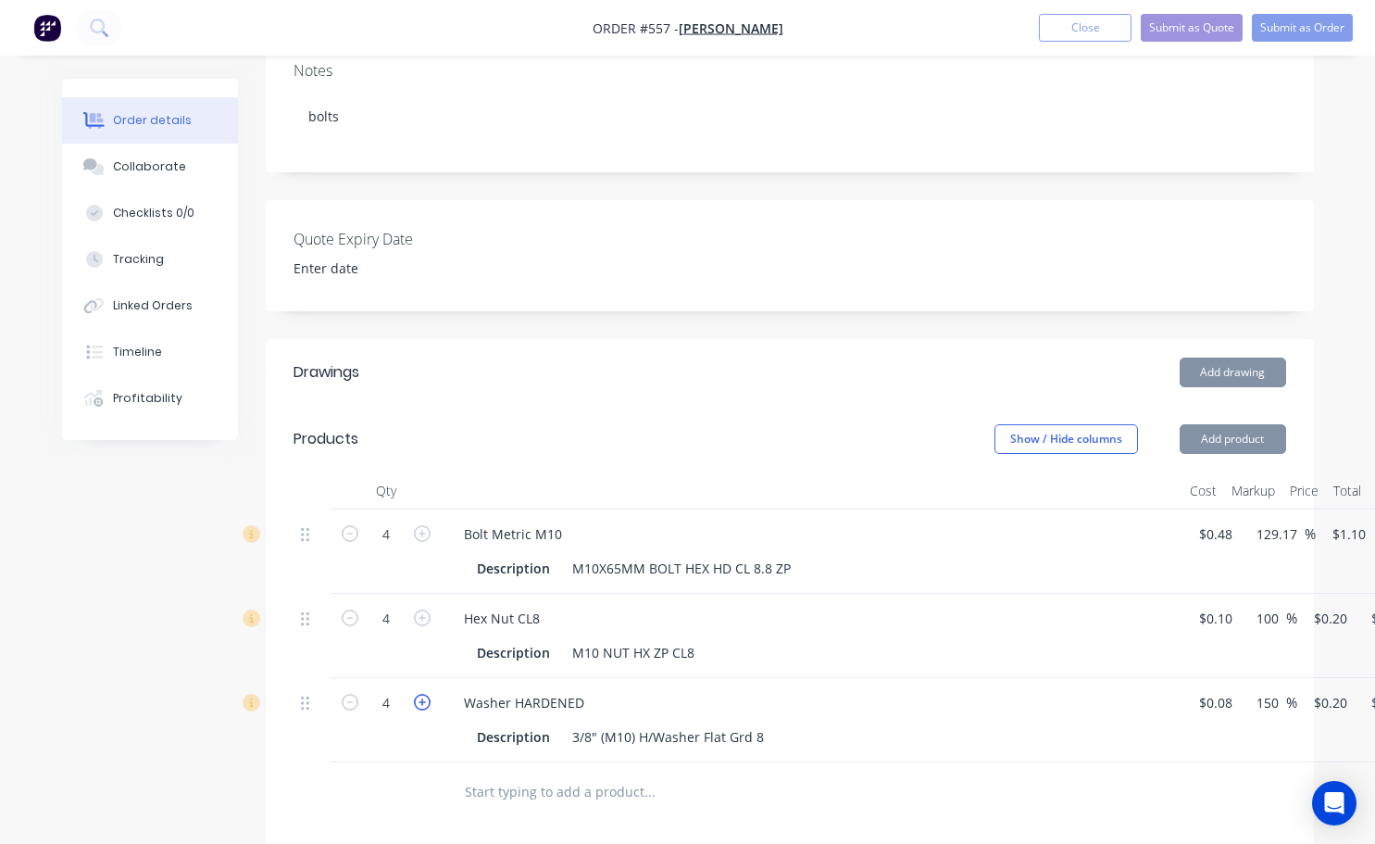
type input "$1.00"
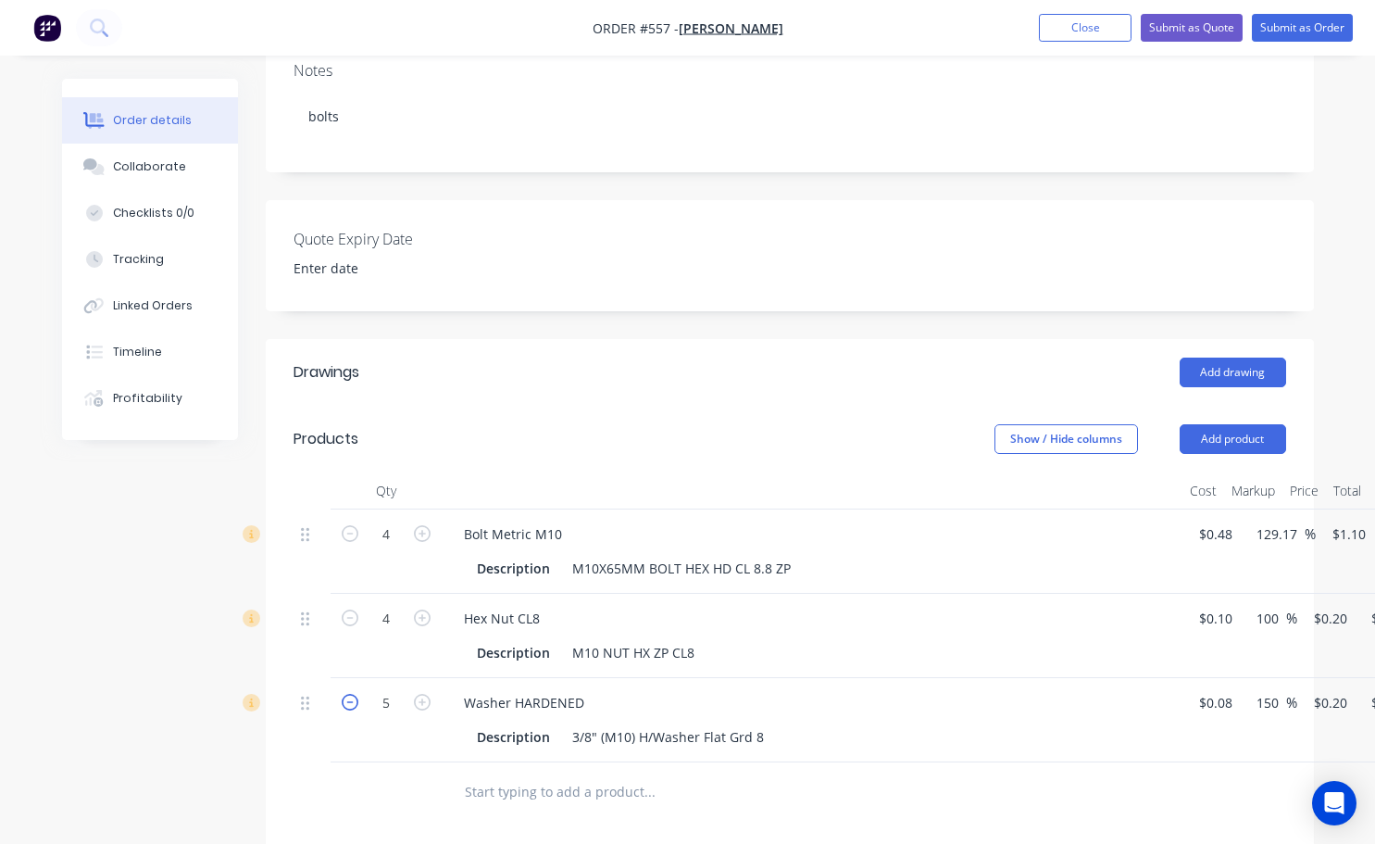
click at [354, 694] on icon "button" at bounding box center [350, 702] width 17 height 17
type input "4"
type input "$0.80"
click at [1296, 30] on button "Submit as Order" at bounding box center [1302, 28] width 101 height 28
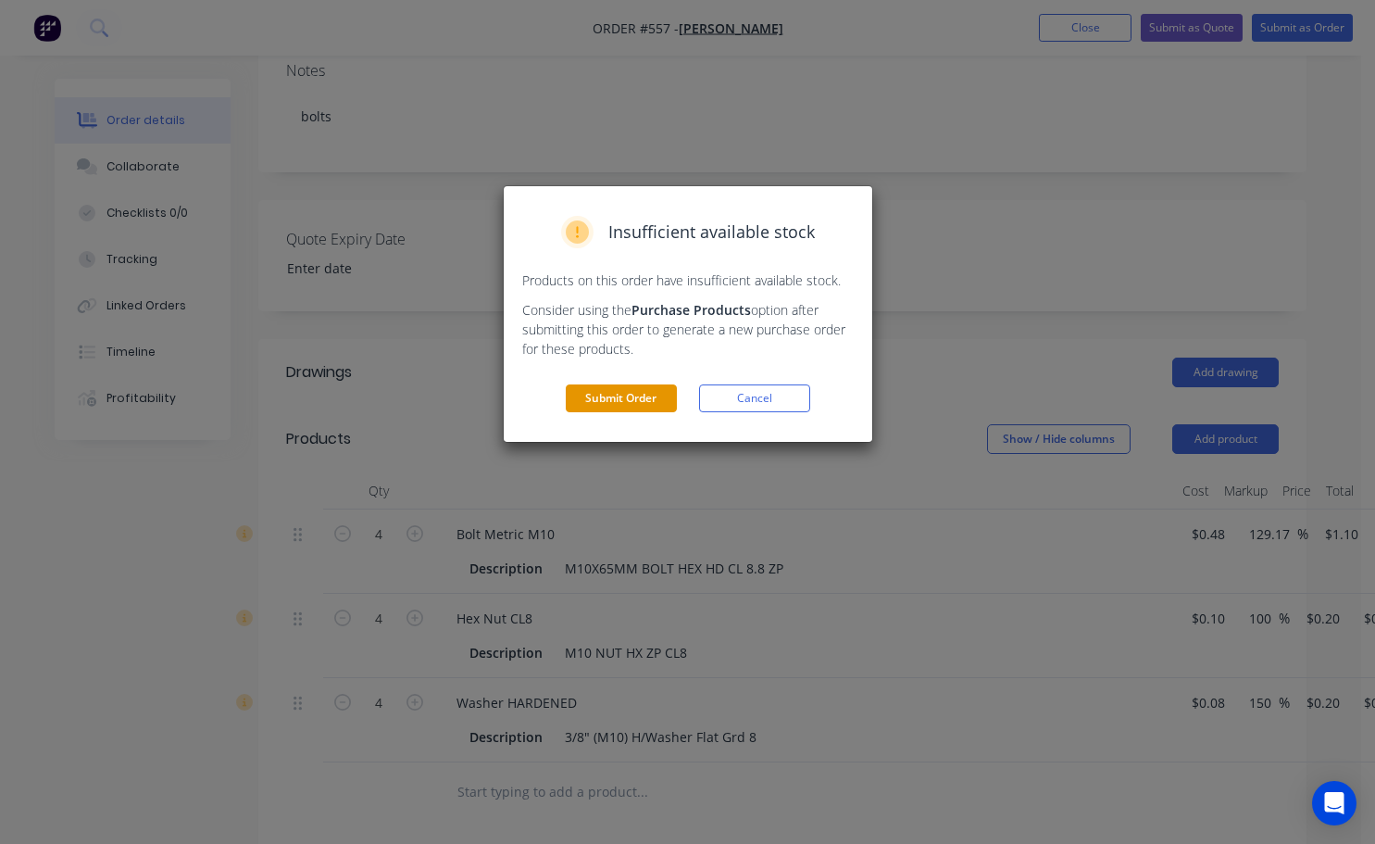
click at [641, 398] on button "Submit Order" at bounding box center [621, 398] width 111 height 28
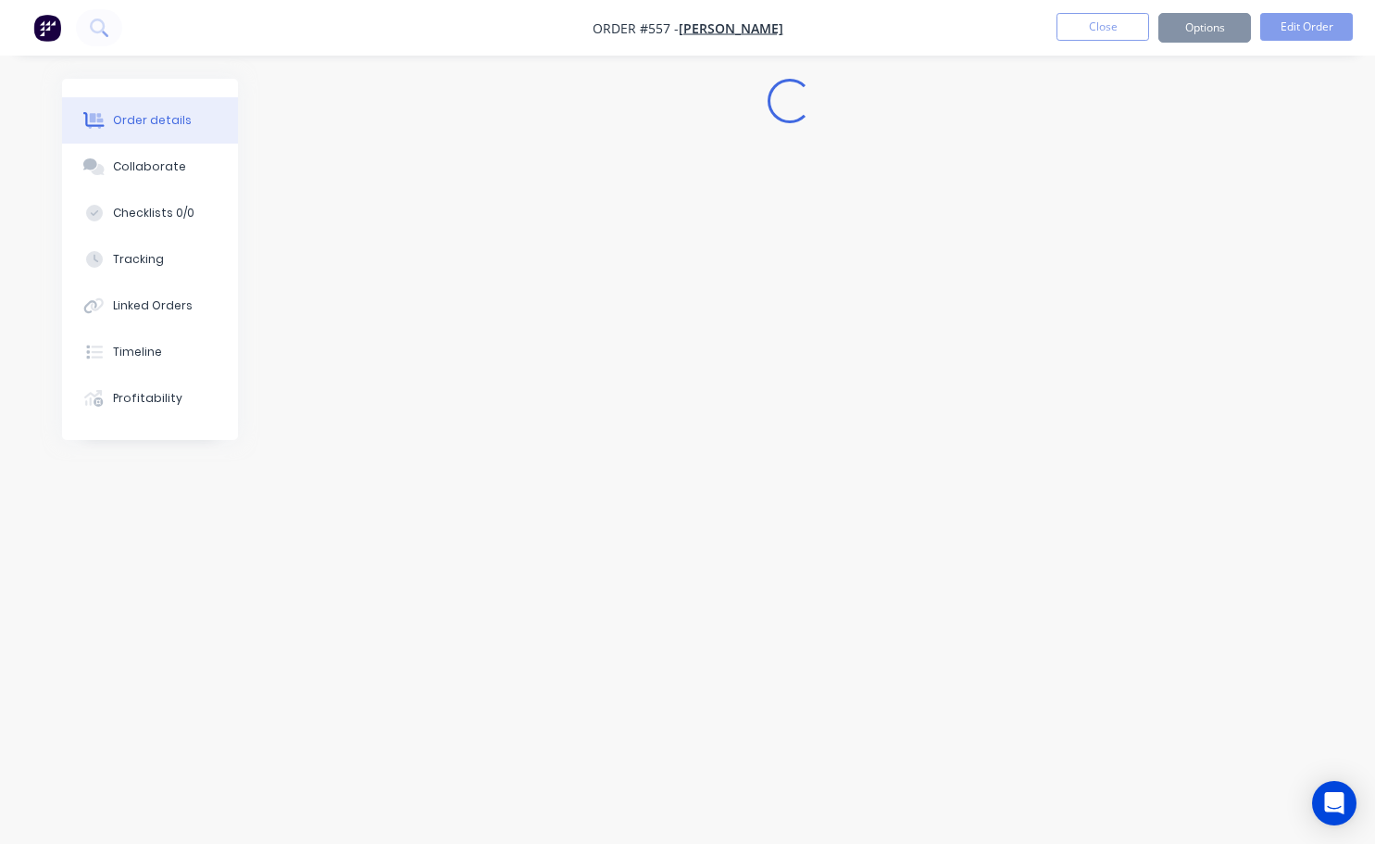
scroll to position [0, 0]
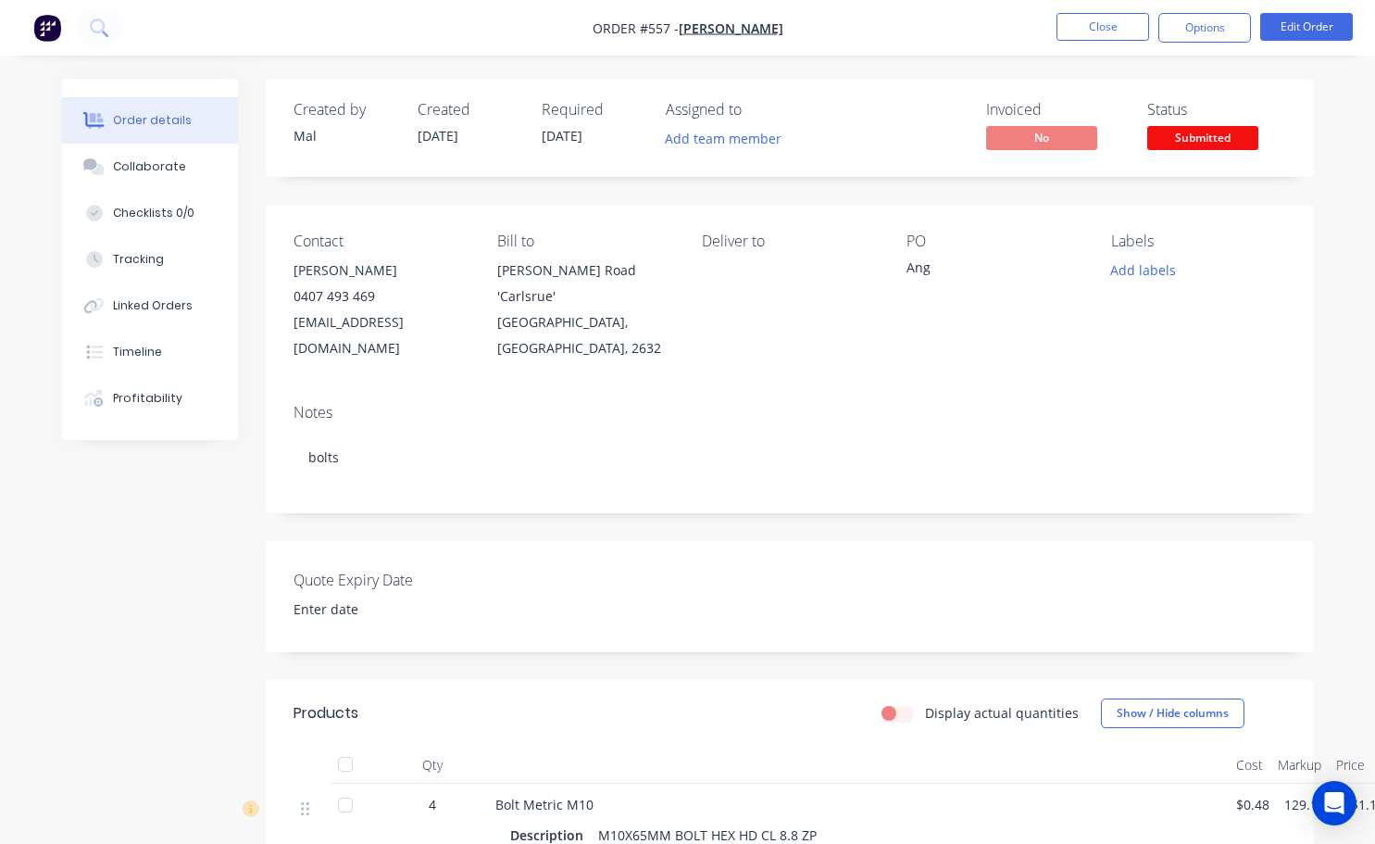
click at [1200, 144] on span "Submitted" at bounding box center [1202, 137] width 111 height 23
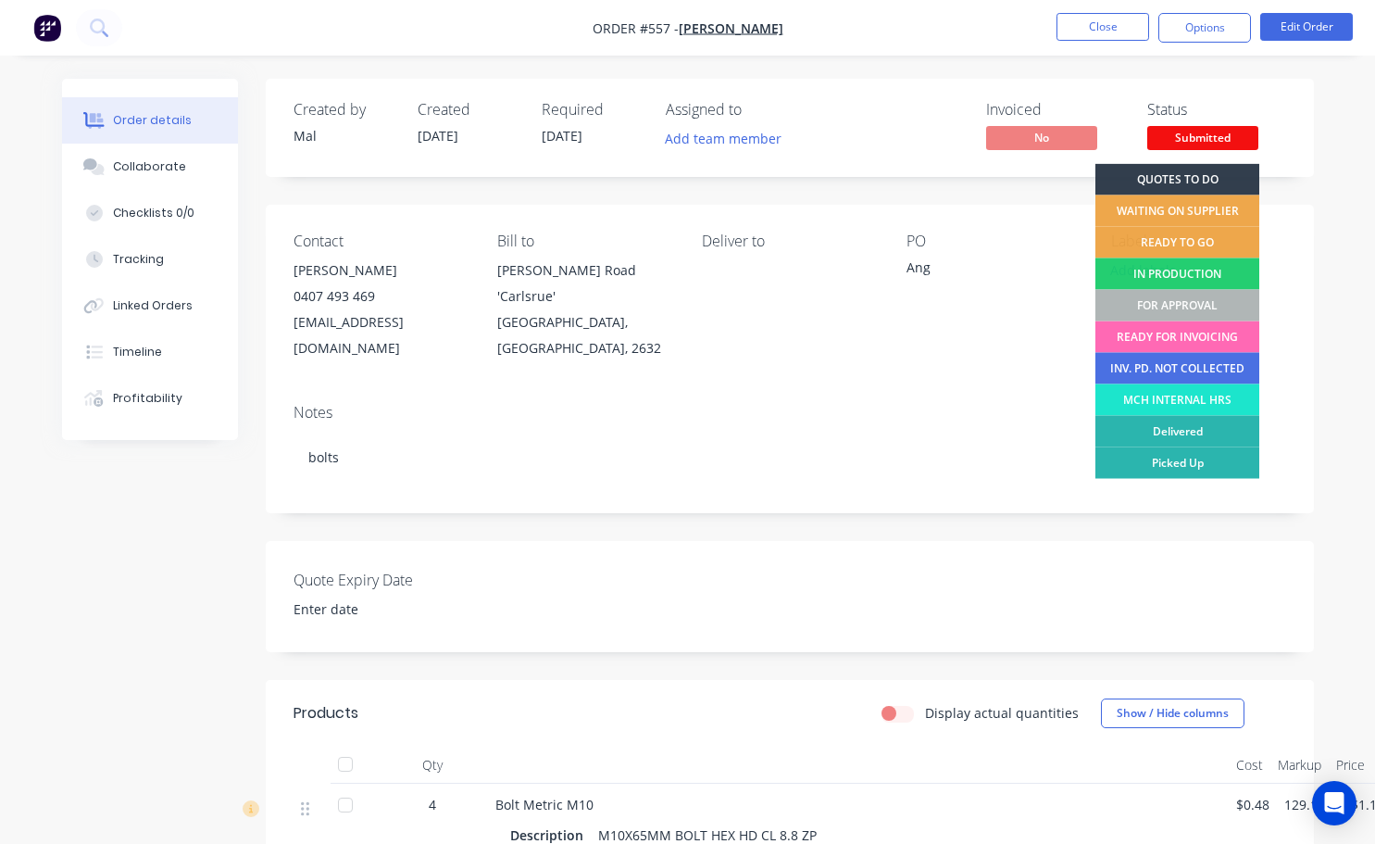
click at [1185, 334] on div "READY FOR INVOICING" at bounding box center [1178, 336] width 164 height 31
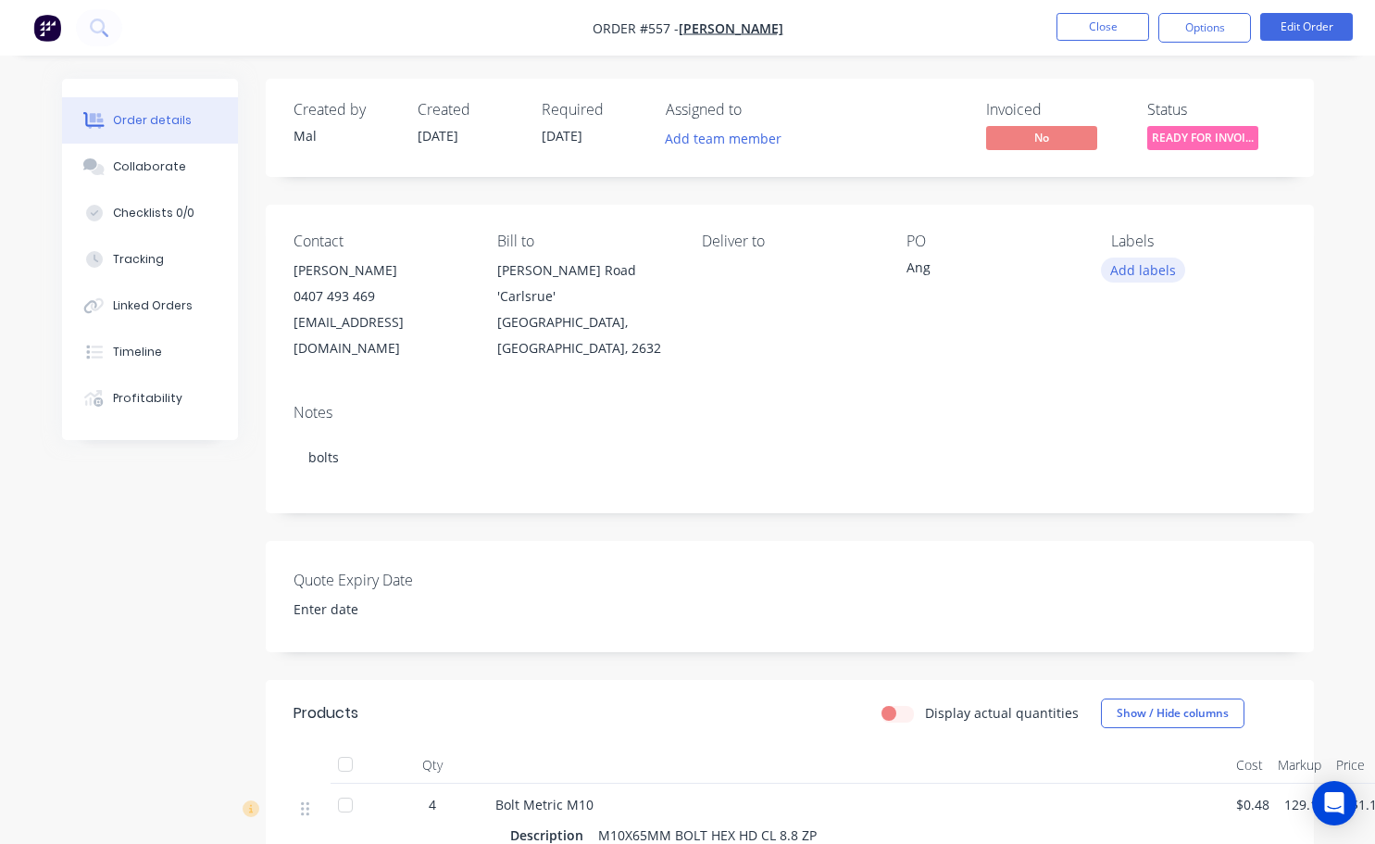
click at [1135, 275] on button "Add labels" at bounding box center [1143, 269] width 85 height 25
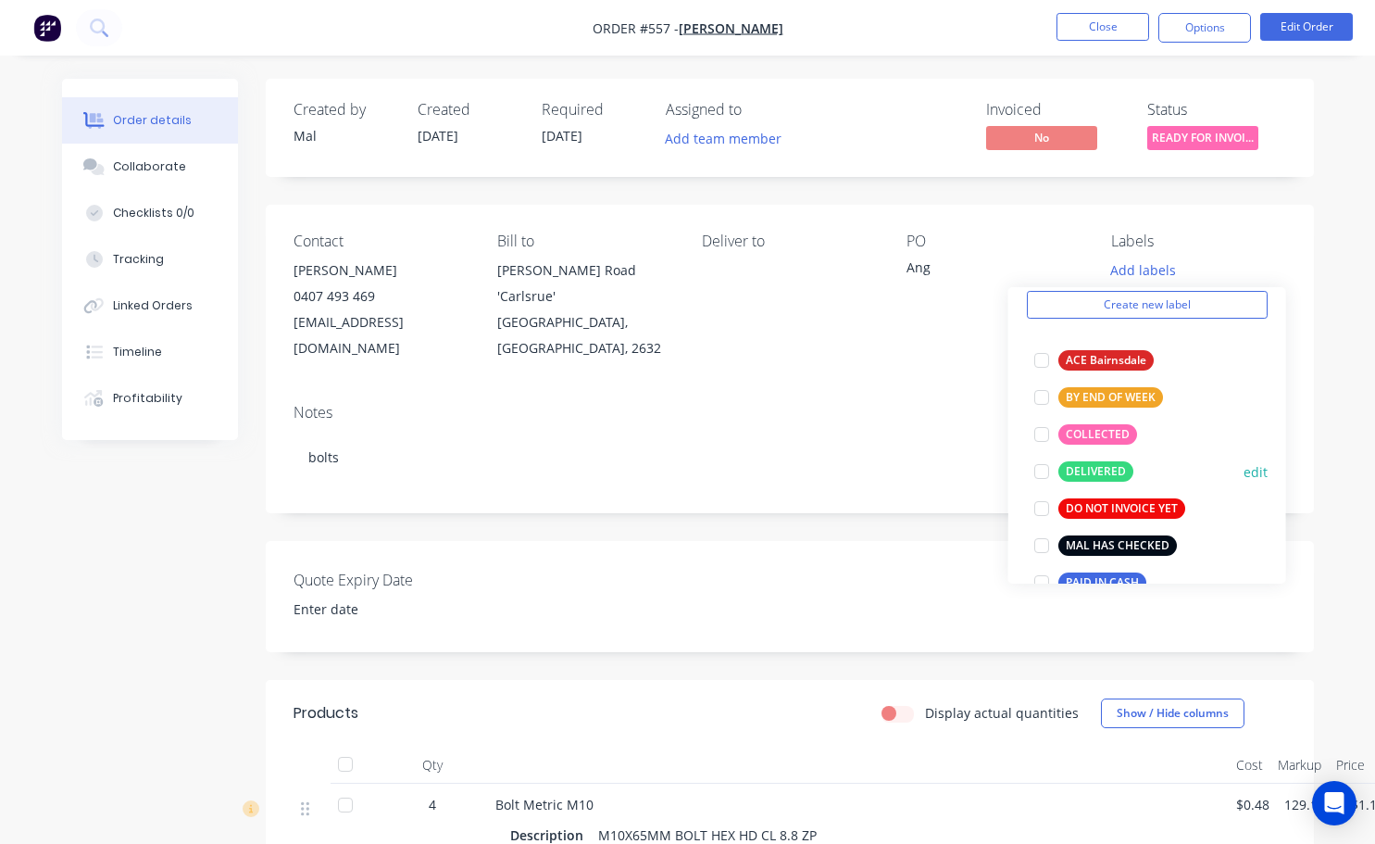
scroll to position [93, 0]
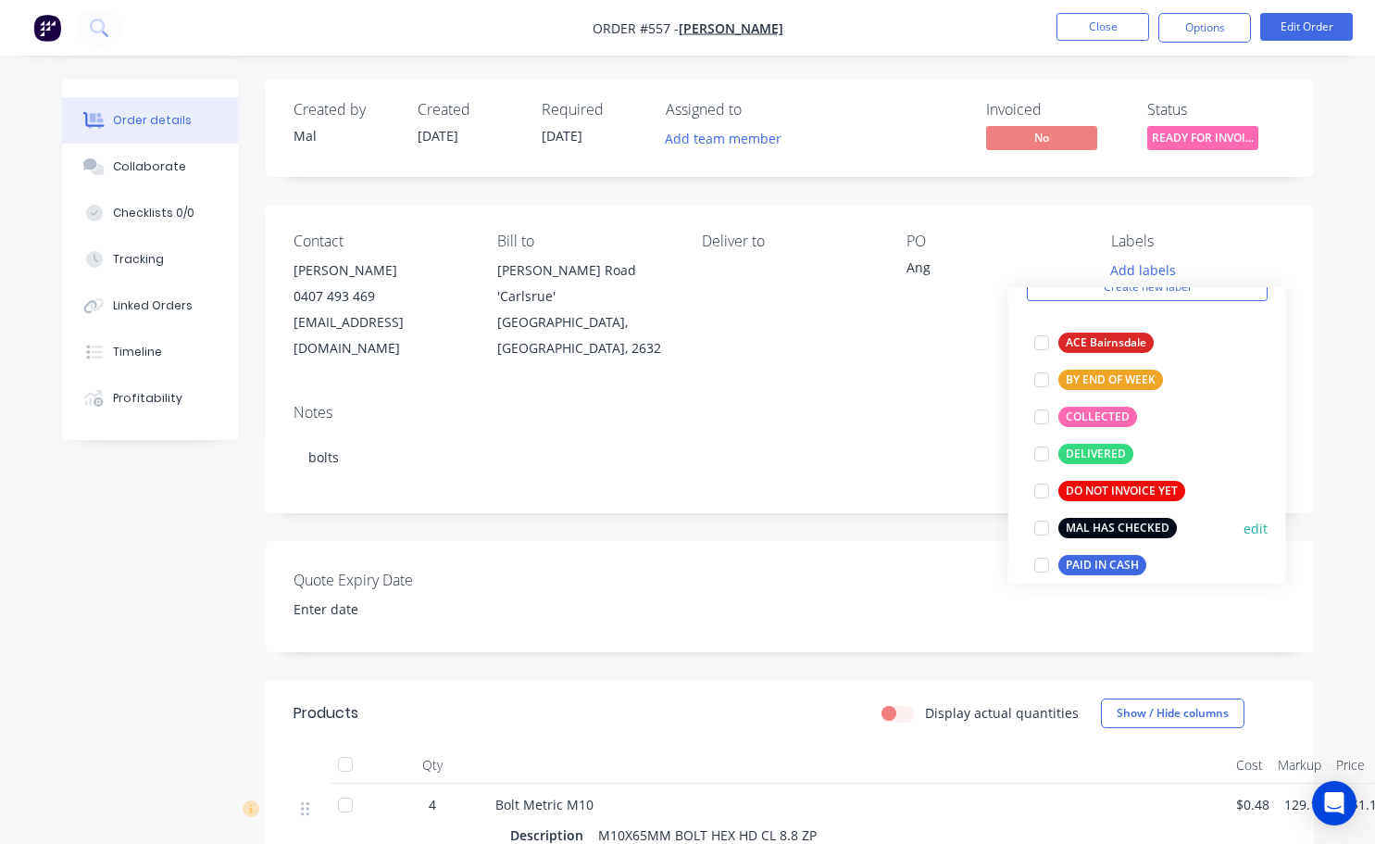
click at [1042, 525] on div at bounding box center [1041, 527] width 37 height 37
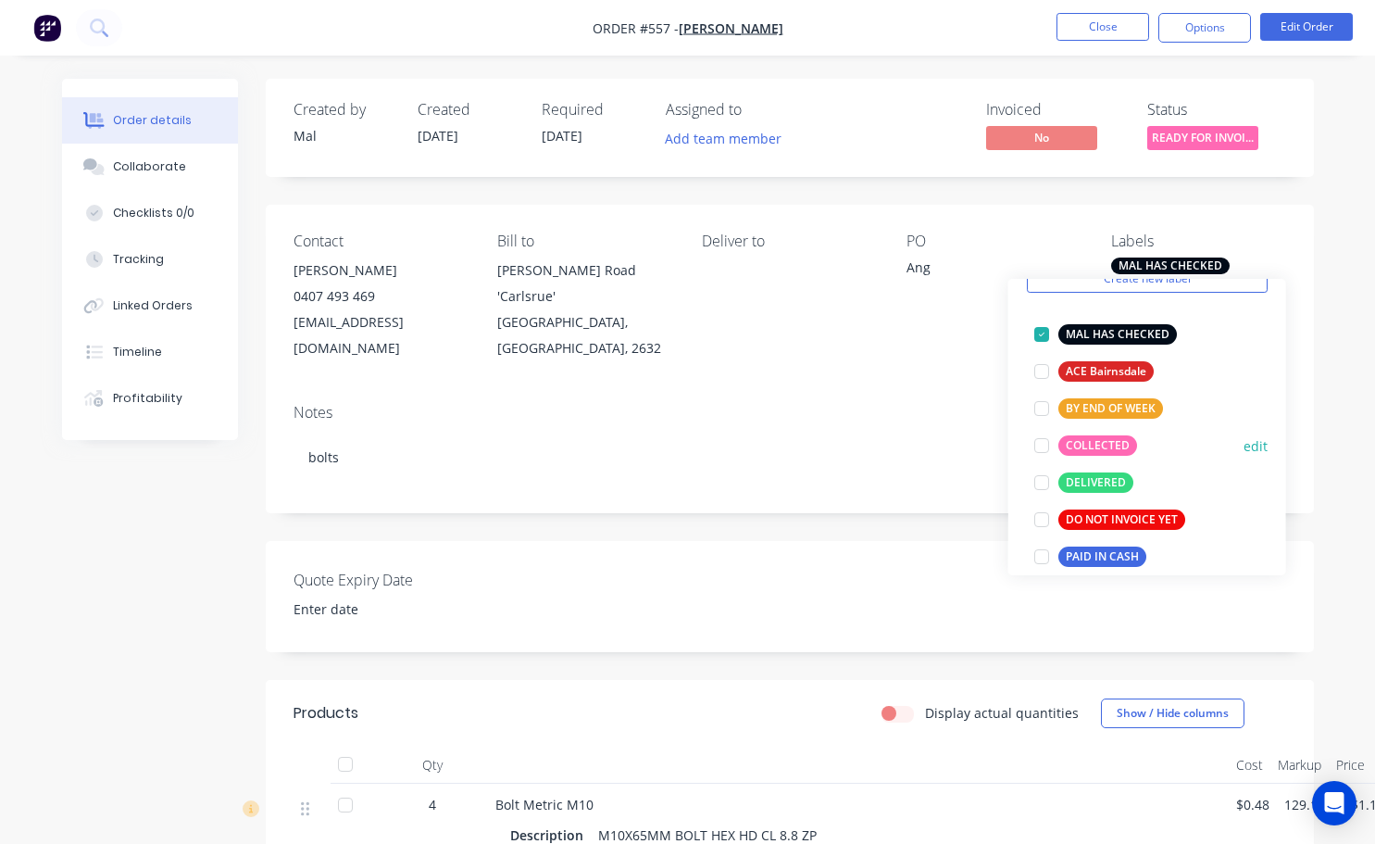
click at [1037, 445] on div at bounding box center [1041, 445] width 37 height 37
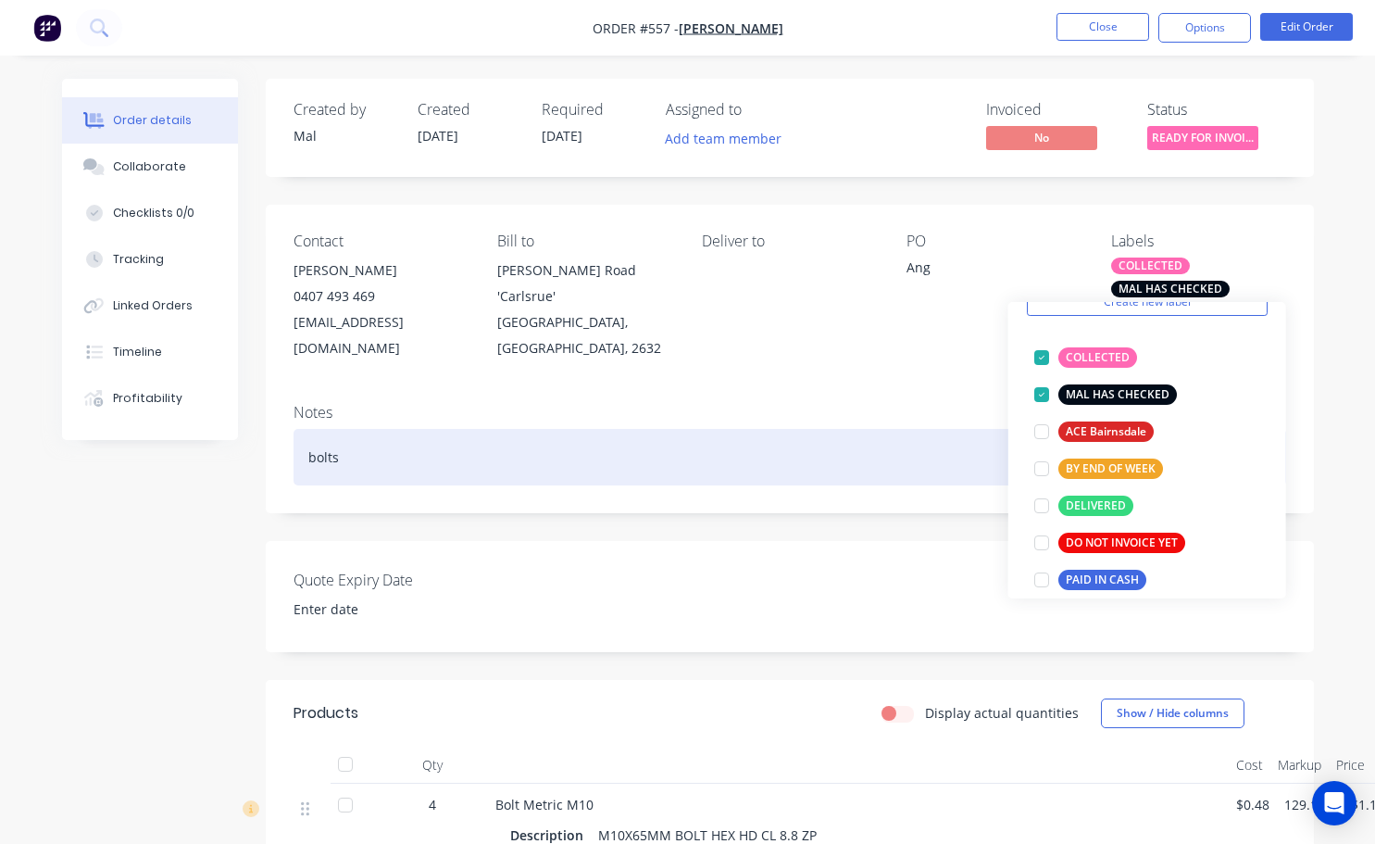
click at [934, 438] on div "bolts" at bounding box center [790, 457] width 993 height 56
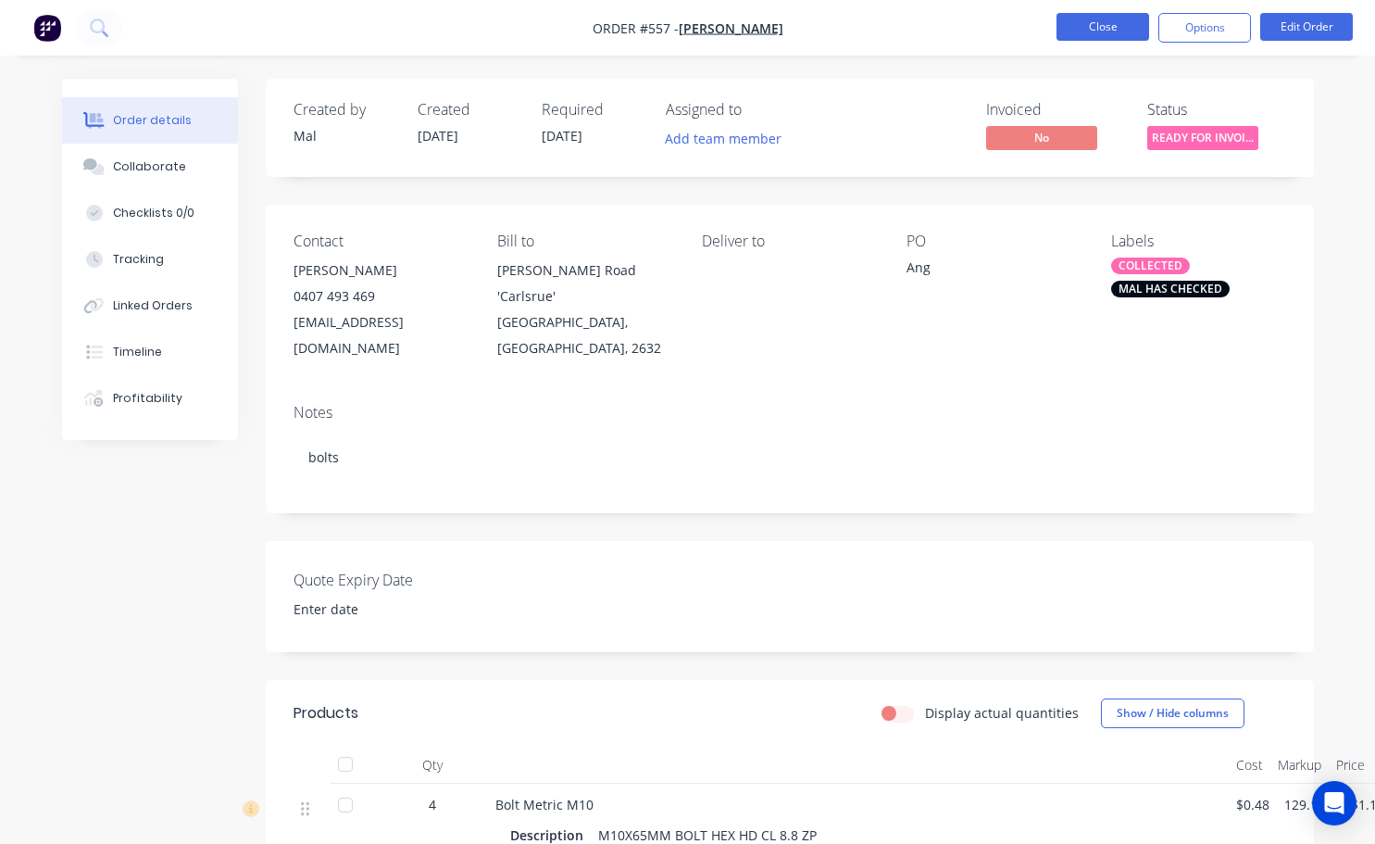
click at [1122, 30] on button "Close" at bounding box center [1103, 27] width 93 height 28
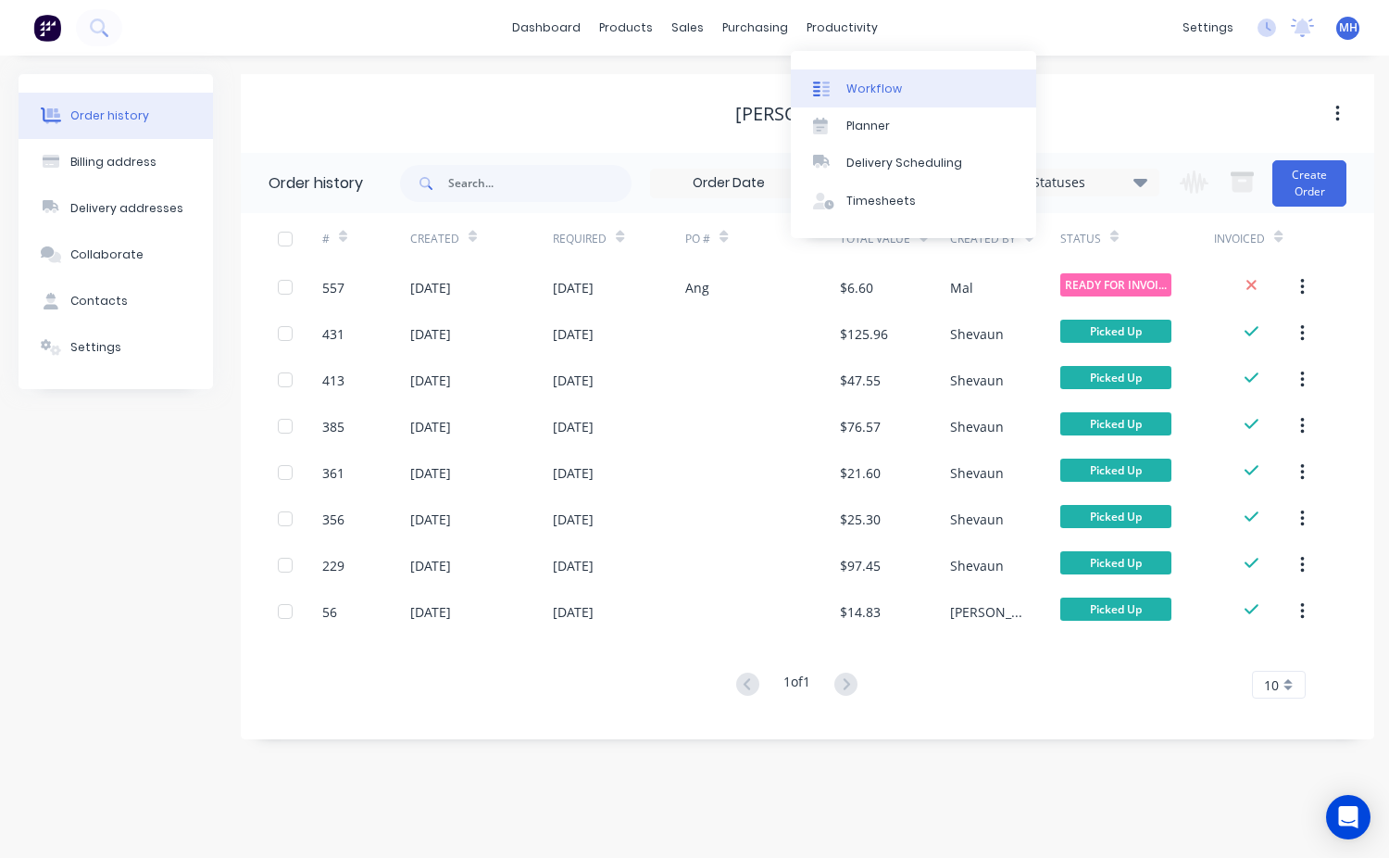
click at [941, 85] on link "Workflow" at bounding box center [913, 87] width 245 height 37
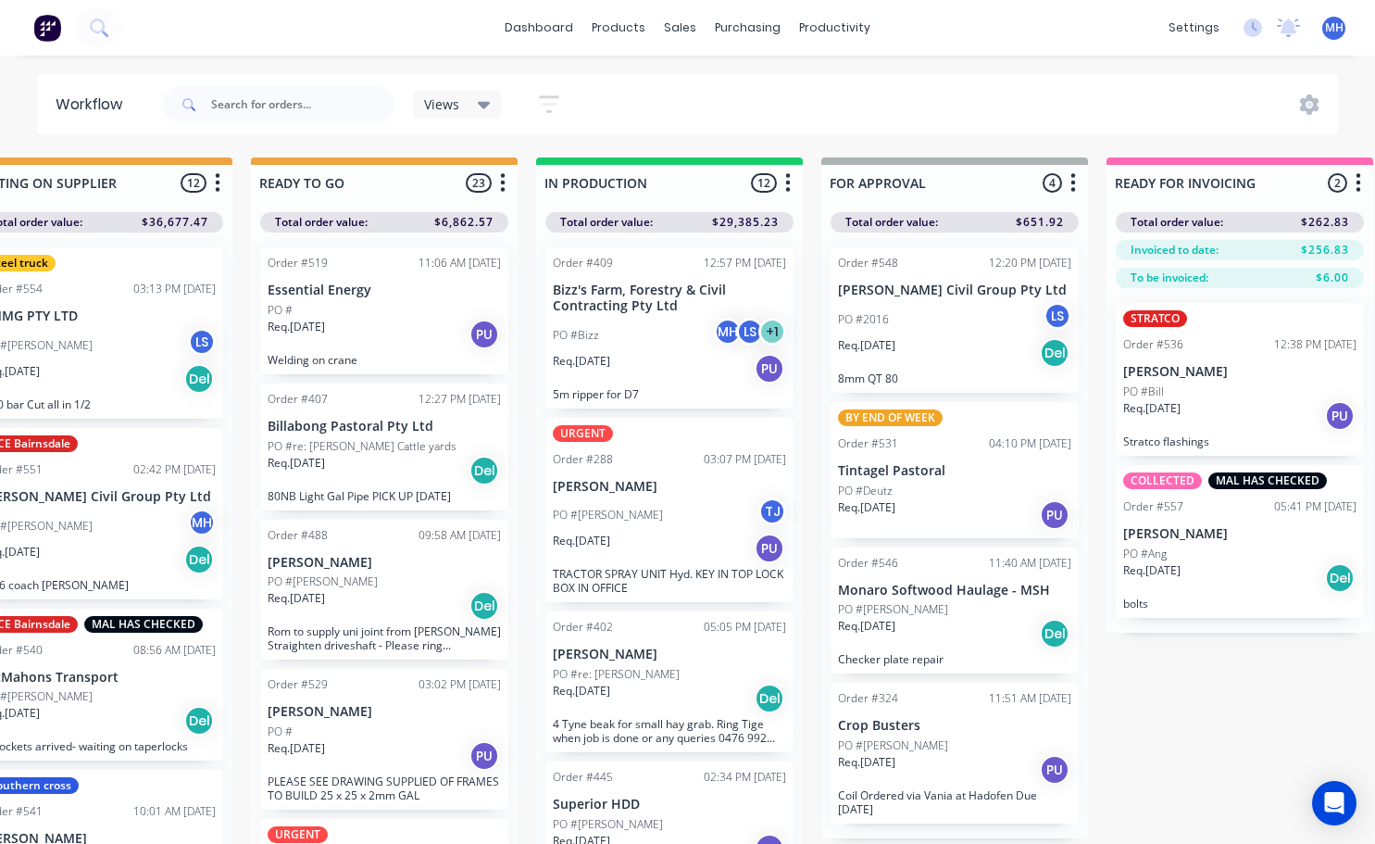
scroll to position [0, 644]
click at [1213, 390] on div "PO #Bill" at bounding box center [1240, 391] width 233 height 17
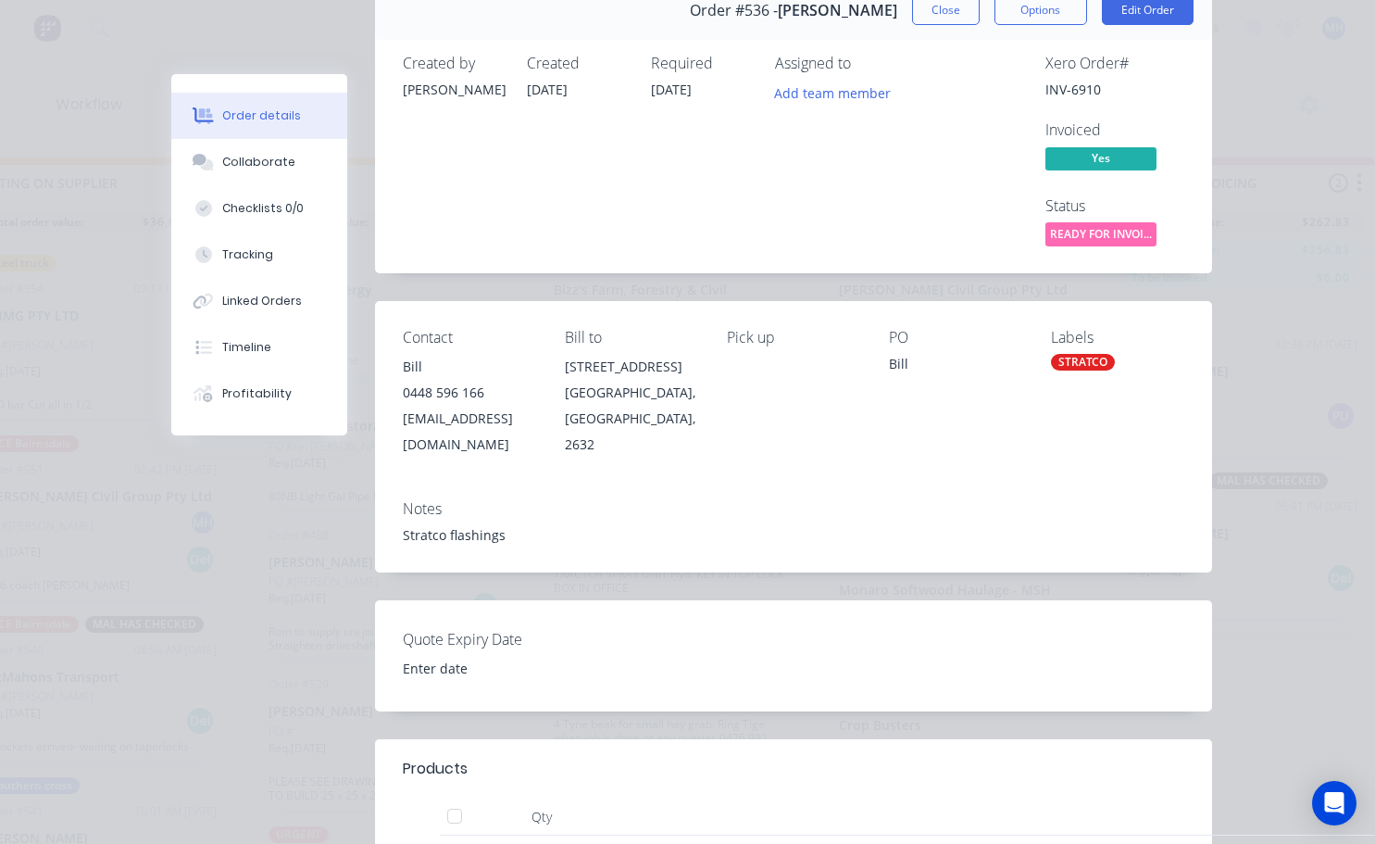
scroll to position [0, 0]
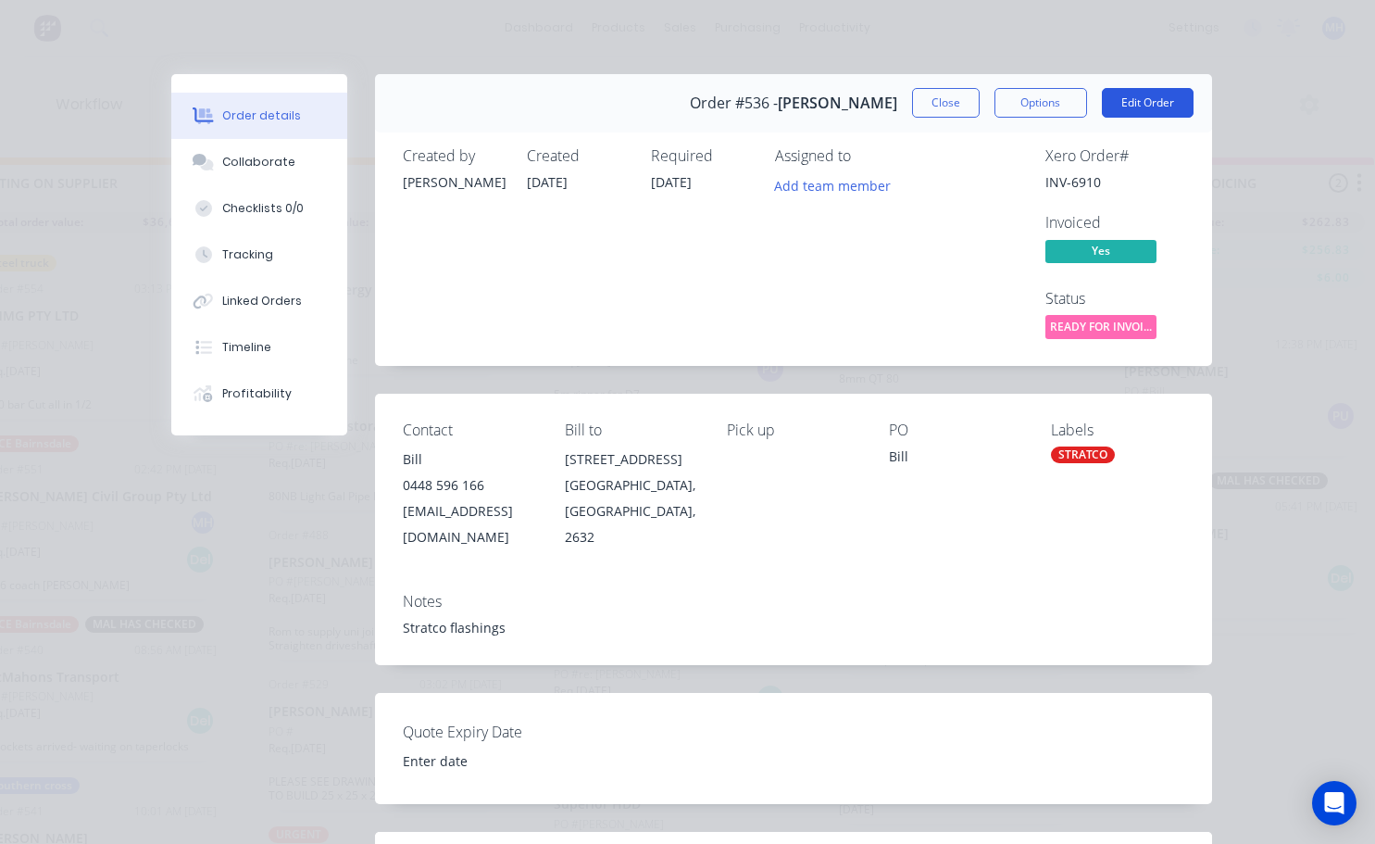
click at [1123, 98] on button "Edit Order" at bounding box center [1148, 103] width 92 height 30
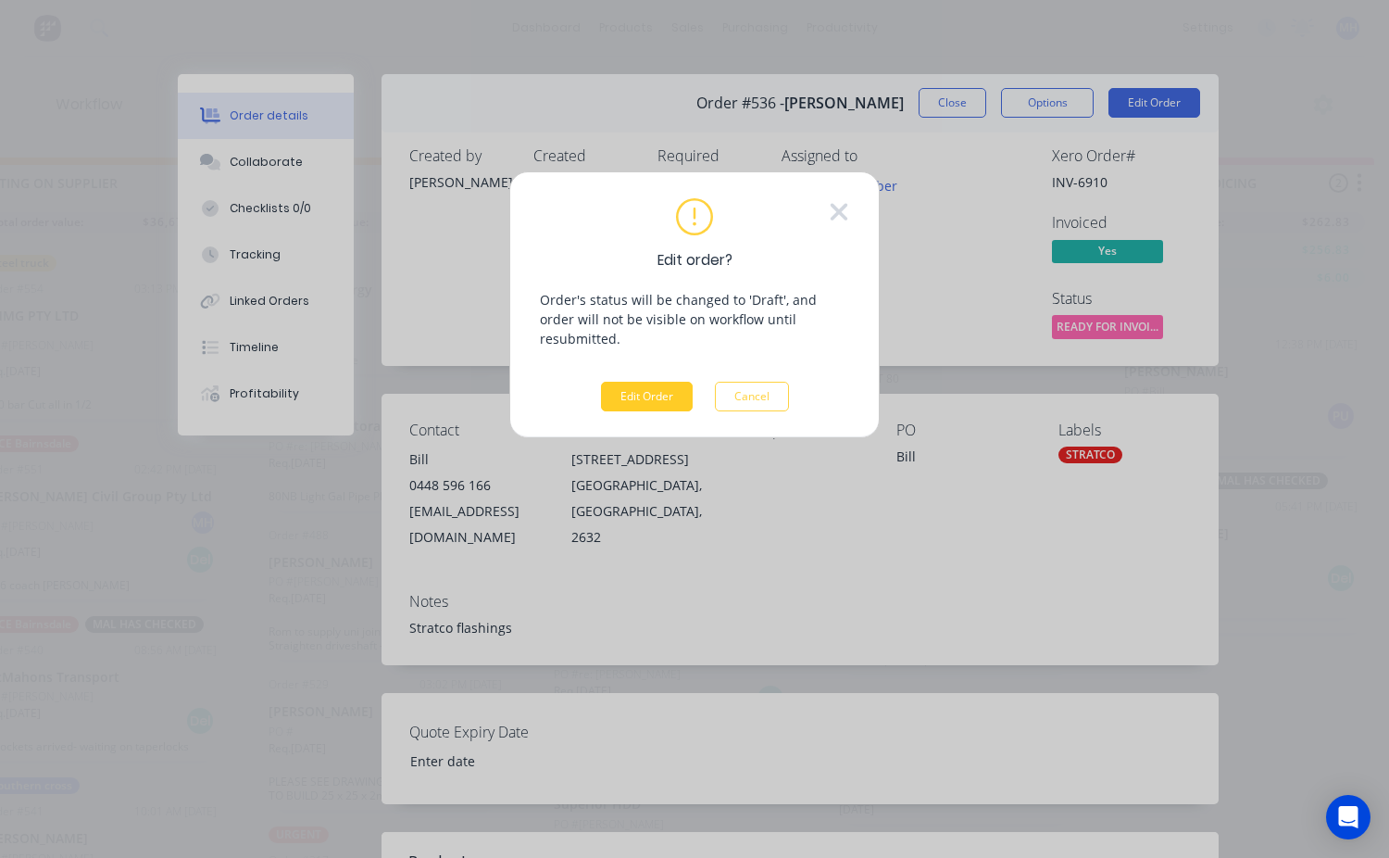
click at [645, 382] on button "Edit Order" at bounding box center [647, 397] width 92 height 30
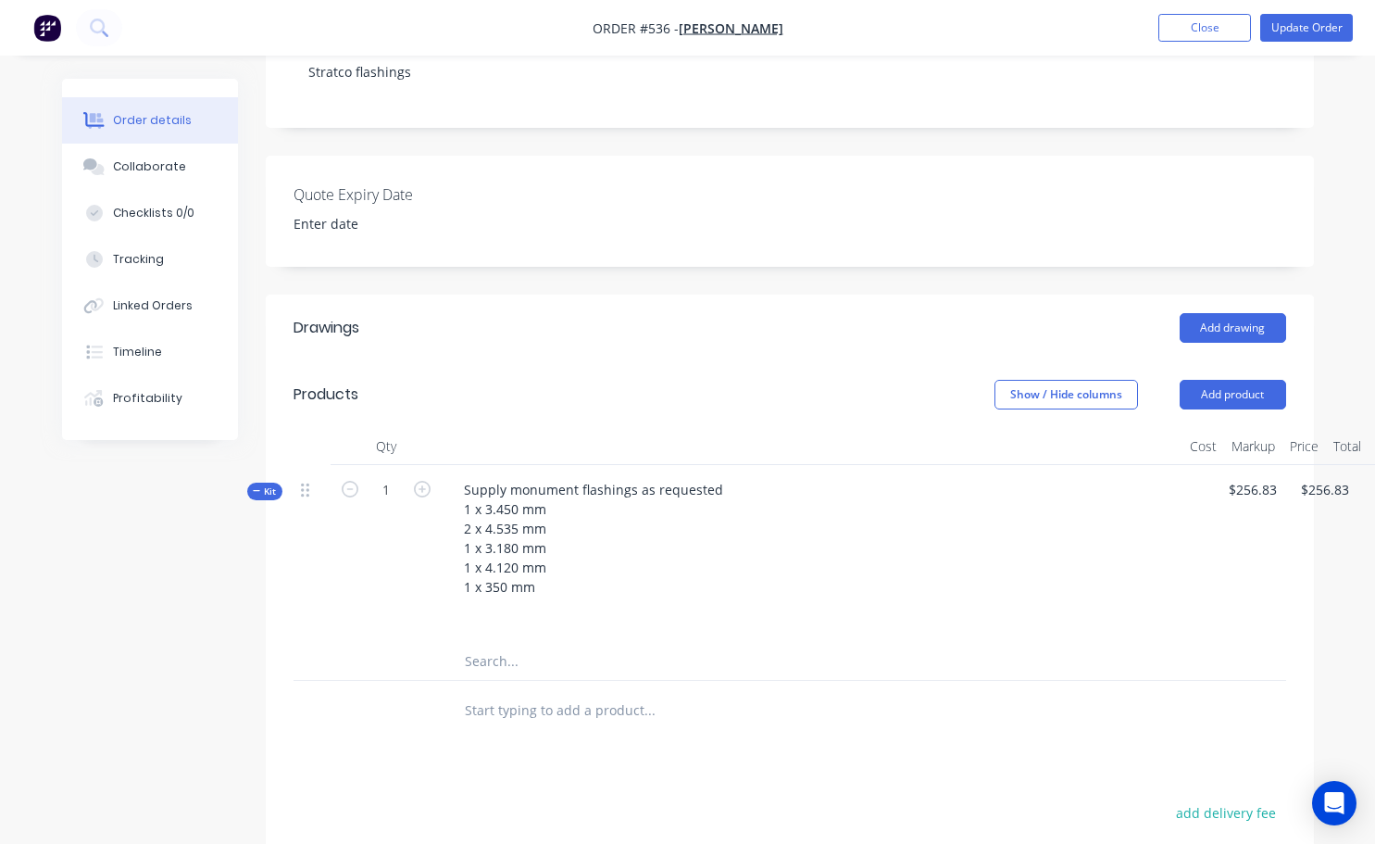
scroll to position [370, 0]
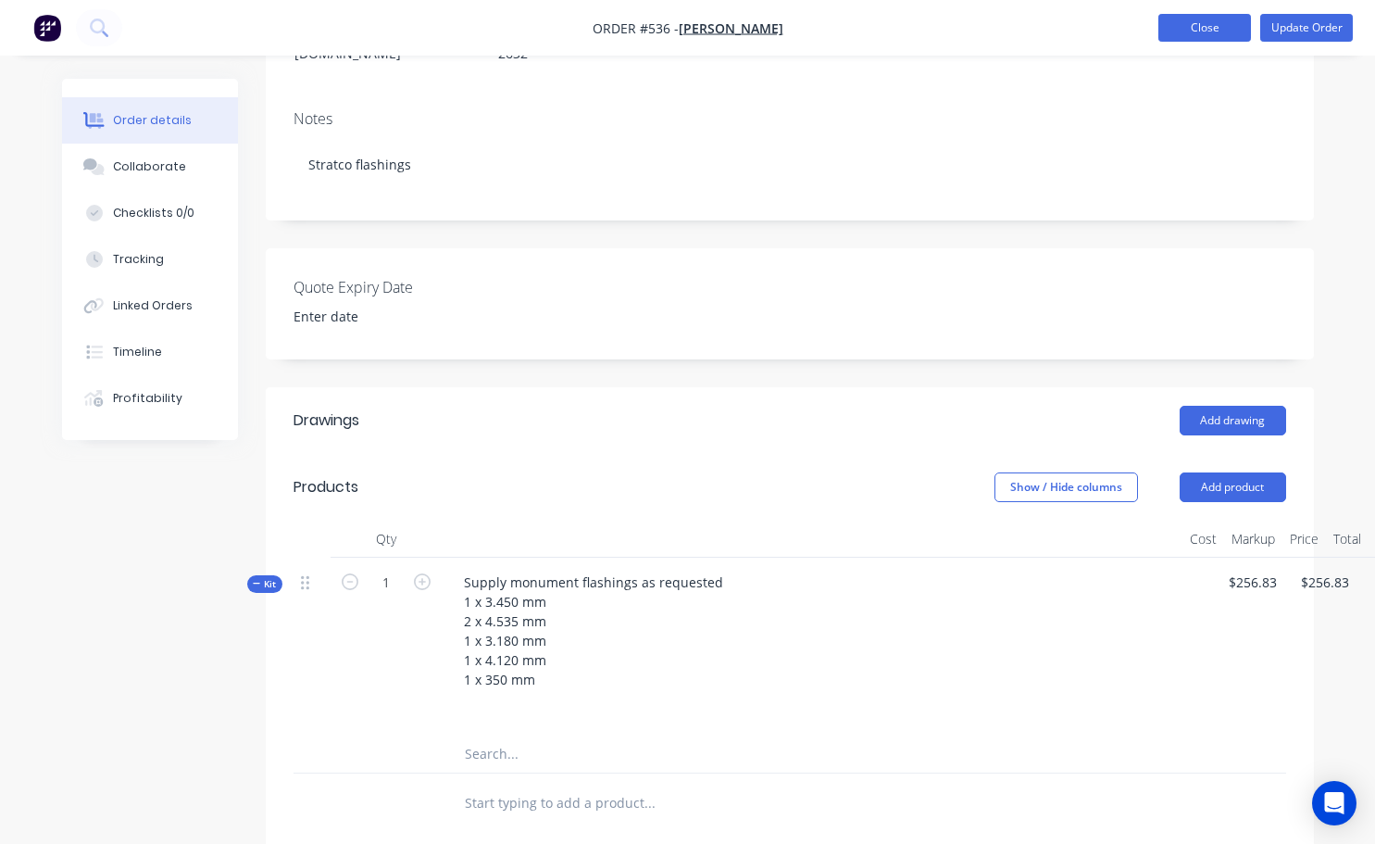
click at [1188, 32] on button "Close" at bounding box center [1205, 28] width 93 height 28
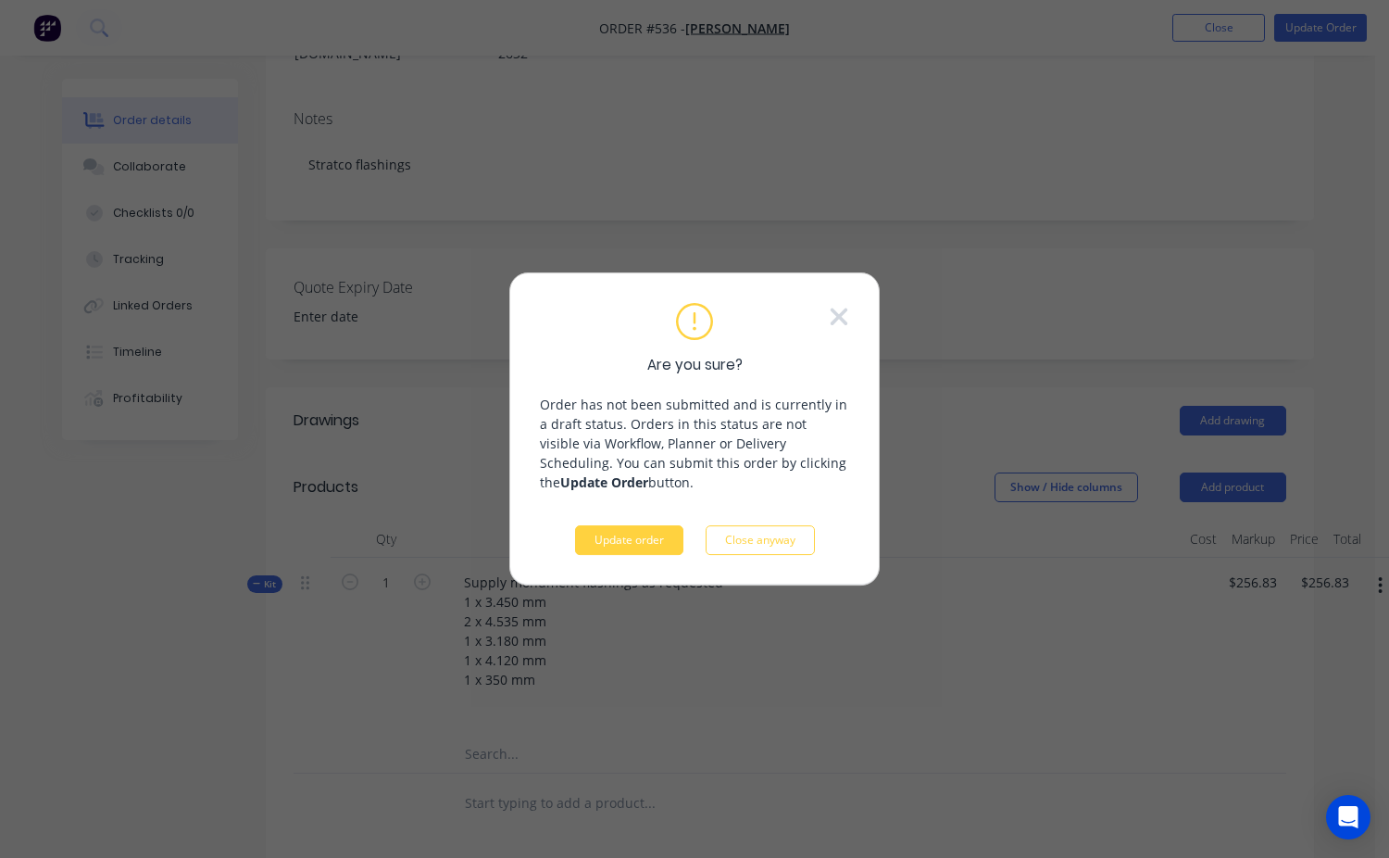
click at [646, 541] on button "Update order" at bounding box center [629, 540] width 108 height 30
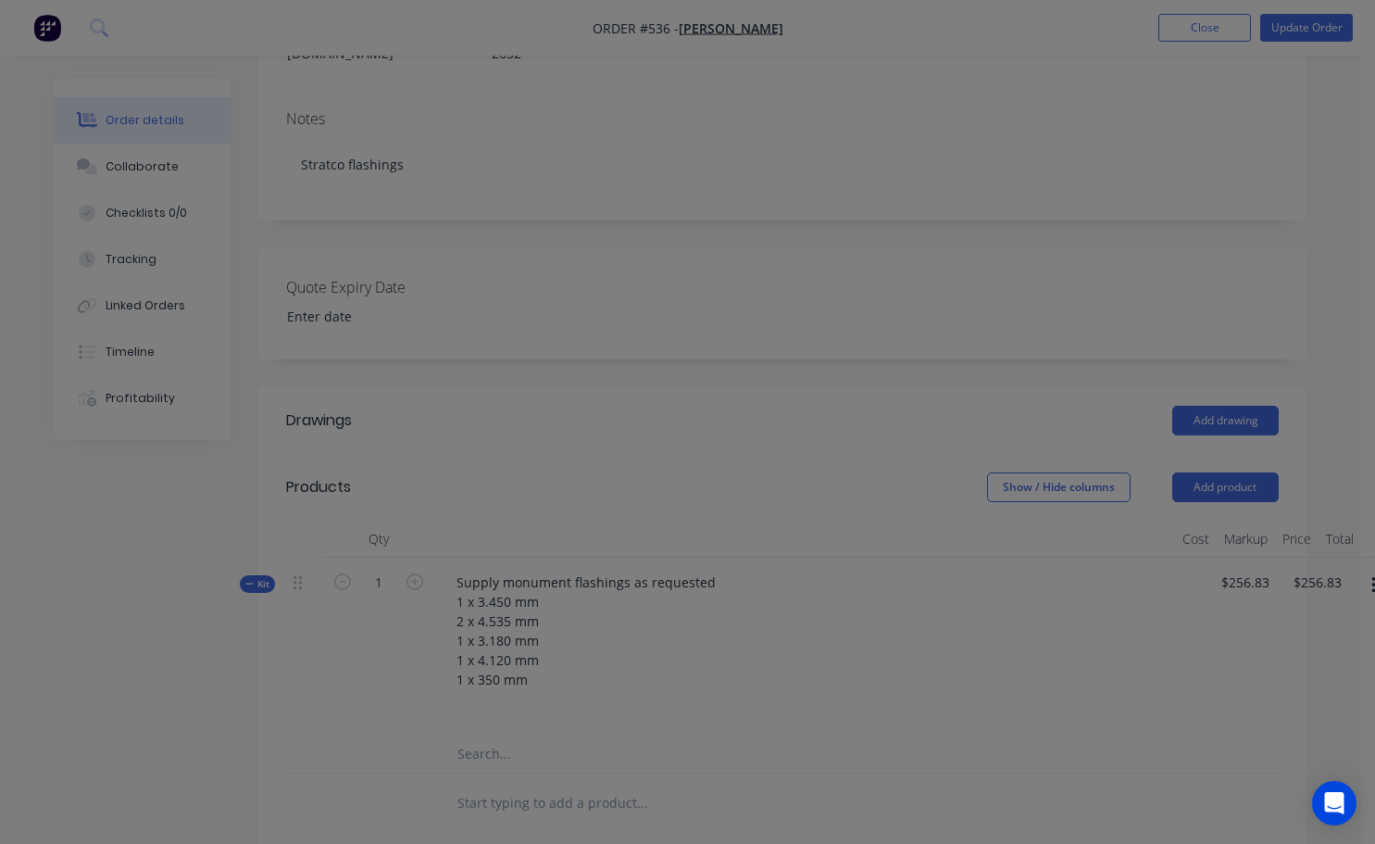
scroll to position [0, 0]
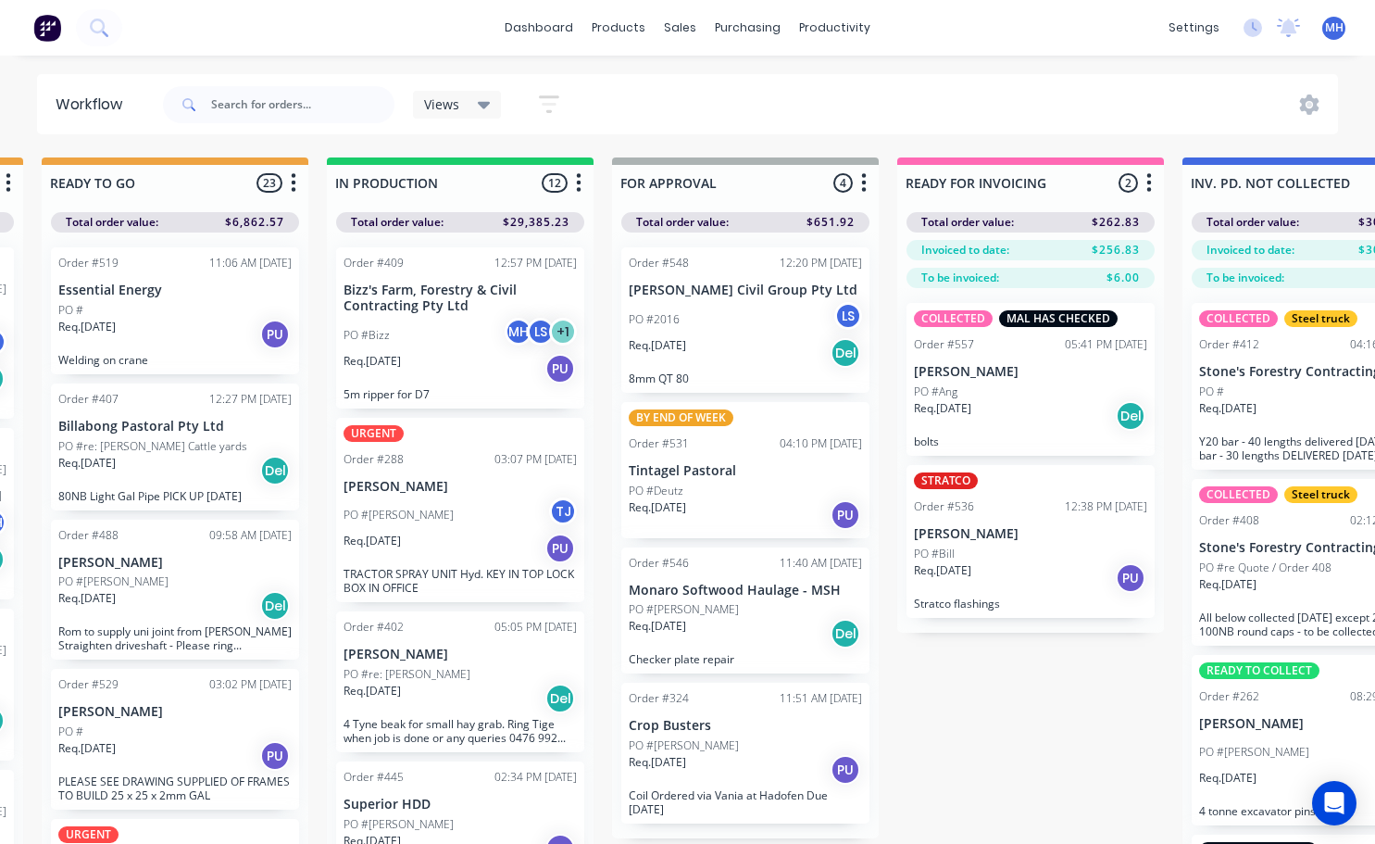
scroll to position [0, 886]
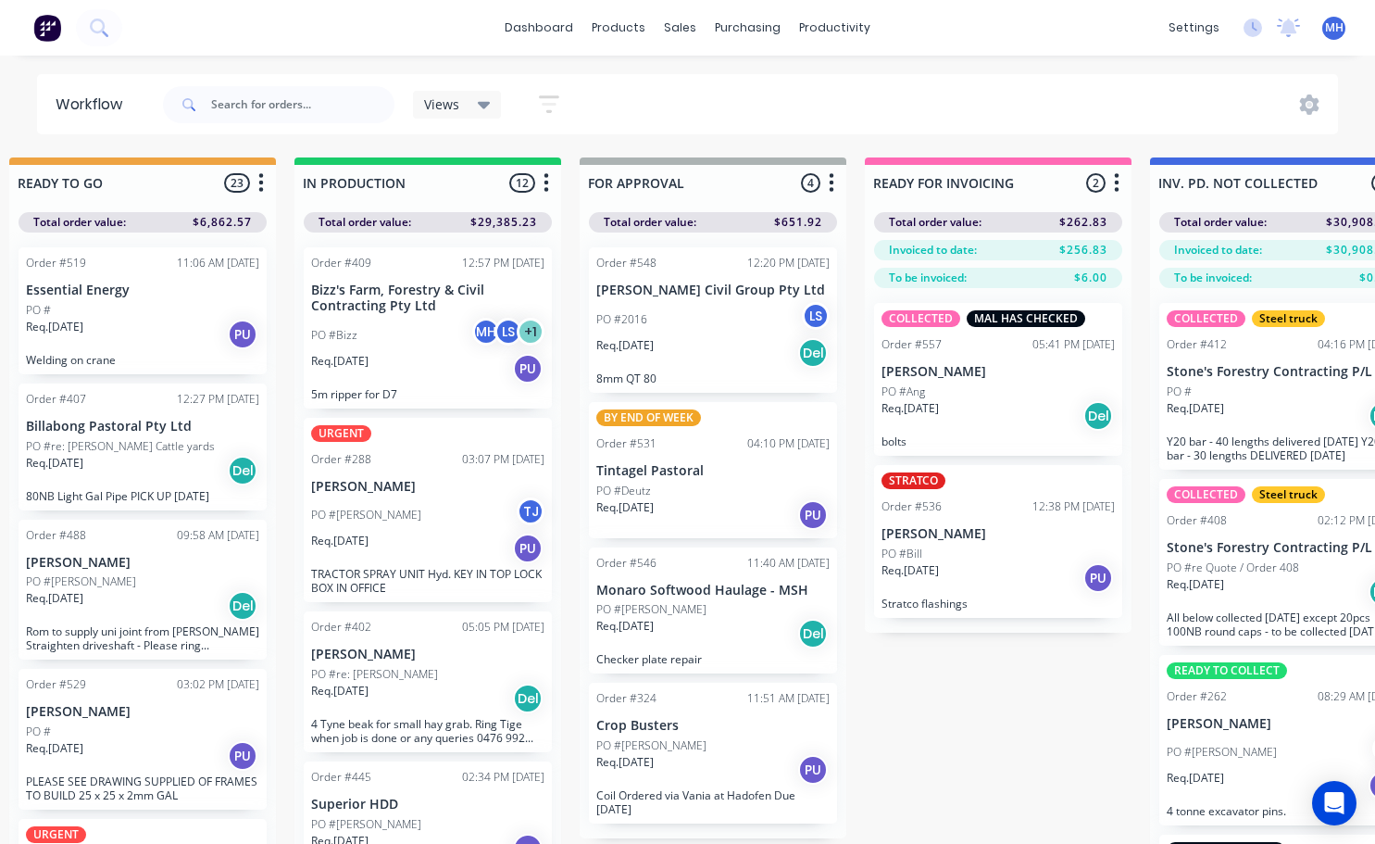
click at [1003, 512] on div "Order #536 12:38 PM 03/09/25" at bounding box center [998, 506] width 233 height 17
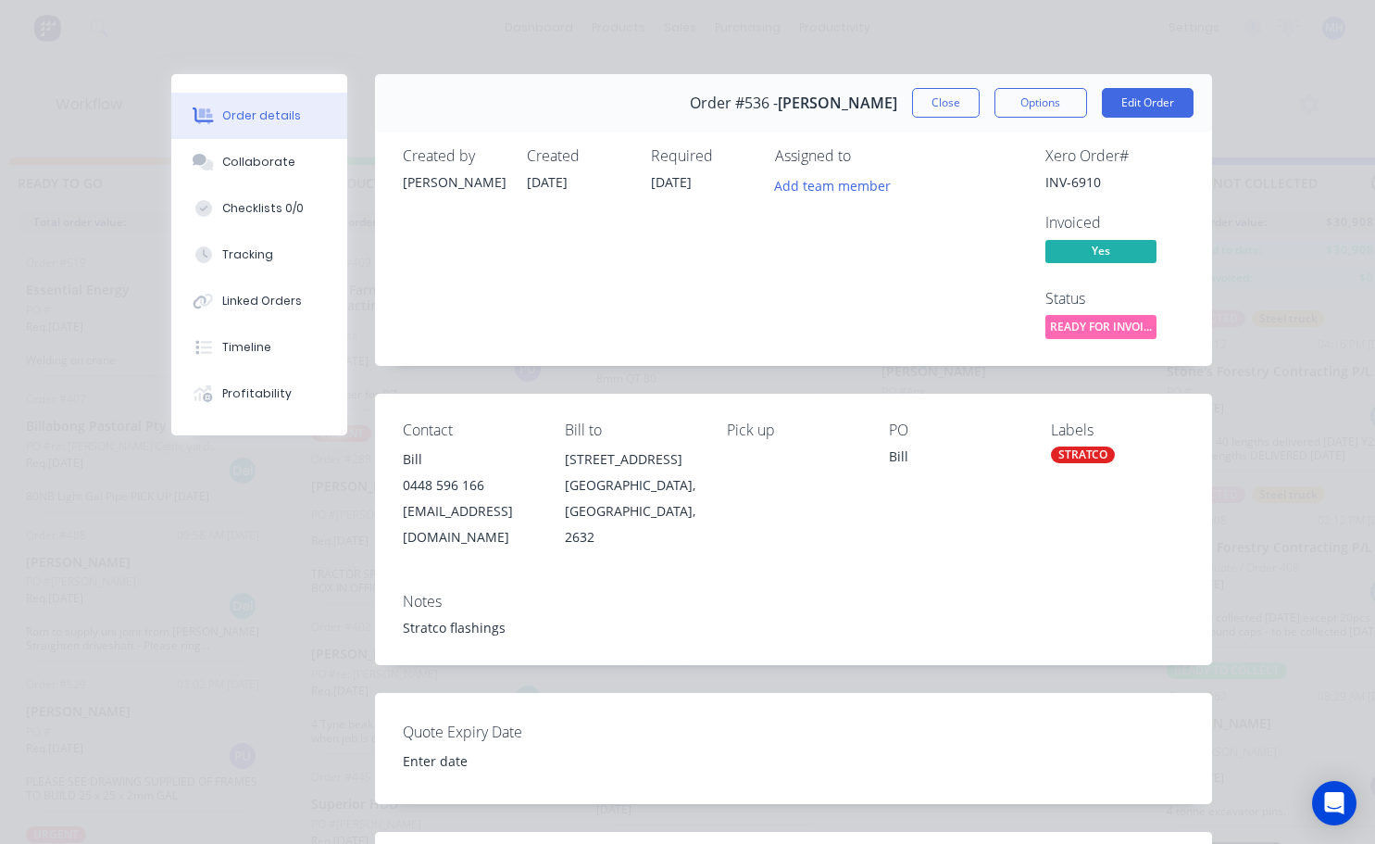
click at [1062, 458] on div "STRATCO" at bounding box center [1083, 454] width 64 height 17
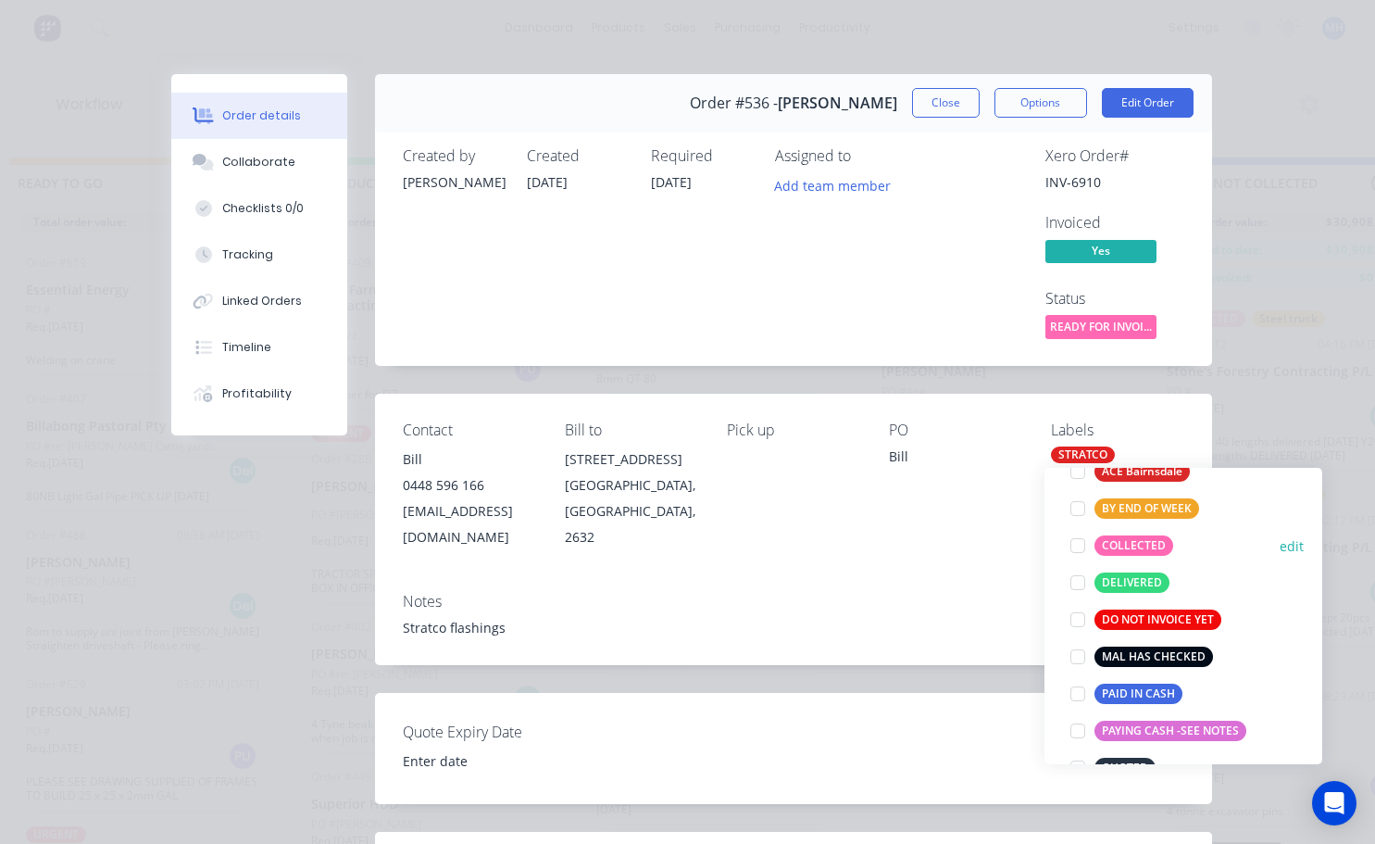
scroll to position [185, 0]
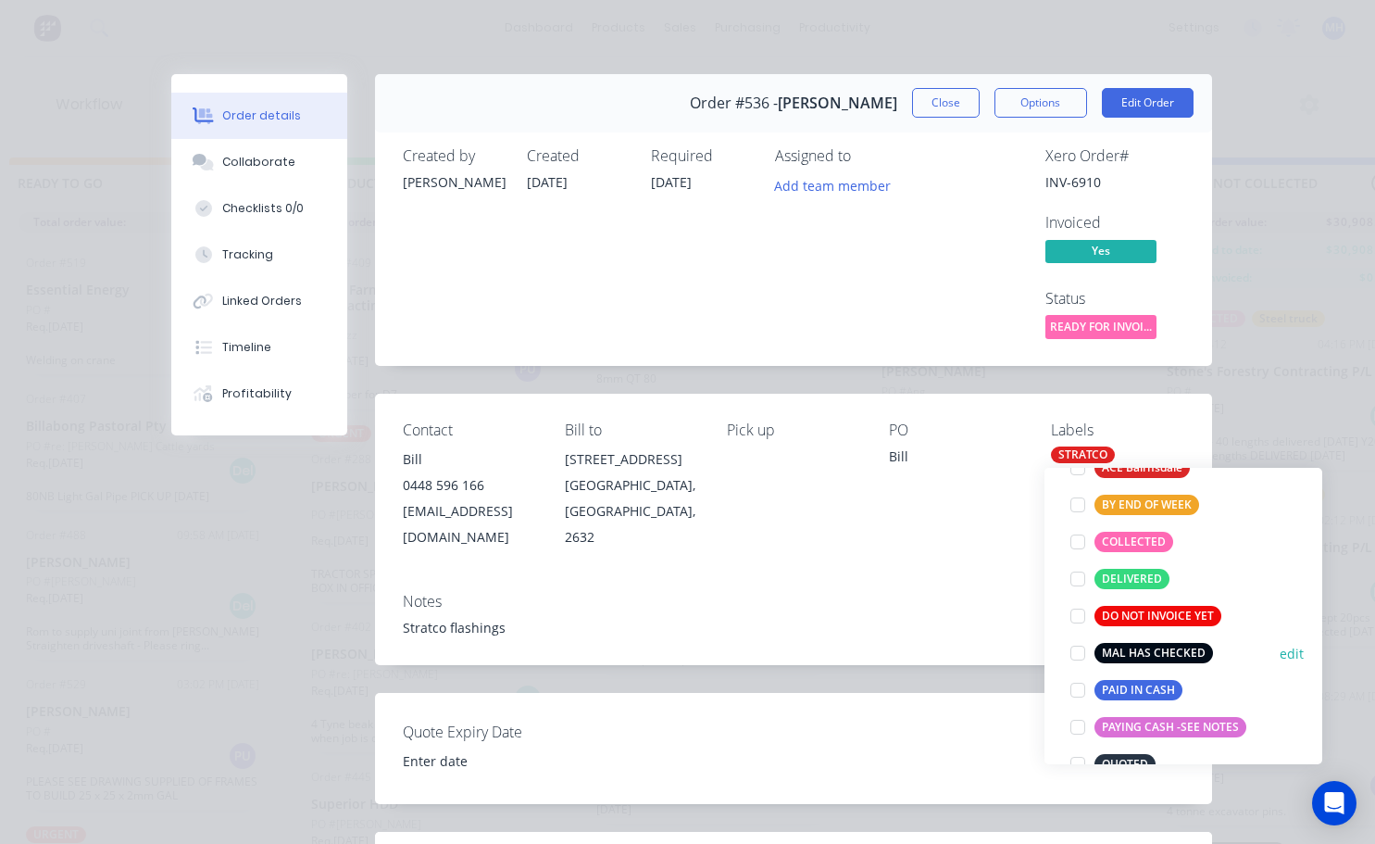
click at [1069, 657] on div at bounding box center [1077, 652] width 37 height 37
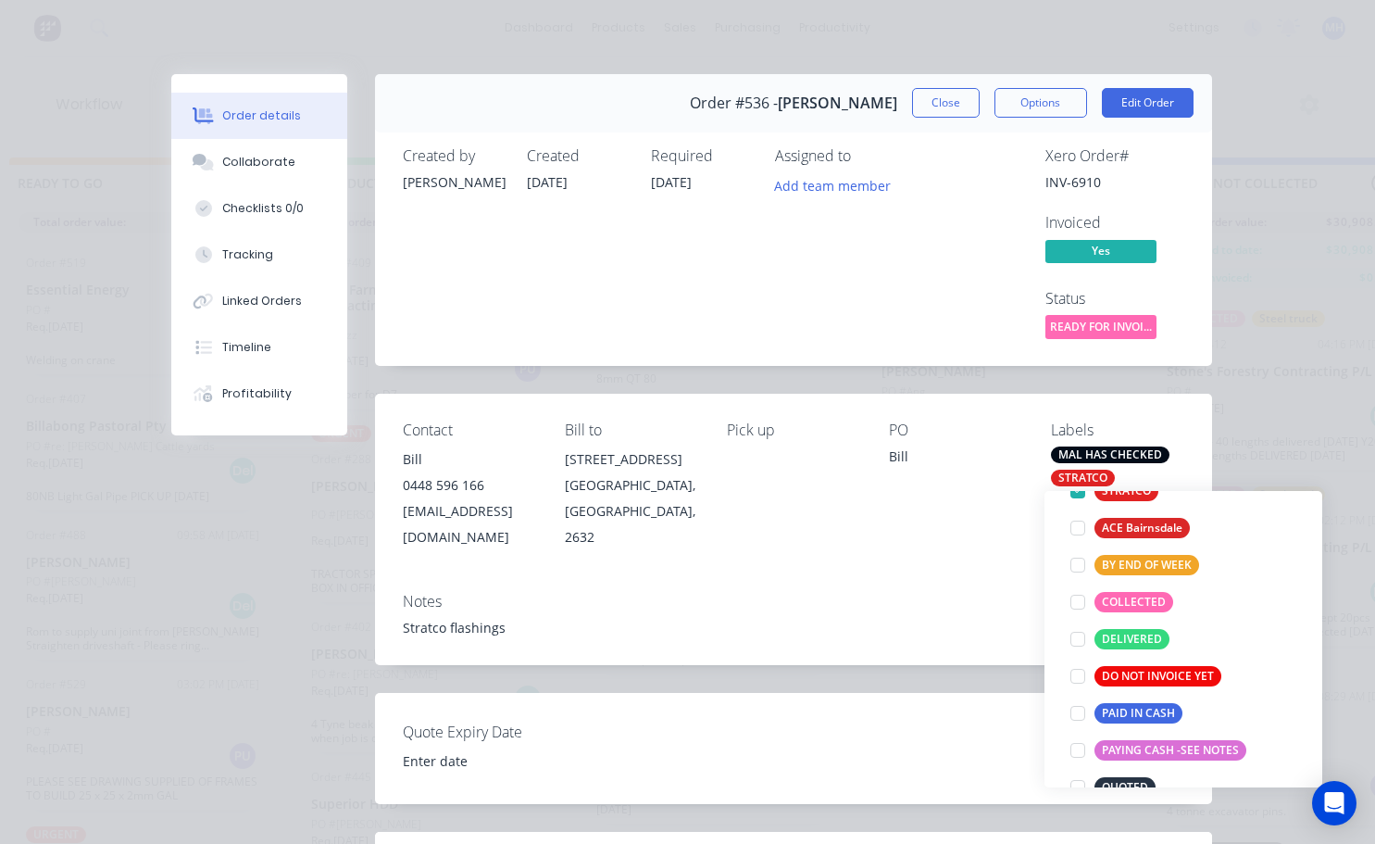
scroll to position [0, 0]
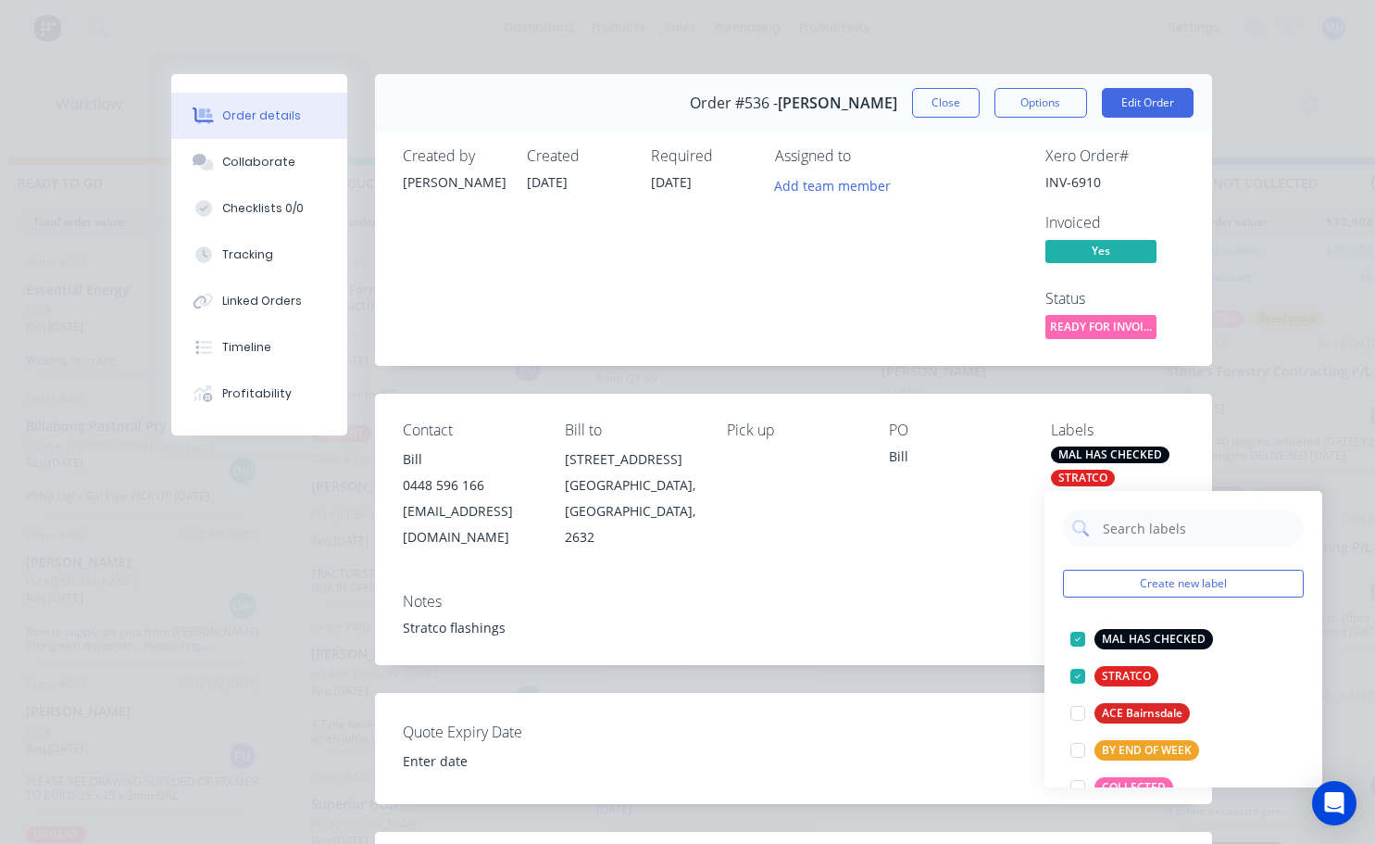
click at [946, 289] on div "Assigned to Add team member" at bounding box center [867, 244] width 185 height 195
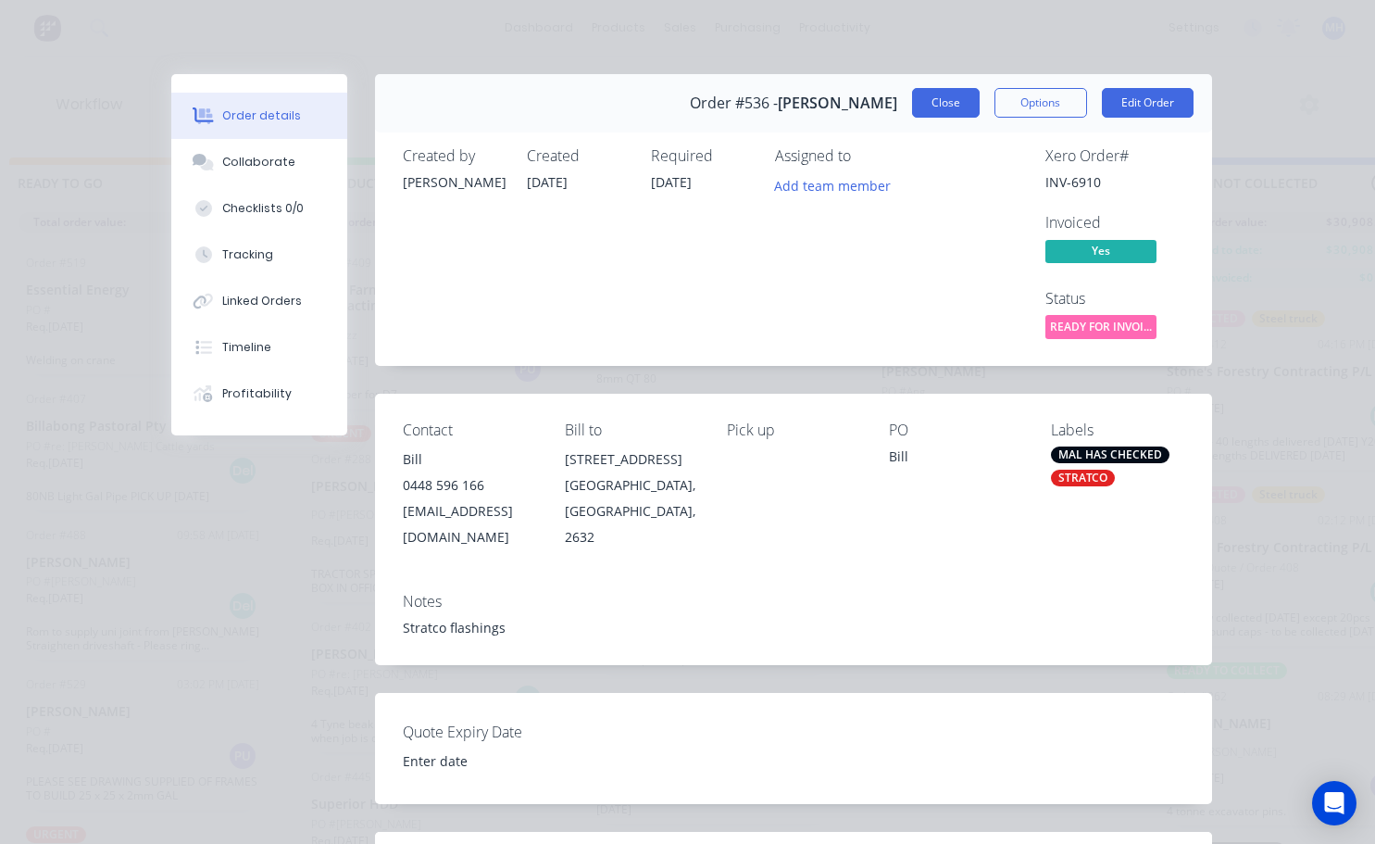
click at [940, 88] on div "Order #536 - Bill Carins Close Options Edit Order" at bounding box center [793, 103] width 837 height 58
click at [947, 99] on button "Close" at bounding box center [946, 103] width 68 height 30
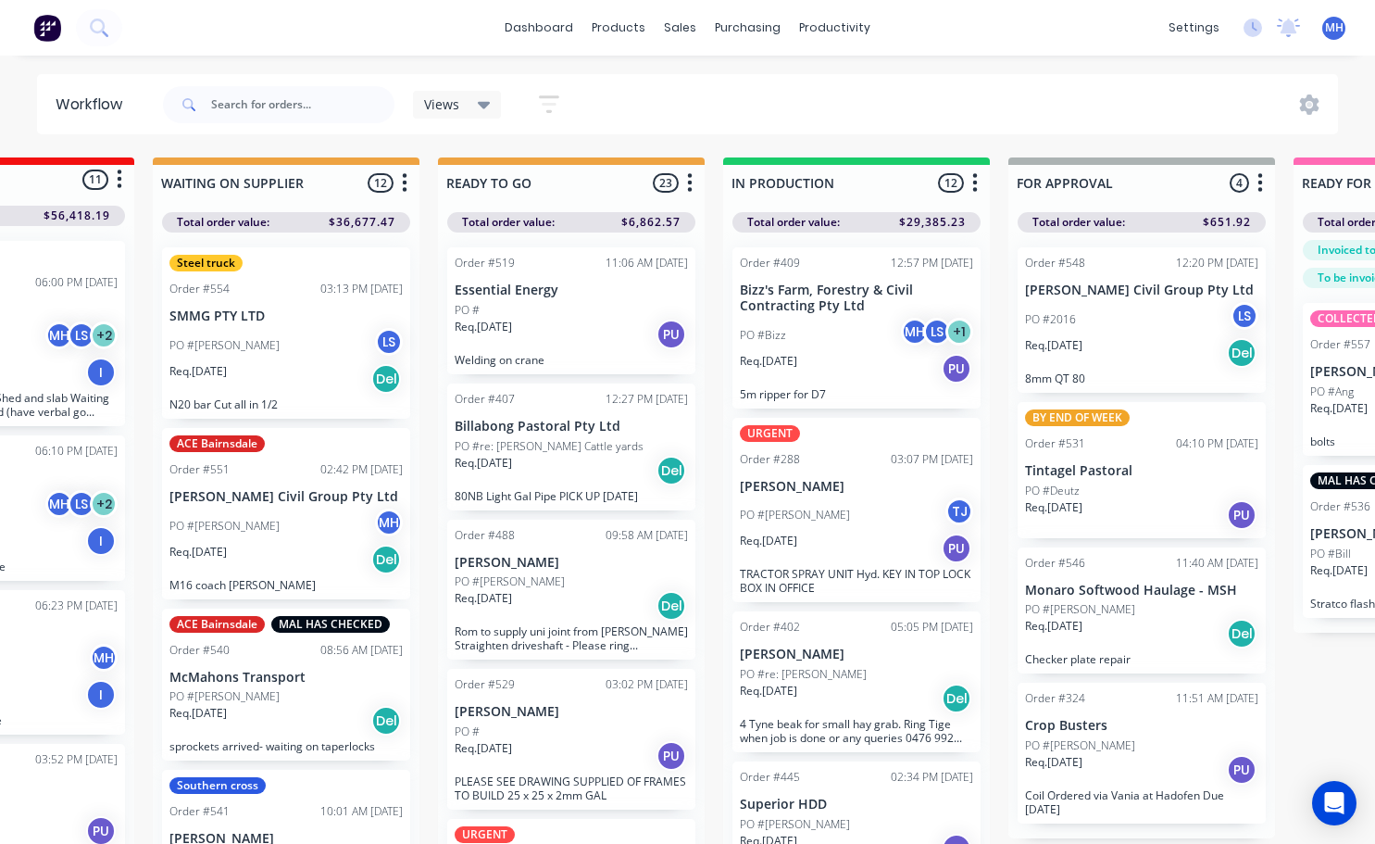
scroll to position [0, 459]
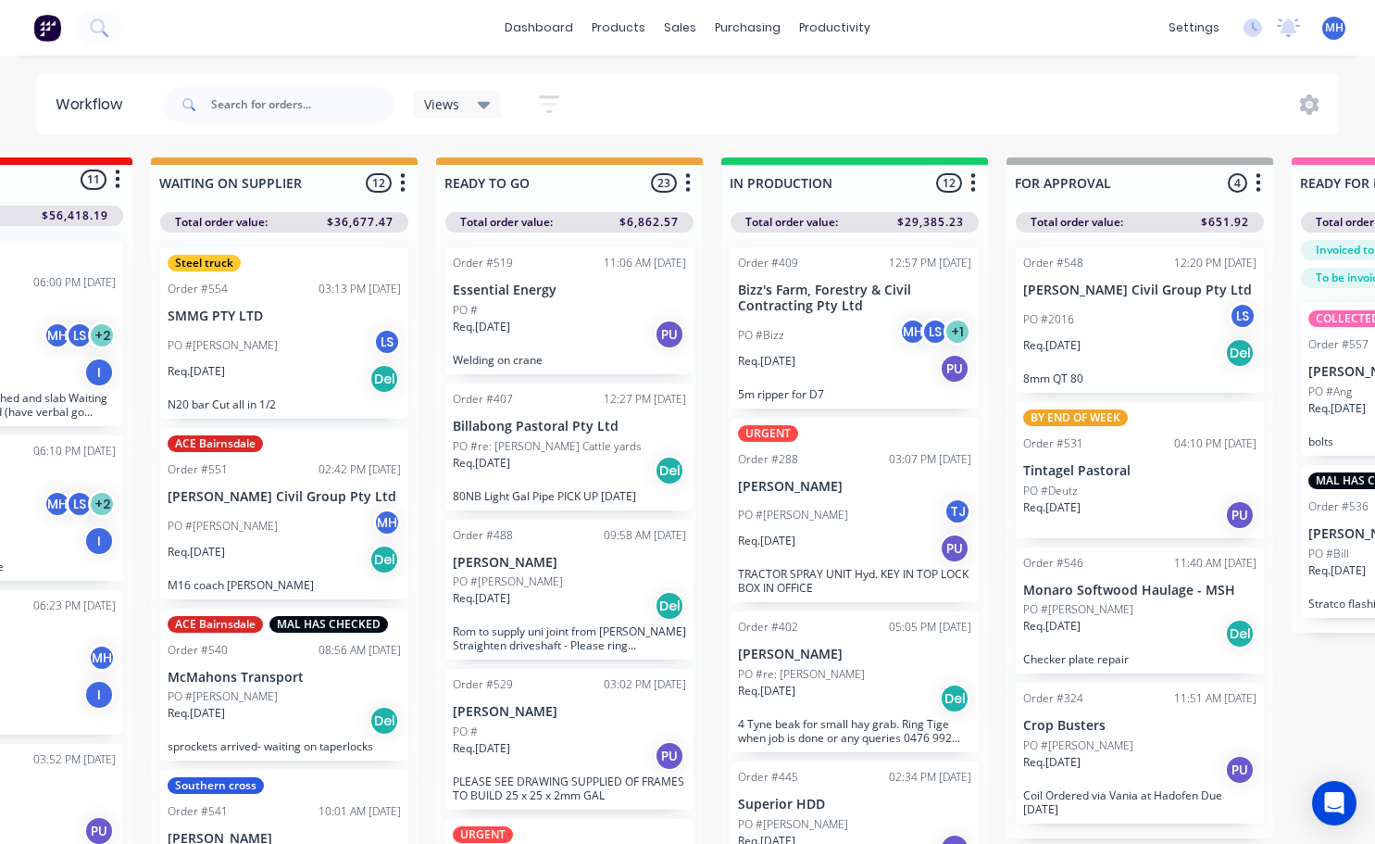
click at [1333, 33] on span "MH" at bounding box center [1334, 27] width 19 height 17
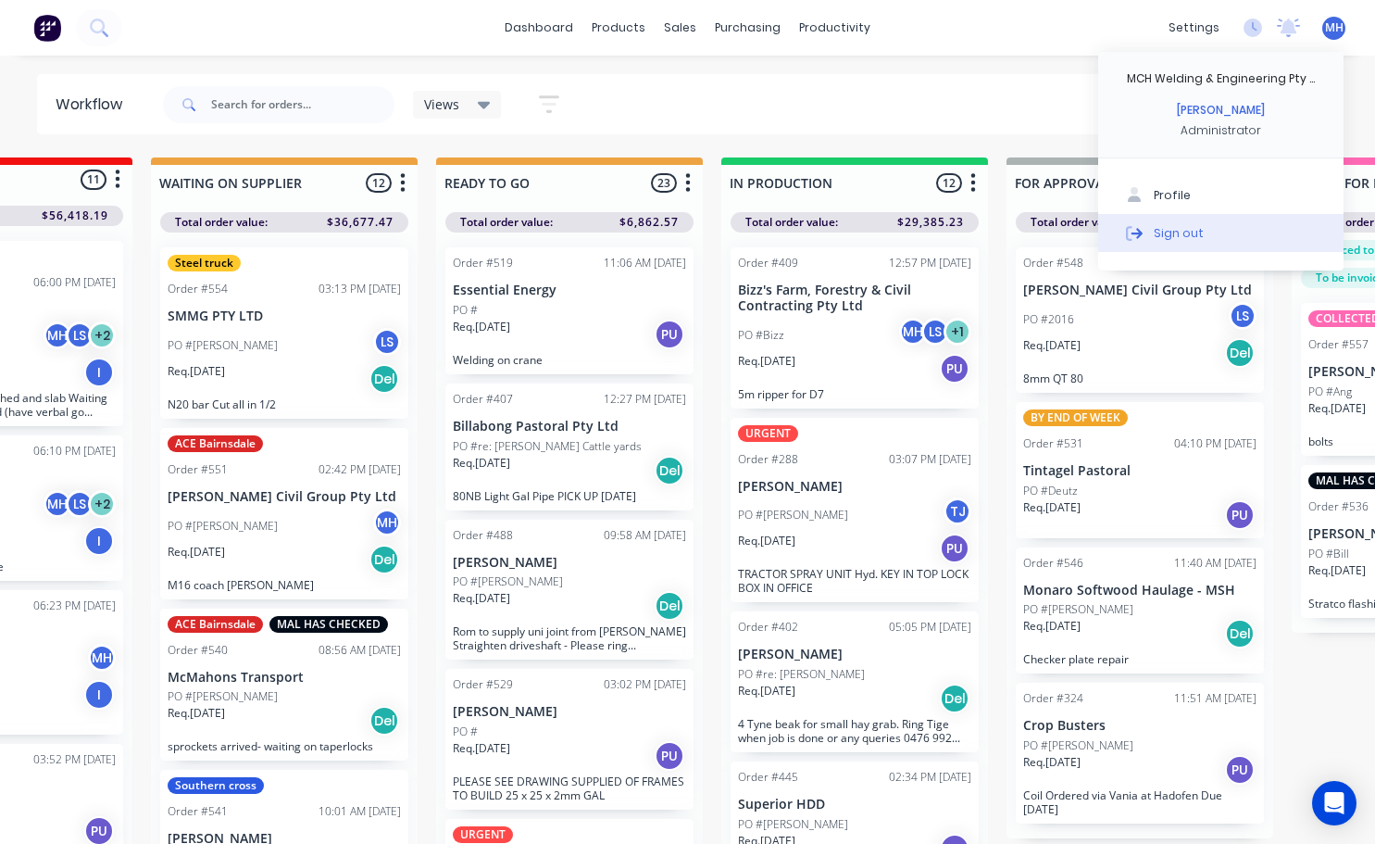
click at [1167, 232] on div "Sign out" at bounding box center [1179, 232] width 50 height 17
